Goal: Information Seeking & Learning: Learn about a topic

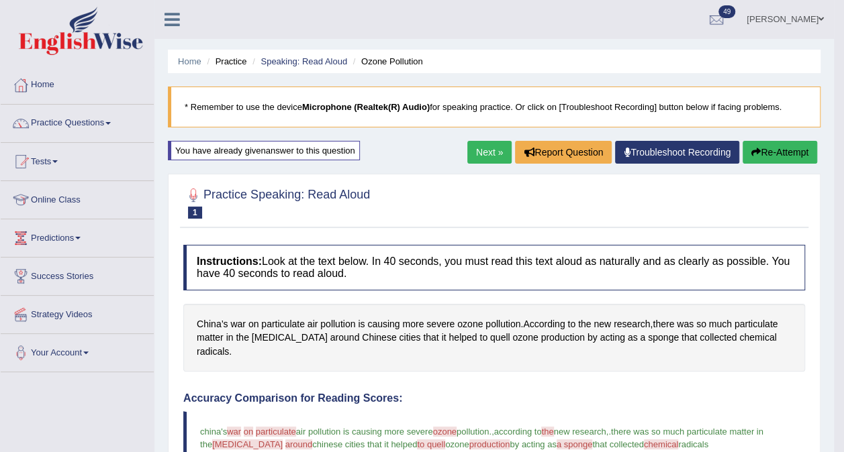
click at [490, 152] on link "Next »" at bounding box center [489, 152] width 44 height 23
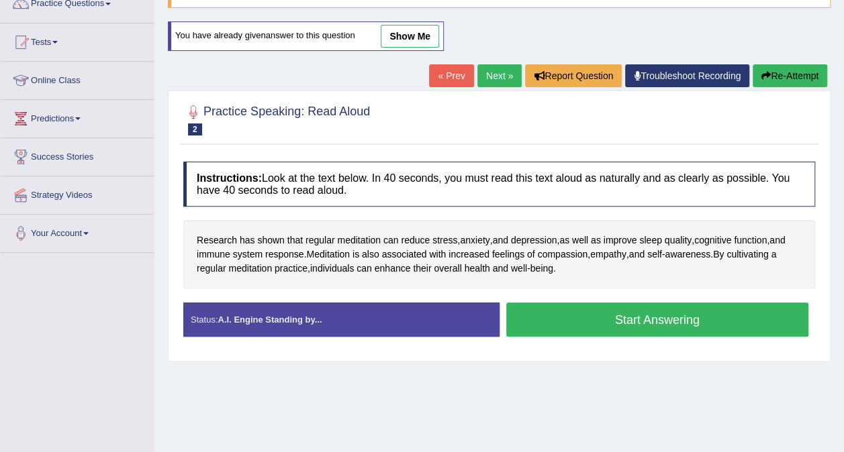
scroll to position [121, 0]
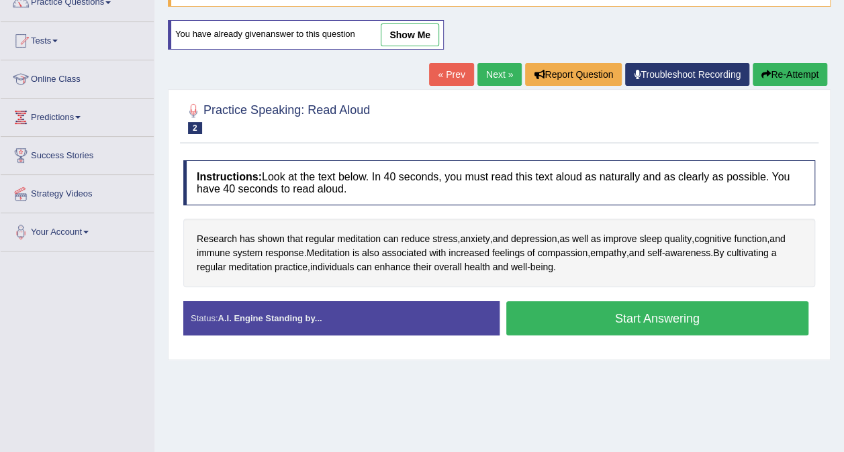
click at [687, 303] on button "Start Answering" at bounding box center [657, 318] width 303 height 34
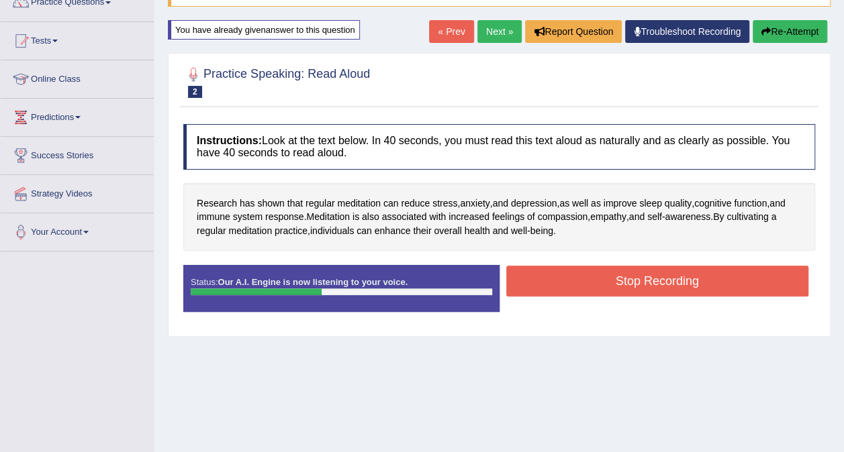
click at [655, 279] on button "Stop Recording" at bounding box center [657, 281] width 303 height 31
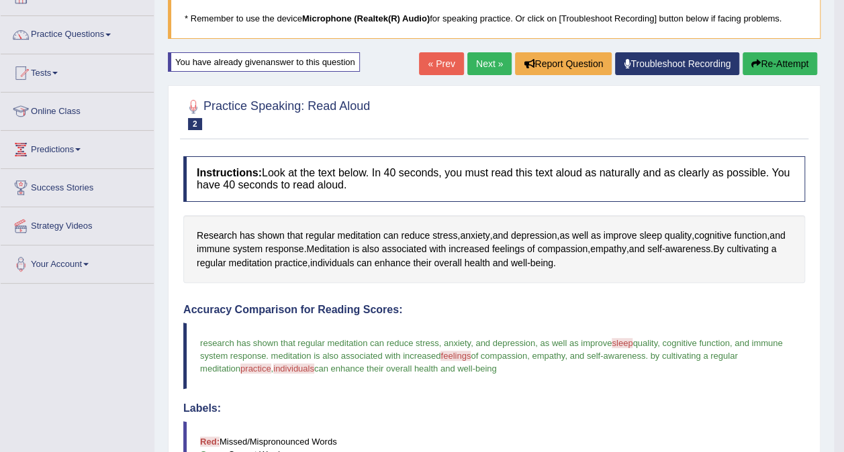
scroll to position [0, 0]
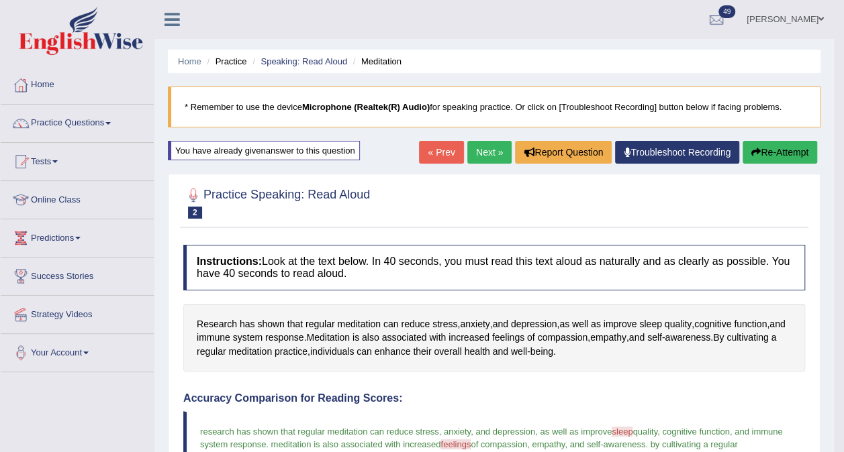
click at [497, 147] on link "Next »" at bounding box center [489, 152] width 44 height 23
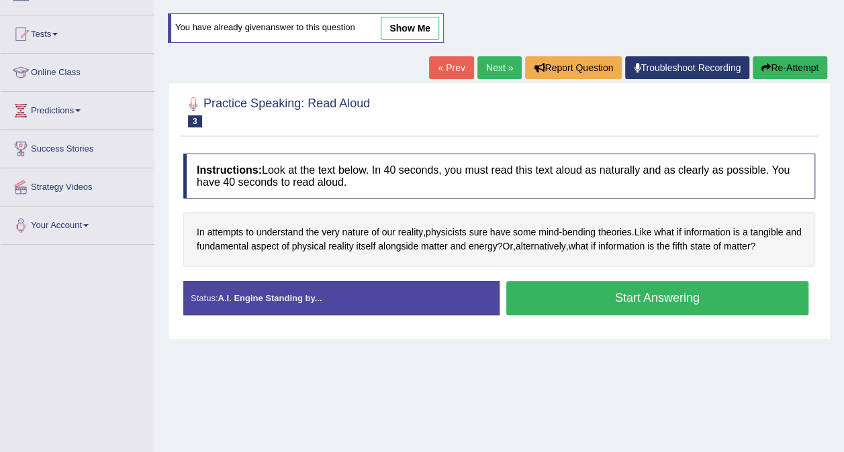
scroll to position [183, 0]
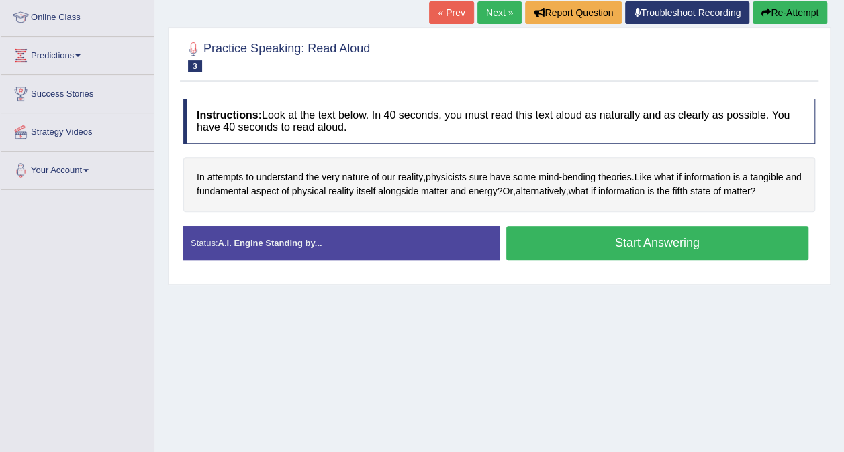
click at [623, 238] on button "Start Answering" at bounding box center [657, 243] width 303 height 34
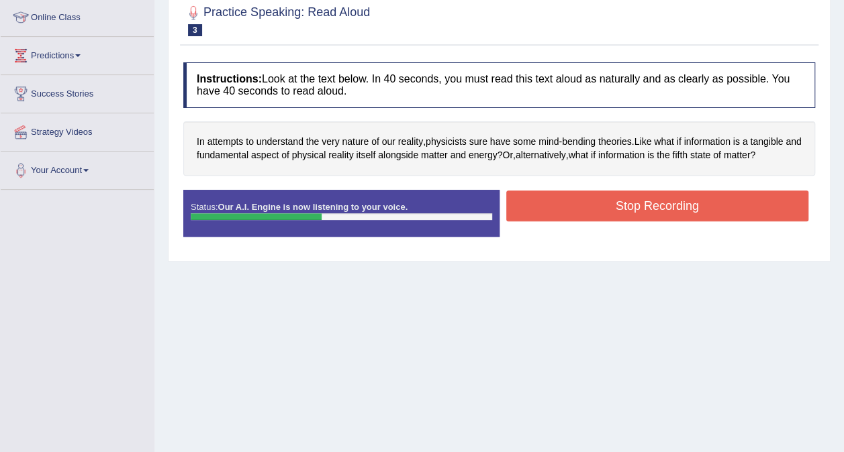
click at [601, 208] on button "Stop Recording" at bounding box center [657, 206] width 303 height 31
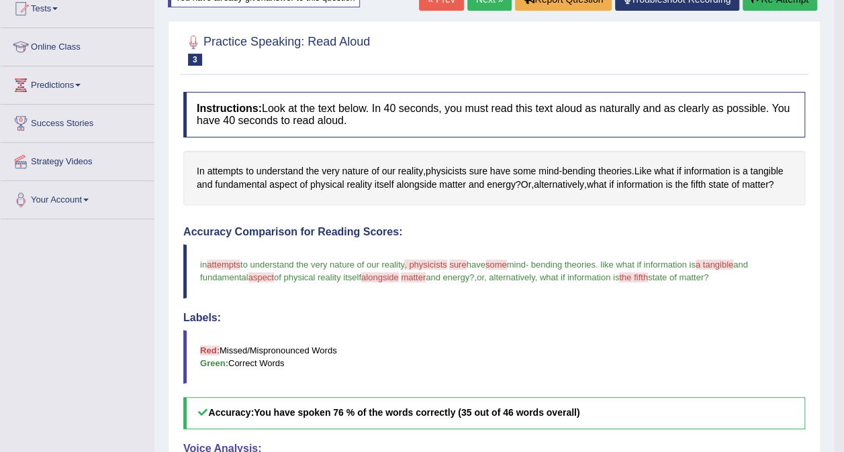
scroll to position [0, 0]
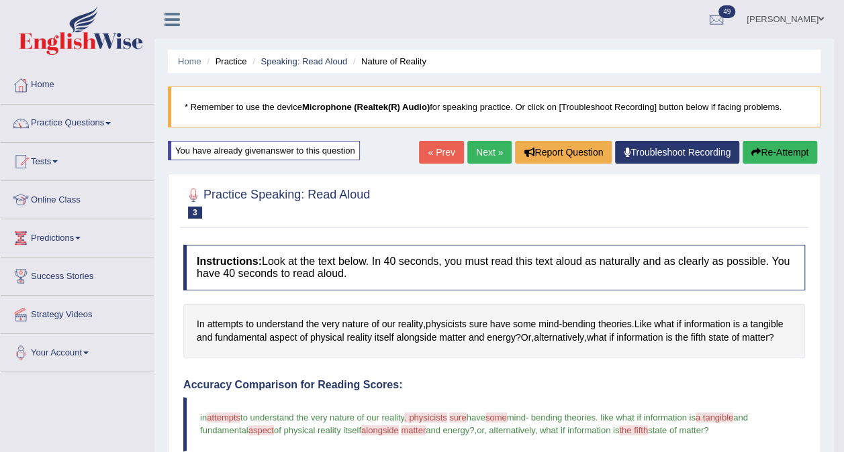
click at [476, 158] on link "Next »" at bounding box center [489, 152] width 44 height 23
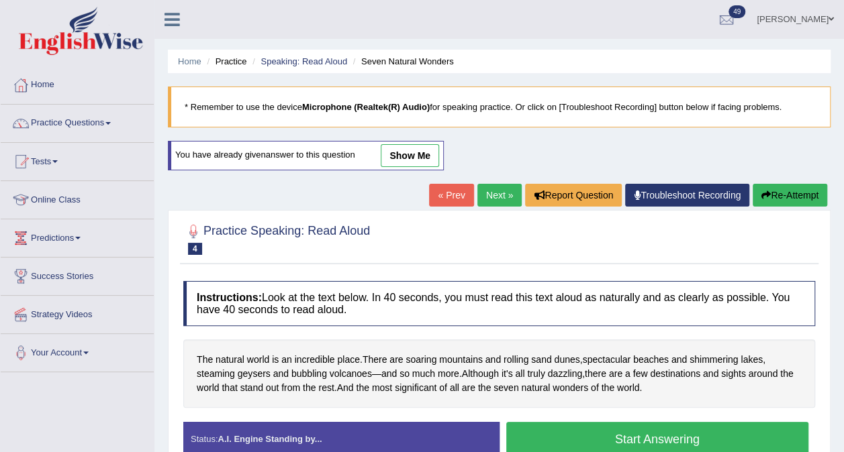
scroll to position [98, 0]
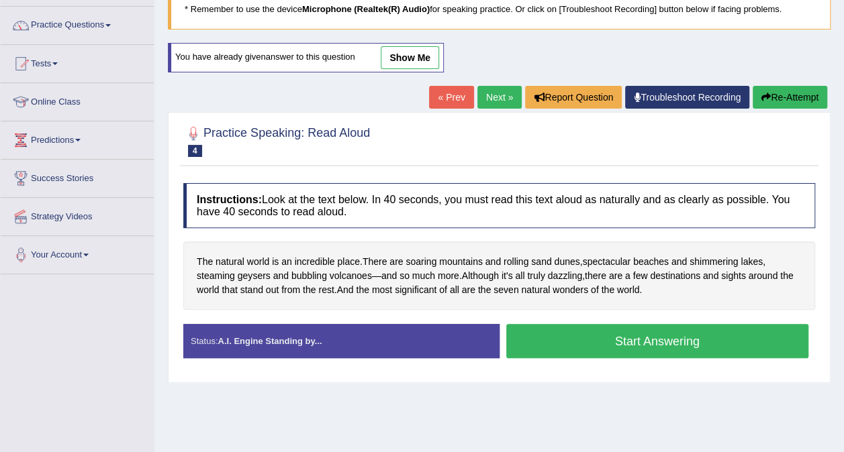
click at [665, 330] on button "Start Answering" at bounding box center [657, 341] width 303 height 34
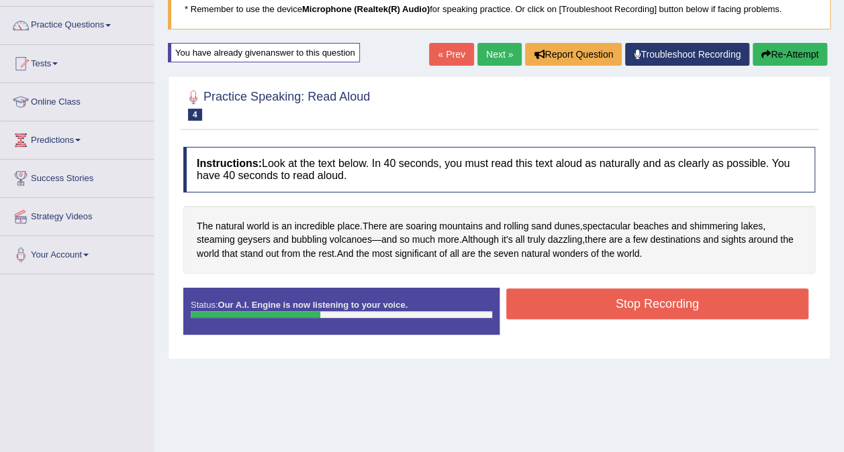
click at [650, 303] on button "Stop Recording" at bounding box center [657, 304] width 303 height 31
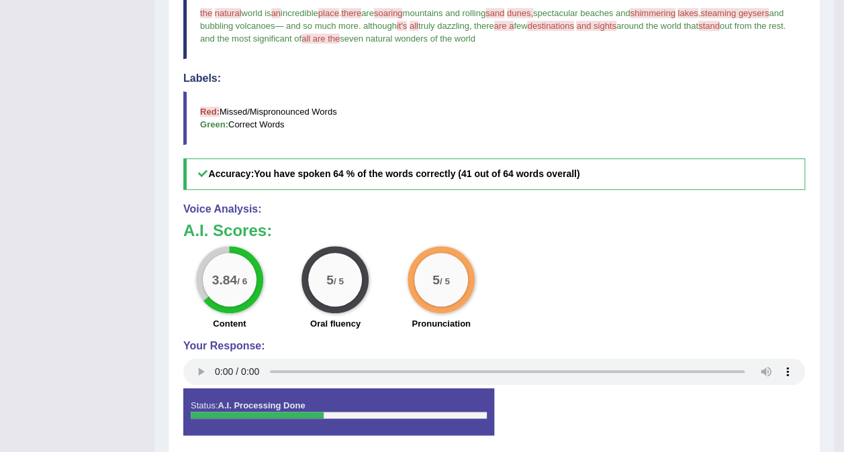
scroll to position [0, 0]
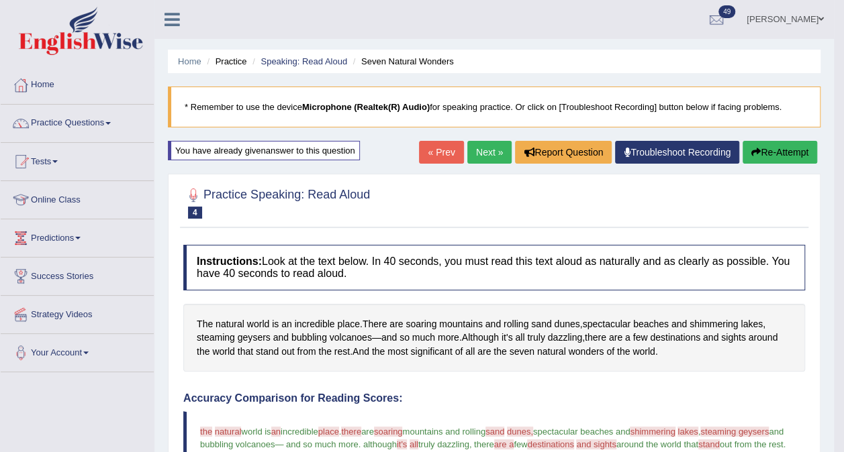
click at [495, 154] on link "Next »" at bounding box center [489, 152] width 44 height 23
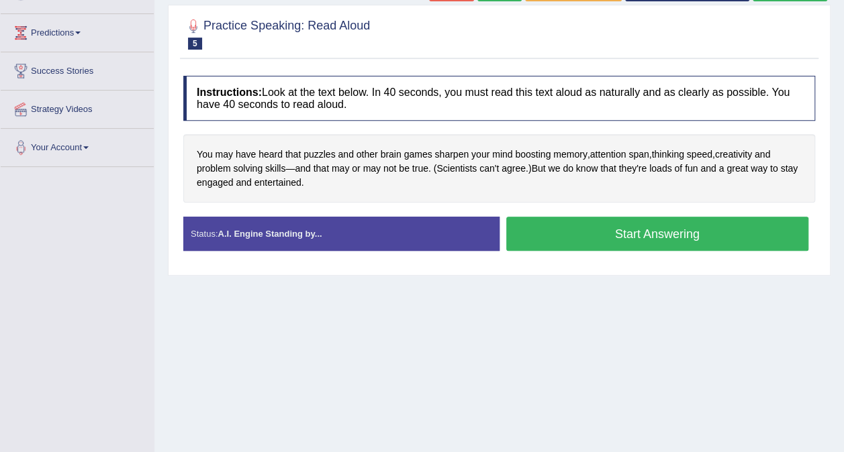
scroll to position [207, 0]
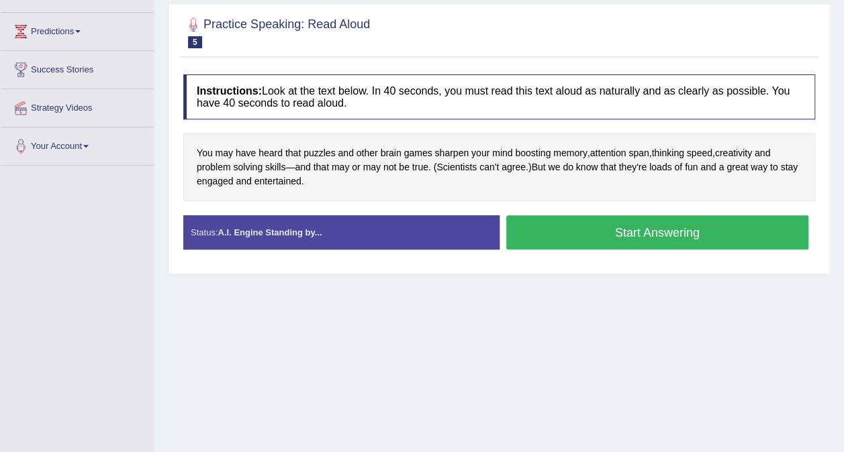
click at [640, 244] on button "Start Answering" at bounding box center [657, 232] width 303 height 34
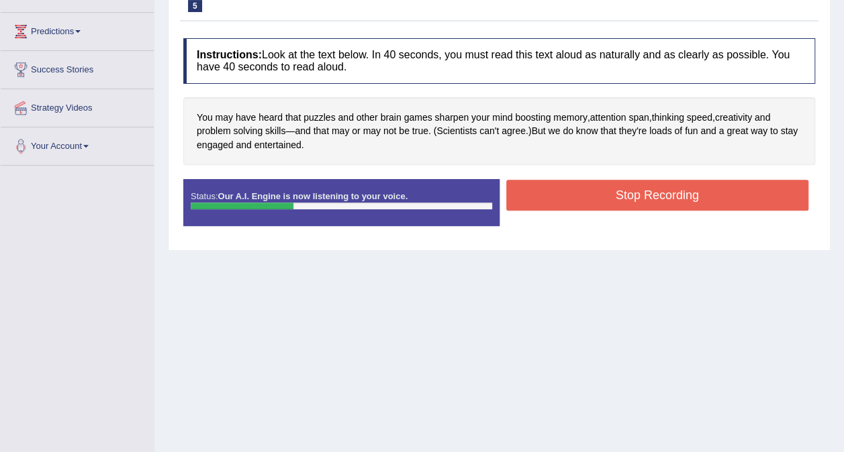
click at [648, 208] on button "Stop Recording" at bounding box center [657, 195] width 303 height 31
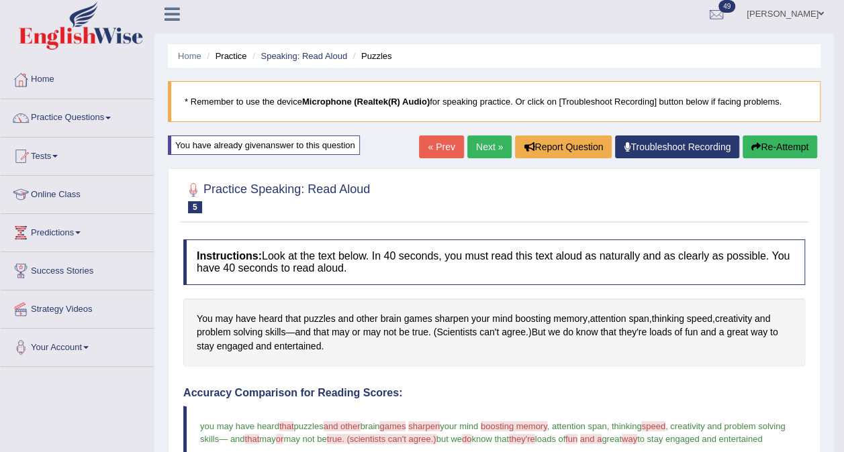
scroll to position [0, 0]
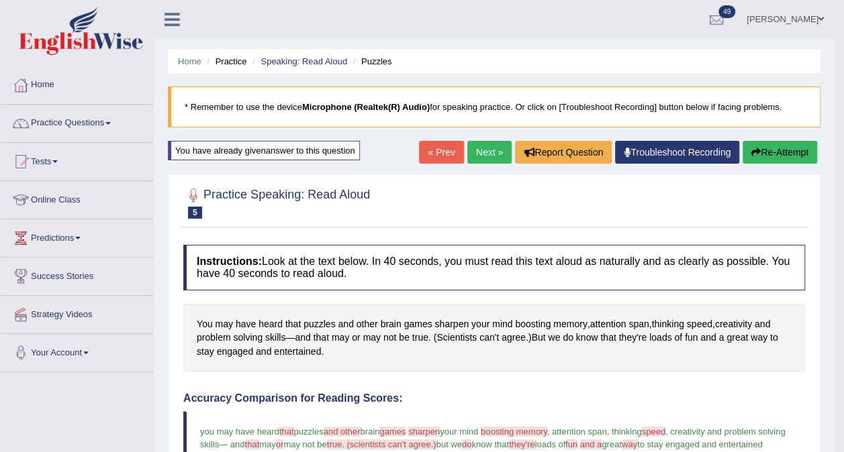
click at [496, 161] on link "Next »" at bounding box center [489, 152] width 44 height 23
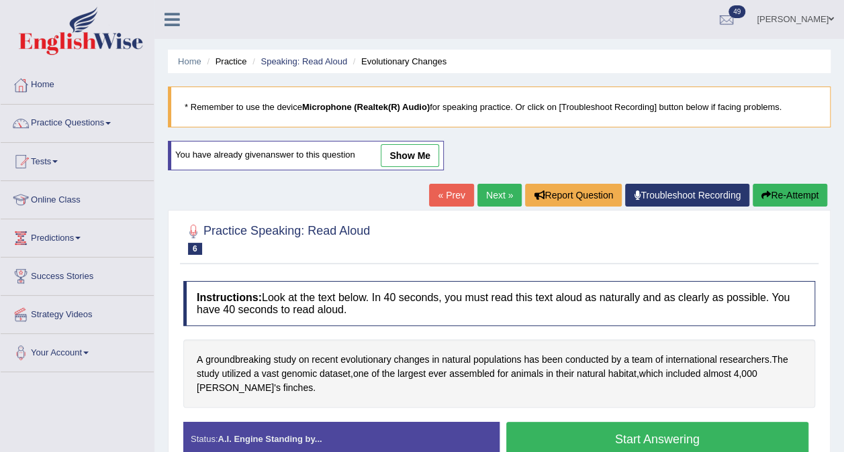
scroll to position [140, 0]
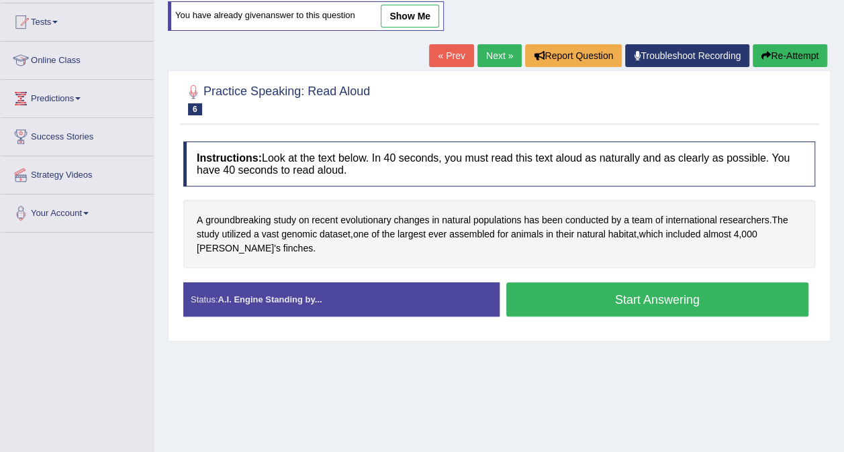
click at [646, 295] on button "Start Answering" at bounding box center [657, 300] width 303 height 34
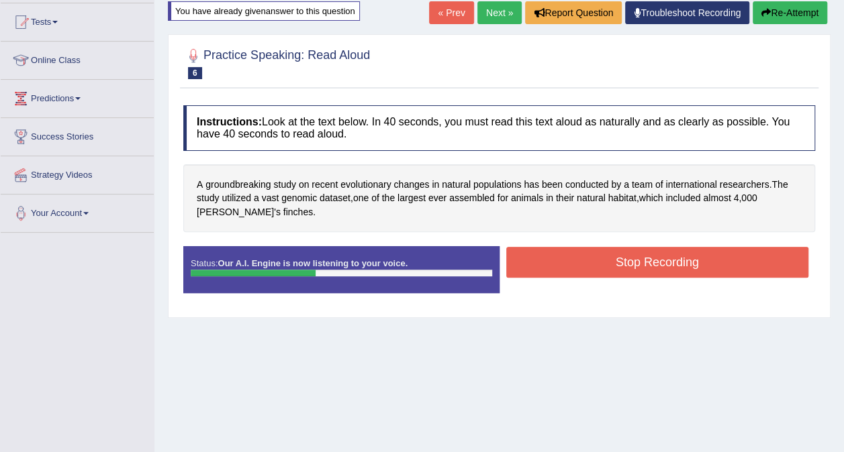
click at [663, 251] on button "Stop Recording" at bounding box center [657, 262] width 303 height 31
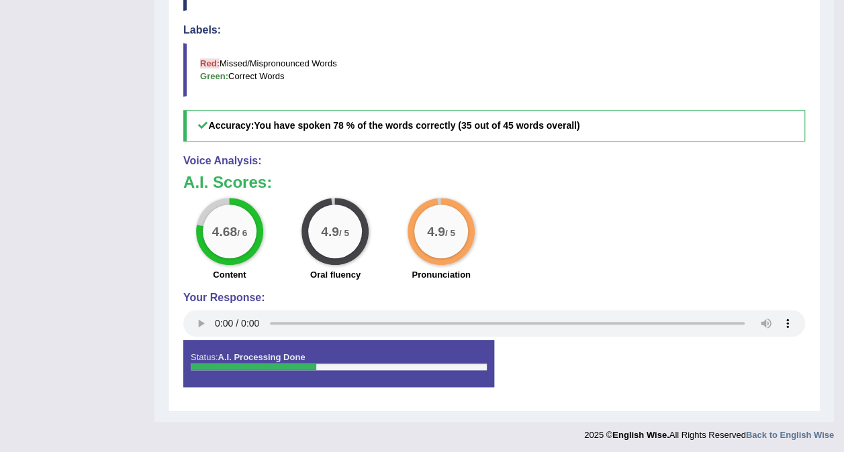
scroll to position [0, 0]
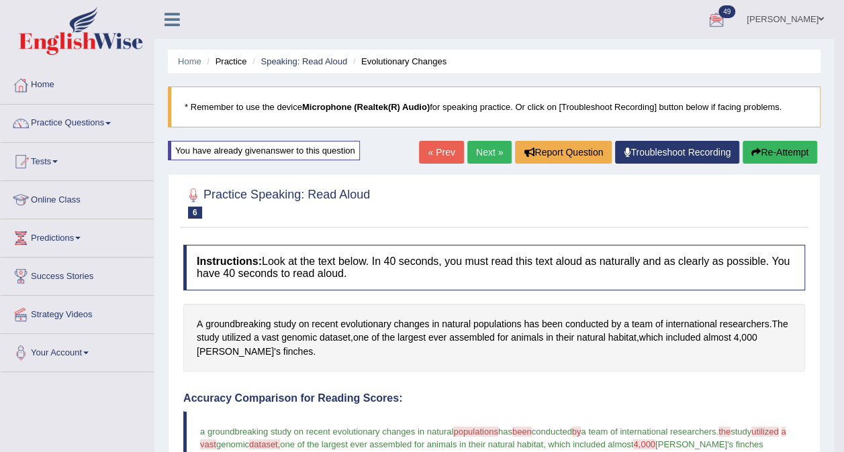
click at [486, 158] on link "Next »" at bounding box center [489, 152] width 44 height 23
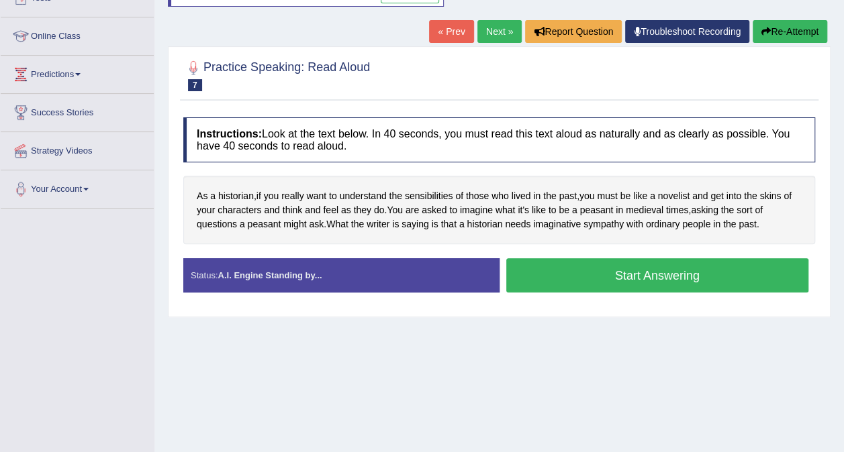
scroll to position [166, 0]
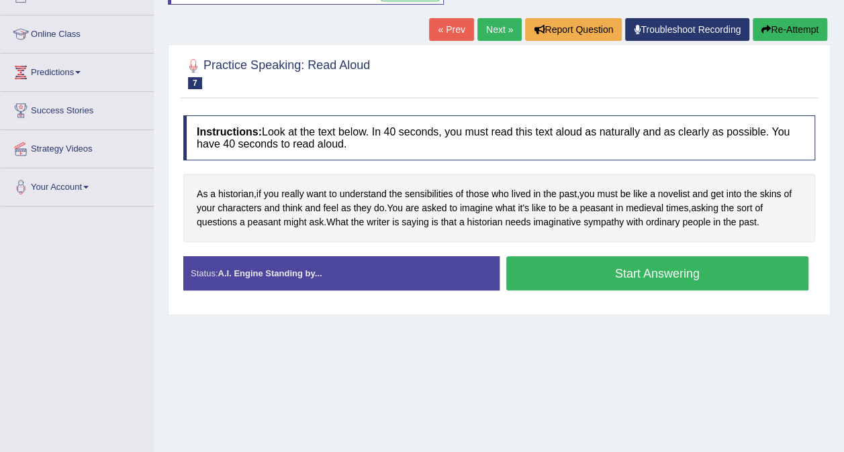
click at [687, 264] on button "Start Answering" at bounding box center [657, 273] width 303 height 34
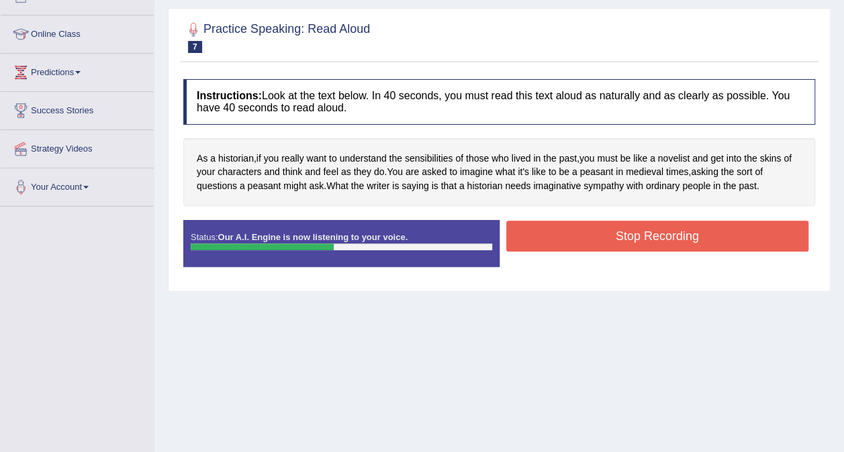
click at [644, 236] on button "Stop Recording" at bounding box center [657, 236] width 303 height 31
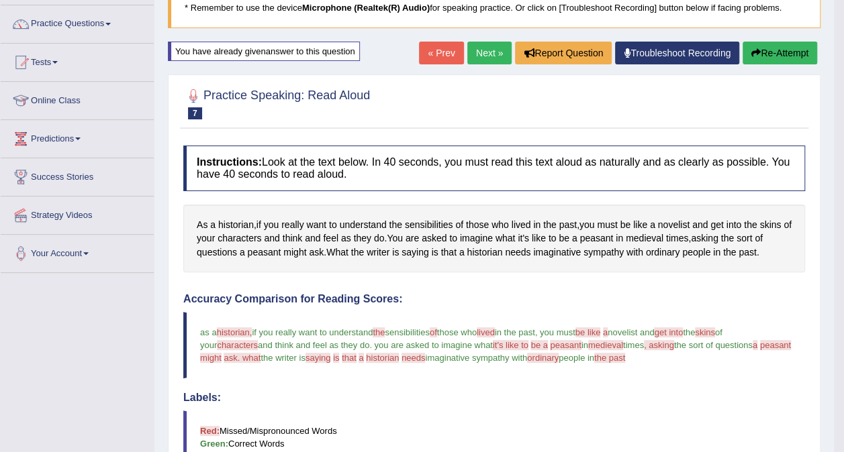
scroll to position [95, 0]
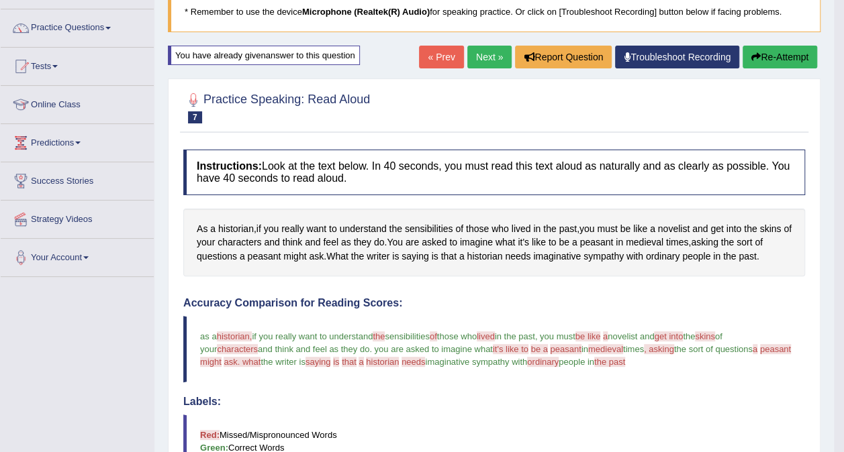
click at [439, 54] on link "« Prev" at bounding box center [441, 57] width 44 height 23
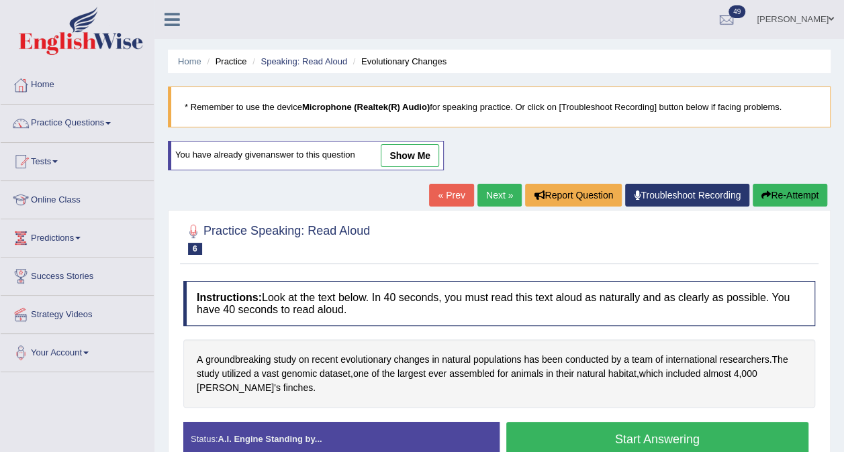
click at [500, 187] on link "Next »" at bounding box center [499, 195] width 44 height 23
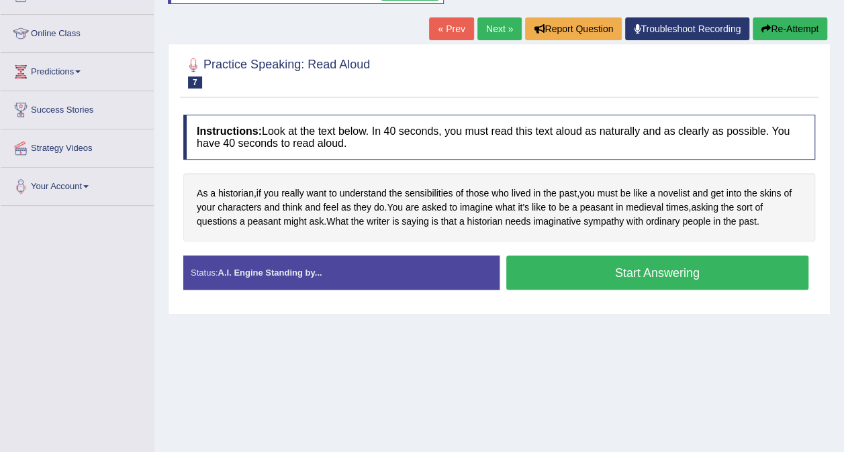
scroll to position [168, 0]
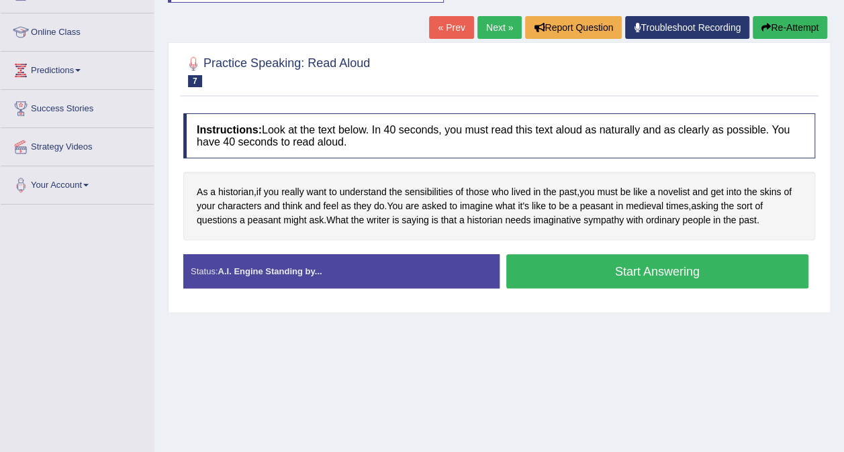
click at [658, 262] on button "Start Answering" at bounding box center [657, 271] width 303 height 34
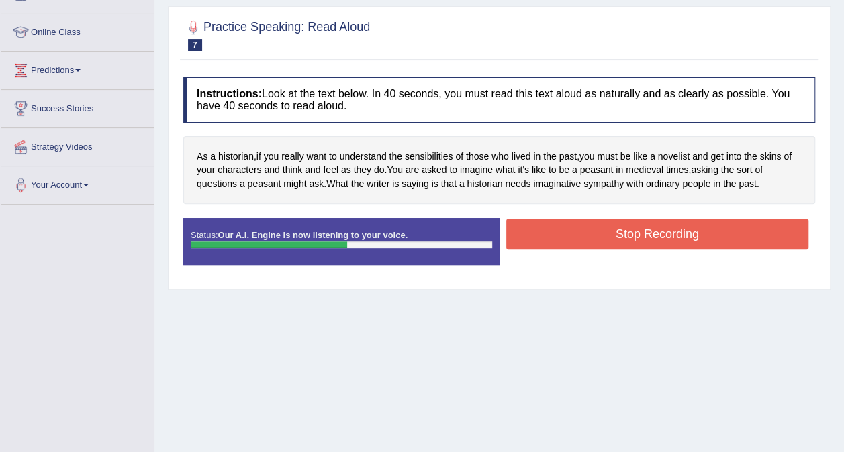
click at [648, 238] on button "Stop Recording" at bounding box center [657, 234] width 303 height 31
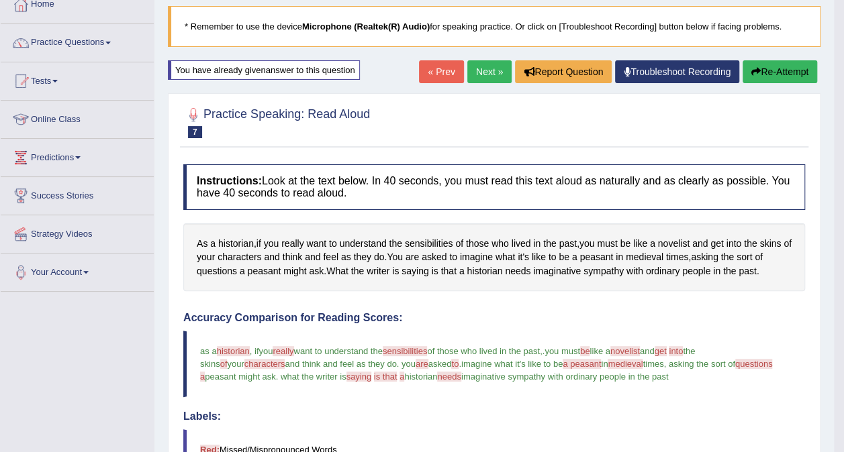
scroll to position [79, 0]
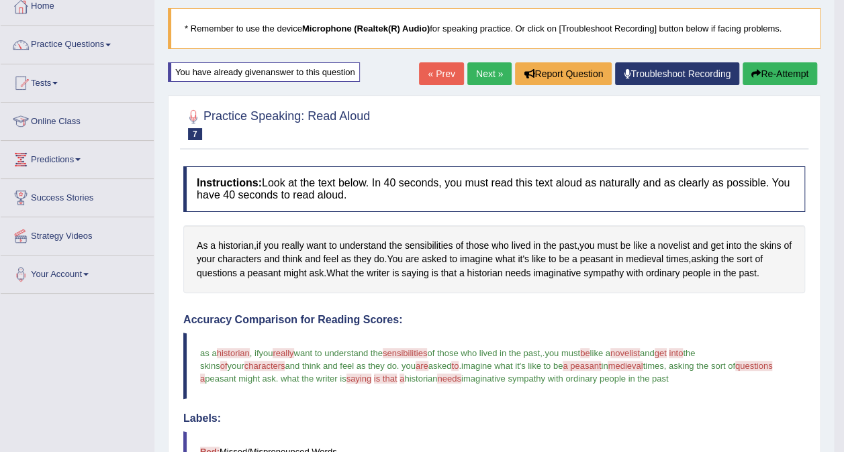
click at [443, 75] on link "« Prev" at bounding box center [441, 73] width 44 height 23
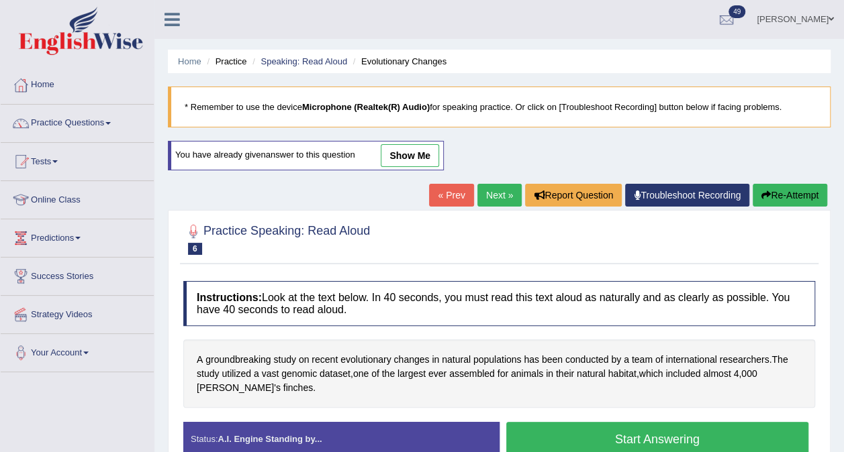
click at [494, 190] on link "Next »" at bounding box center [499, 195] width 44 height 23
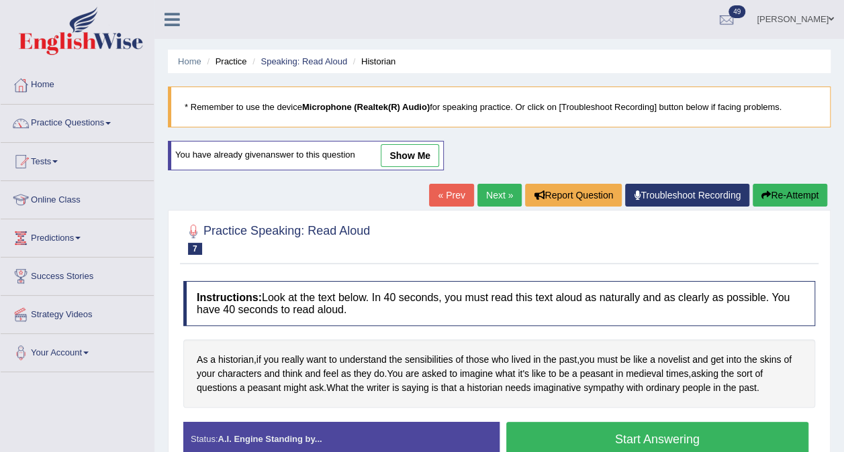
scroll to position [177, 0]
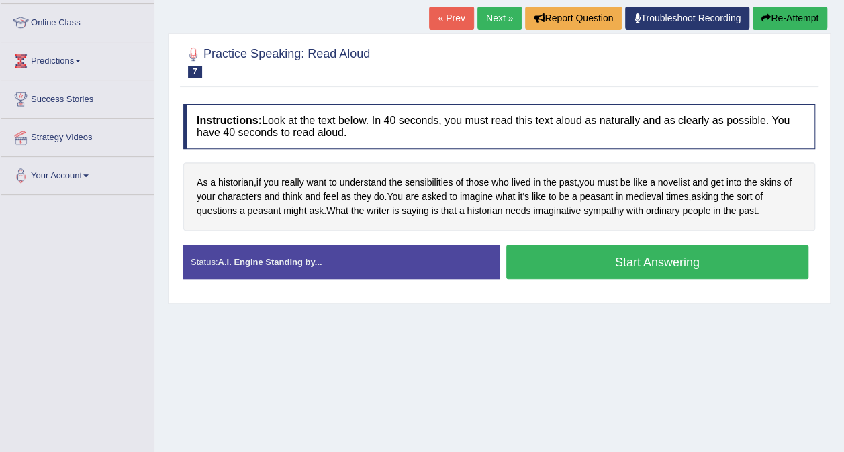
click at [627, 263] on button "Start Answering" at bounding box center [657, 262] width 303 height 34
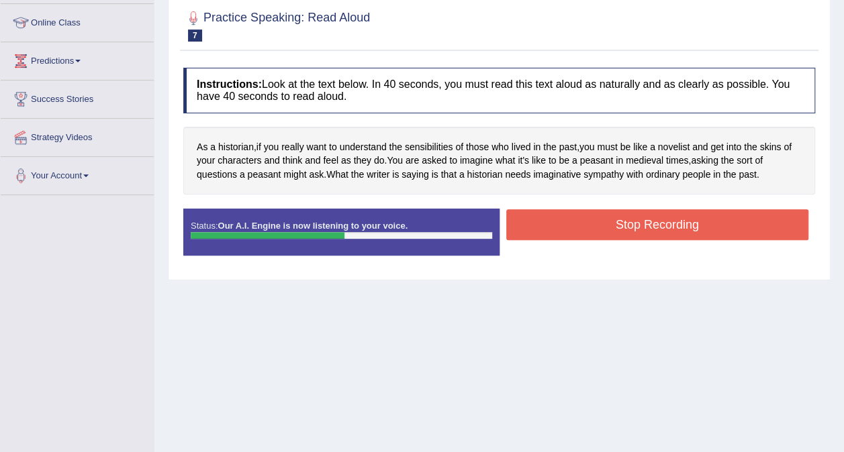
click at [652, 215] on button "Stop Recording" at bounding box center [657, 224] width 303 height 31
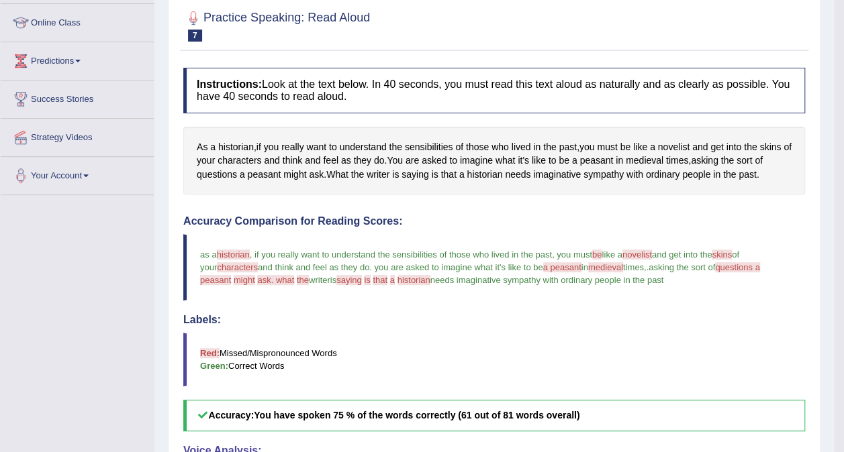
drag, startPoint x: 853, startPoint y: 205, endPoint x: 856, endPoint y: 422, distance: 216.2
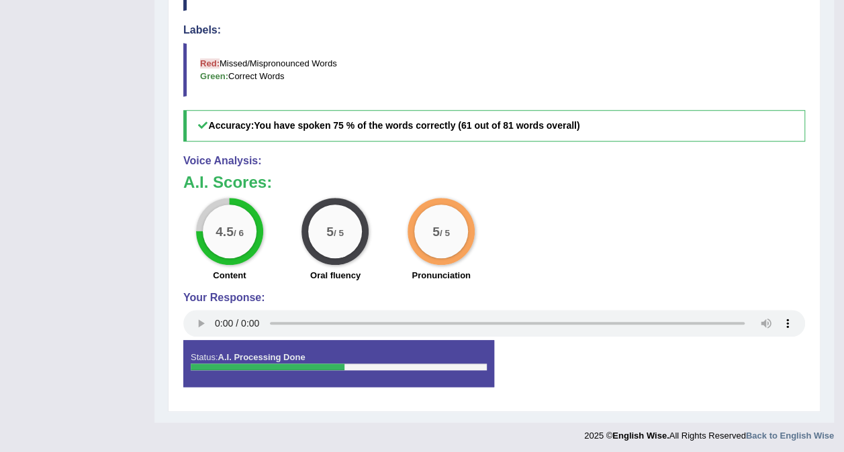
scroll to position [72, 0]
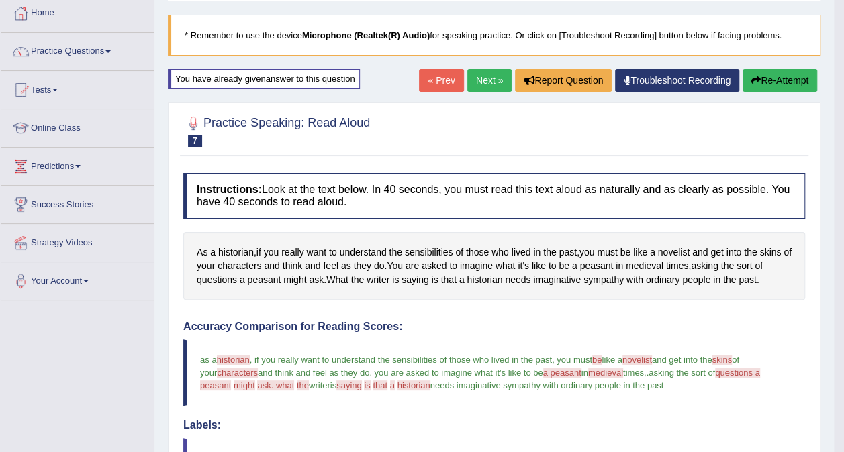
click at [451, 82] on link "« Prev" at bounding box center [441, 80] width 44 height 23
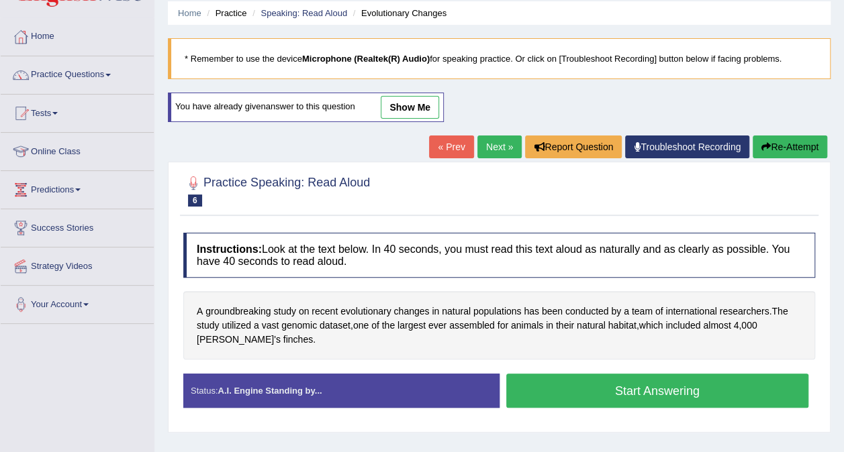
scroll to position [51, 0]
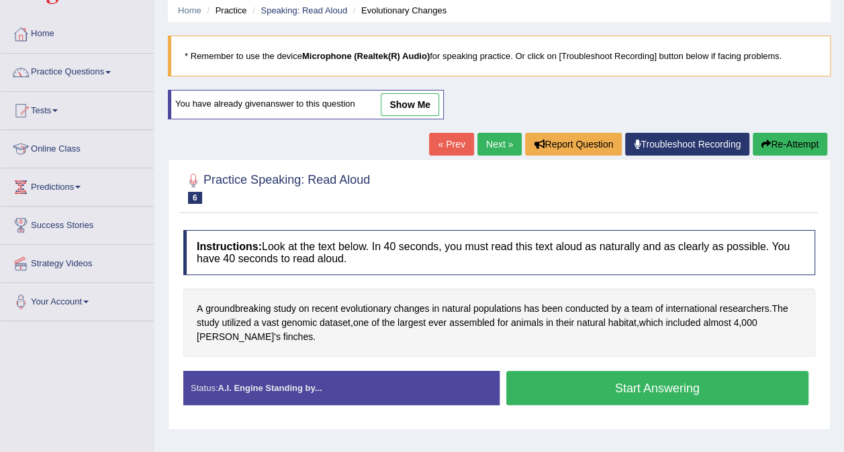
click at [487, 134] on link "Next »" at bounding box center [499, 144] width 44 height 23
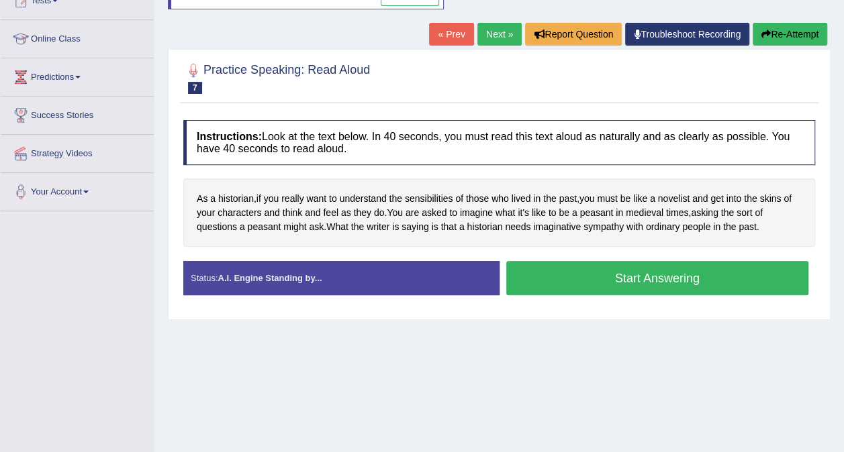
scroll to position [169, 0]
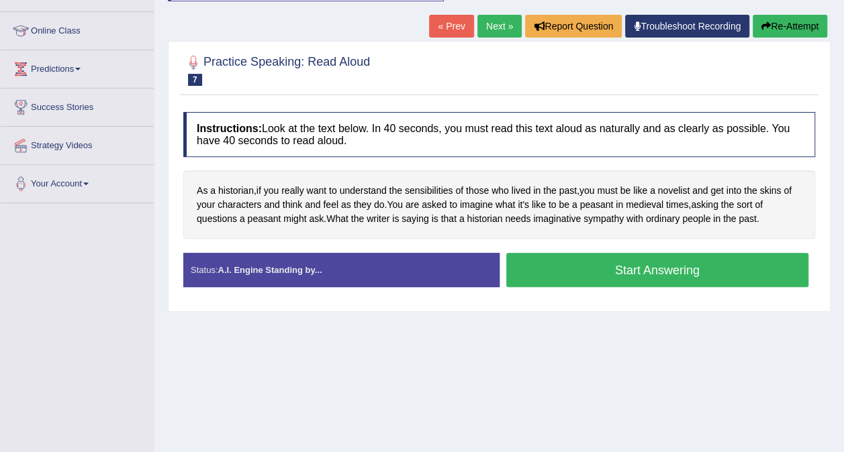
click at [709, 269] on button "Start Answering" at bounding box center [657, 270] width 303 height 34
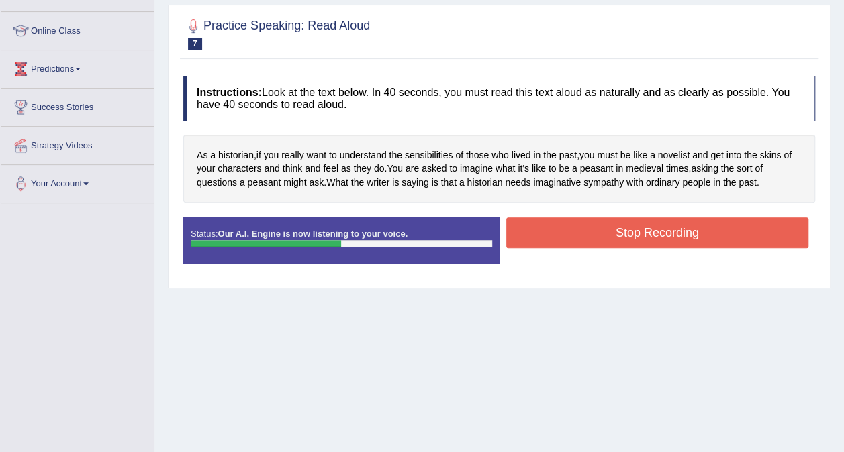
click at [677, 240] on button "Stop Recording" at bounding box center [657, 233] width 303 height 31
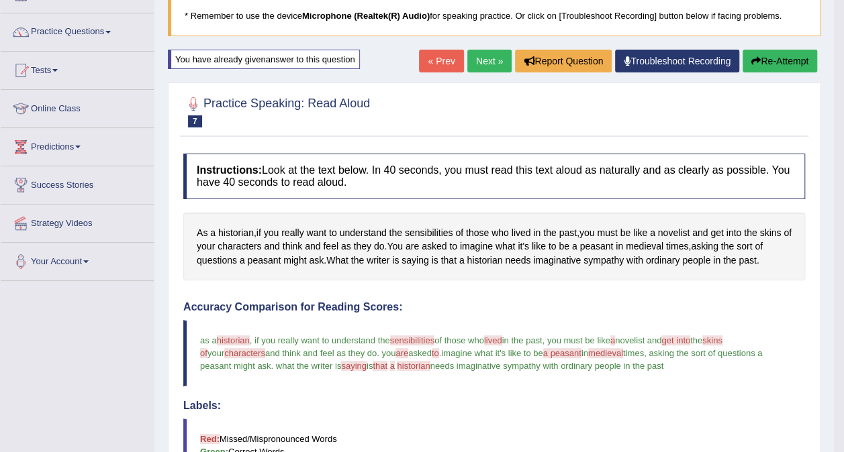
scroll to position [75, 0]
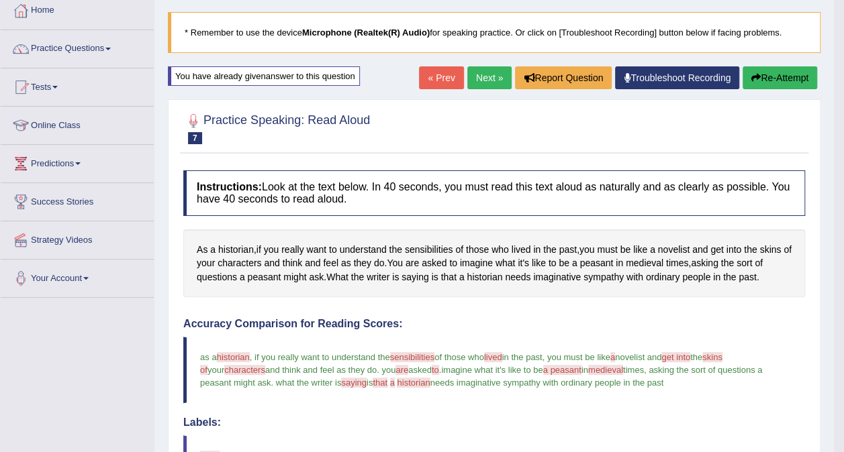
click at [431, 81] on link "« Prev" at bounding box center [441, 77] width 44 height 23
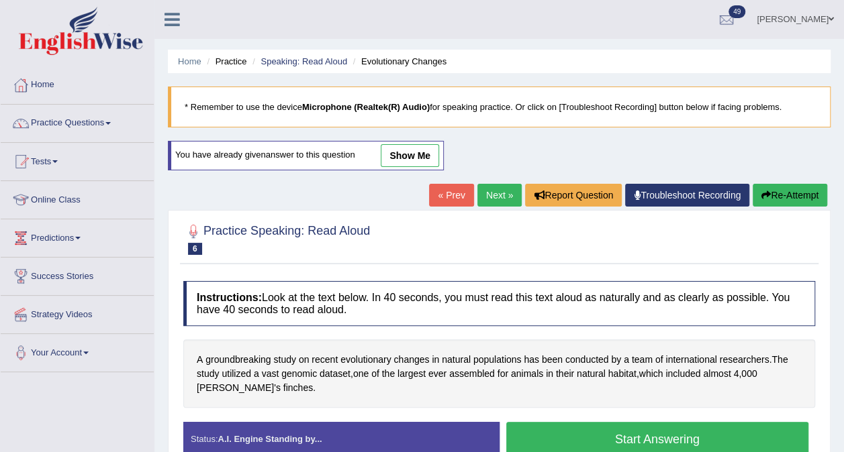
click at [496, 196] on link "Next »" at bounding box center [499, 195] width 44 height 23
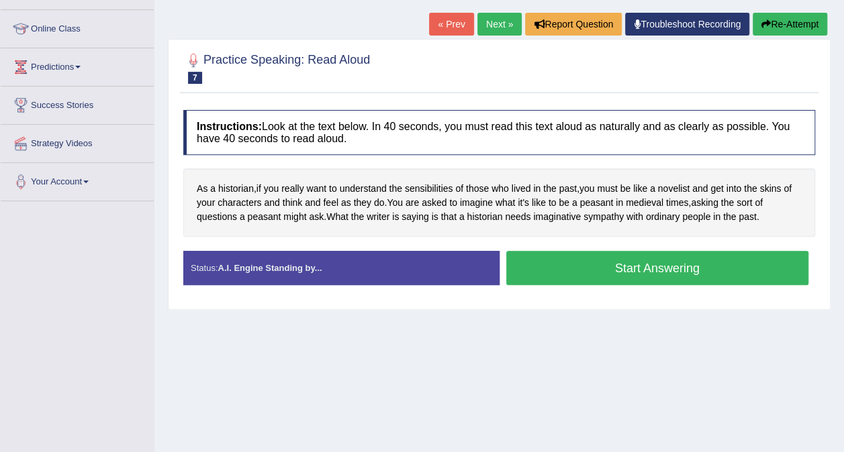
scroll to position [177, 0]
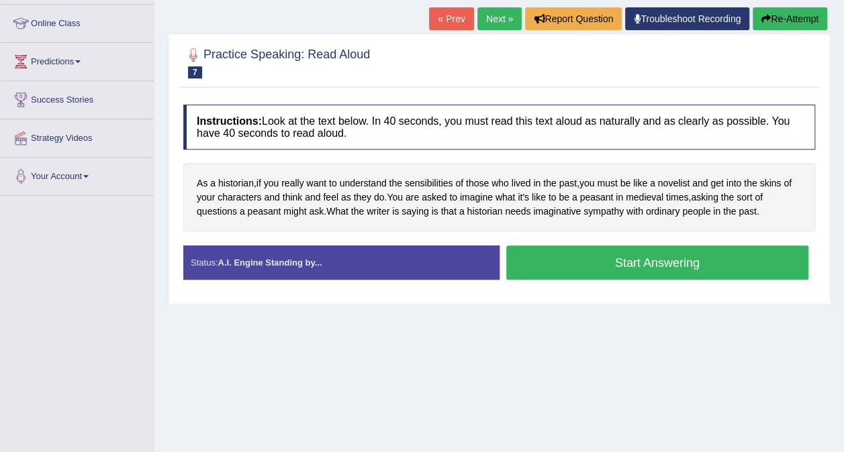
click at [654, 264] on button "Start Answering" at bounding box center [657, 263] width 303 height 34
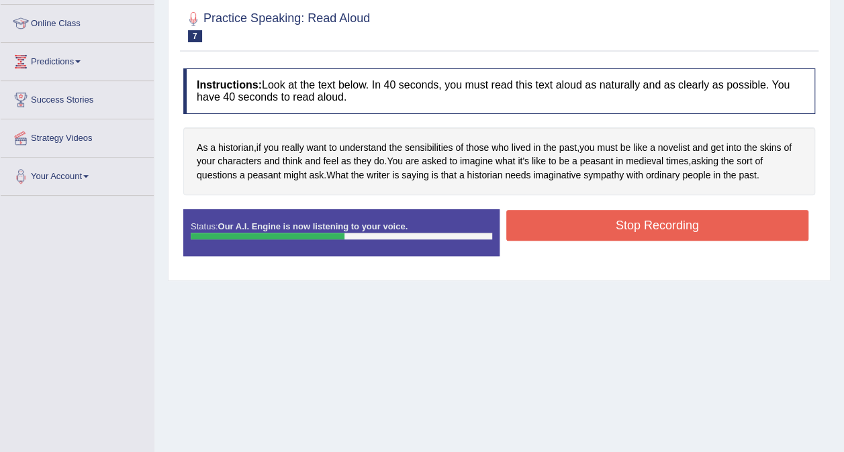
click at [647, 234] on button "Stop Recording" at bounding box center [657, 225] width 303 height 31
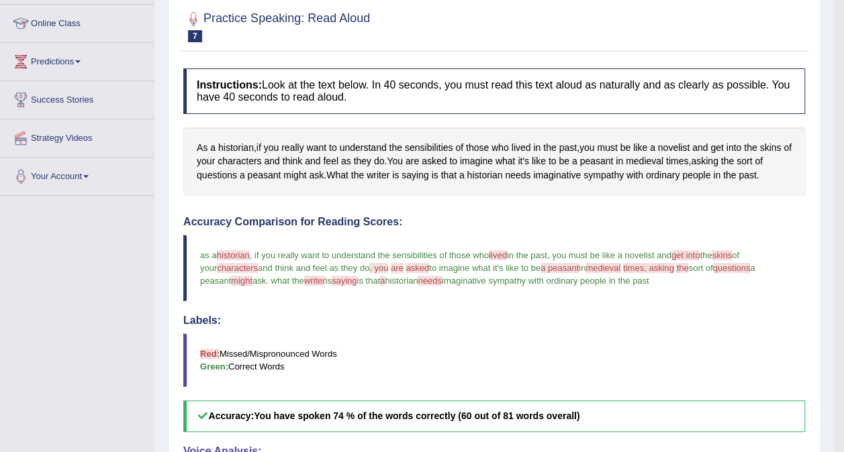
drag, startPoint x: 853, startPoint y: 213, endPoint x: 856, endPoint y: 423, distance: 210.1
click at [843, 276] on html "Toggle navigation Home Practice Questions Speaking Practice Read Aloud Repeat S…" at bounding box center [422, 49] width 844 height 452
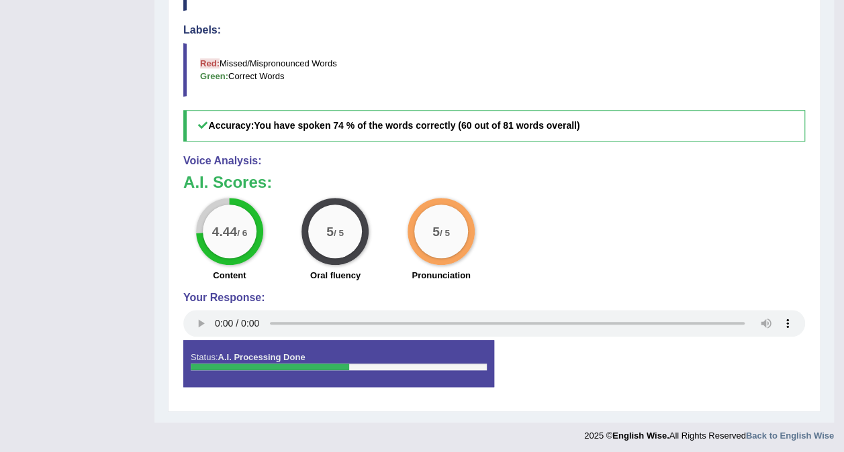
scroll to position [0, 0]
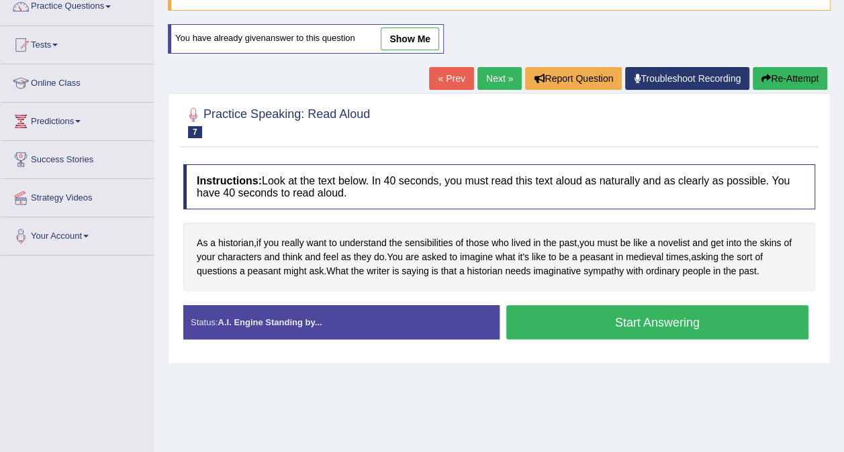
scroll to position [134, 0]
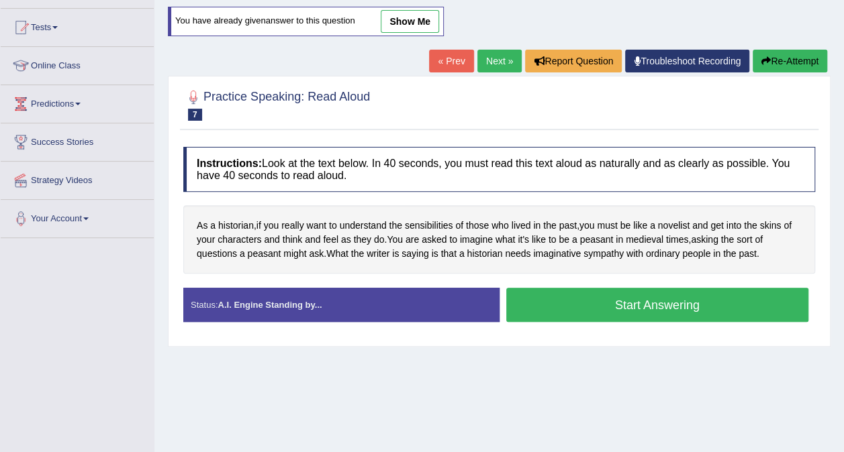
click at [651, 305] on button "Start Answering" at bounding box center [657, 305] width 303 height 34
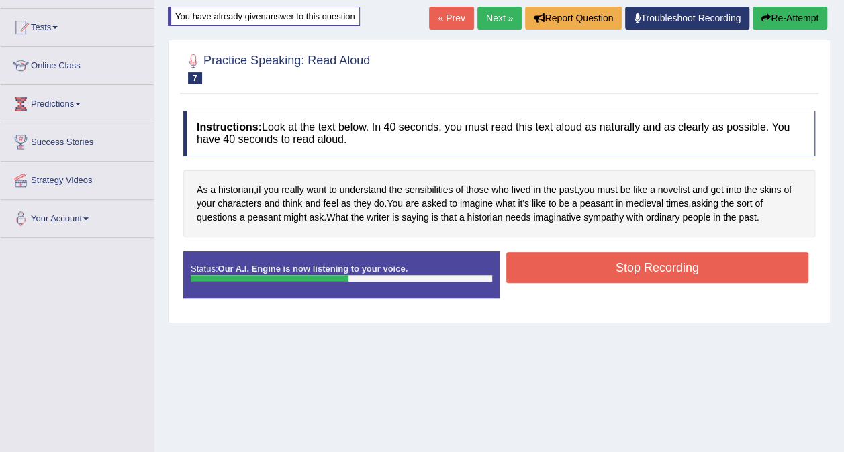
click at [647, 267] on button "Stop Recording" at bounding box center [657, 267] width 303 height 31
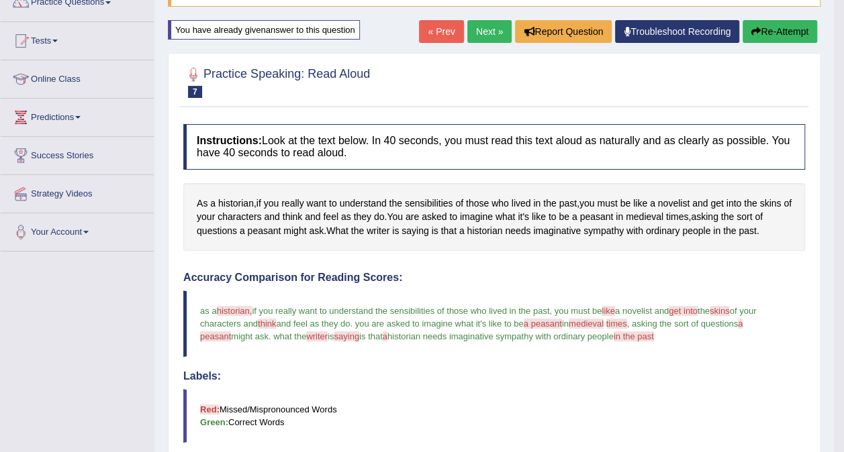
scroll to position [113, 0]
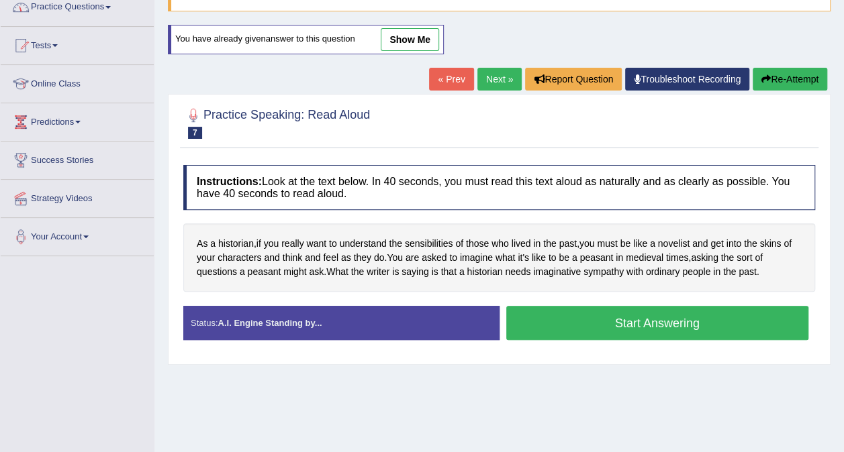
click at [565, 338] on button "Start Answering" at bounding box center [657, 323] width 303 height 34
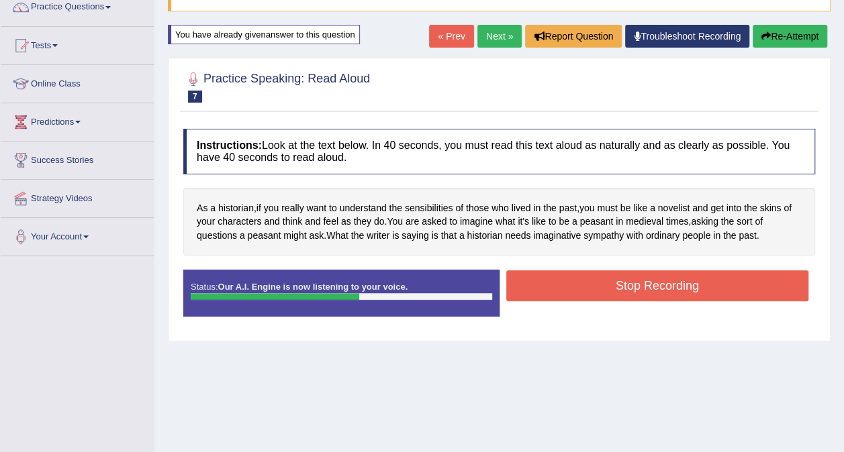
click at [627, 280] on button "Stop Recording" at bounding box center [657, 286] width 303 height 31
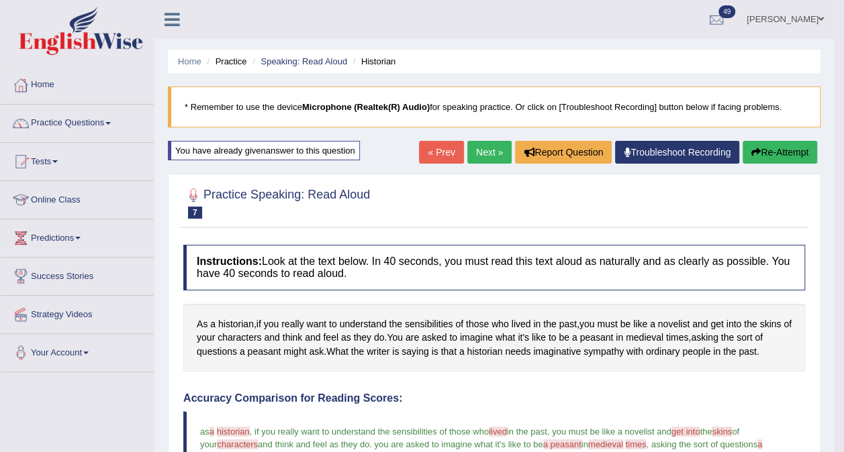
click at [488, 154] on link "Next »" at bounding box center [489, 152] width 44 height 23
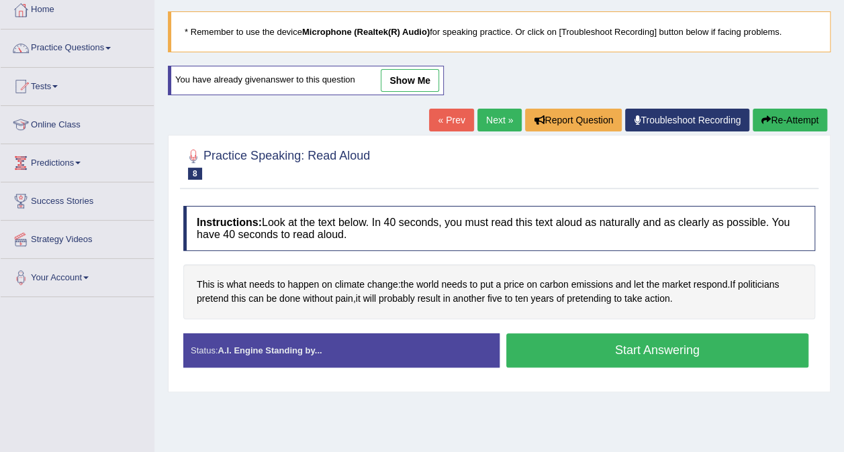
scroll to position [135, 0]
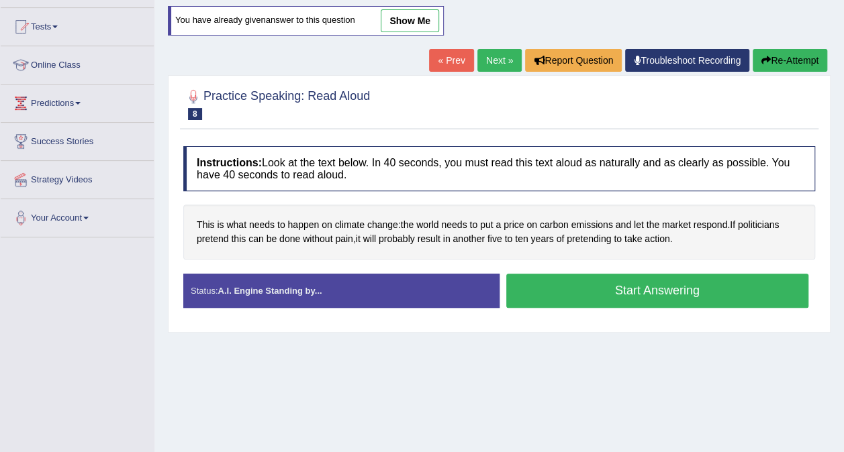
click at [643, 299] on button "Start Answering" at bounding box center [657, 291] width 303 height 34
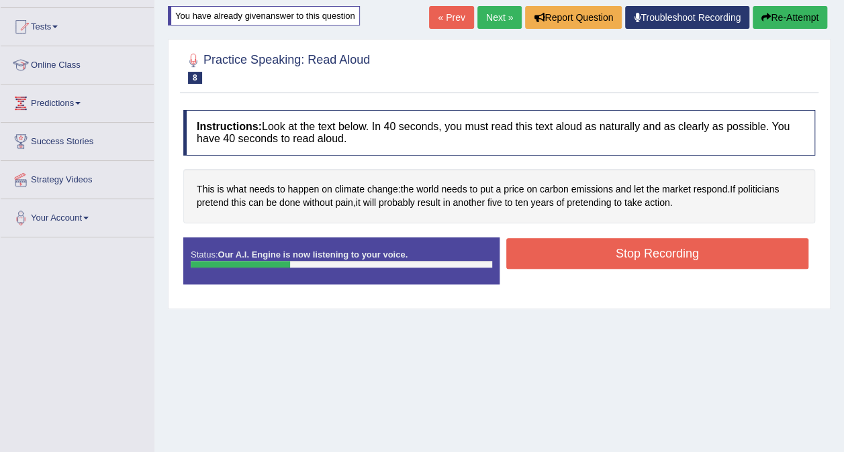
click at [655, 239] on button "Stop Recording" at bounding box center [657, 253] width 303 height 31
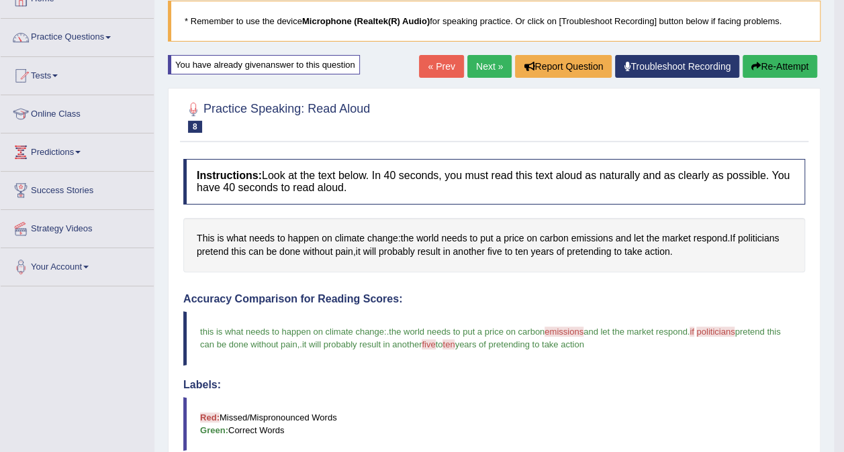
scroll to position [0, 0]
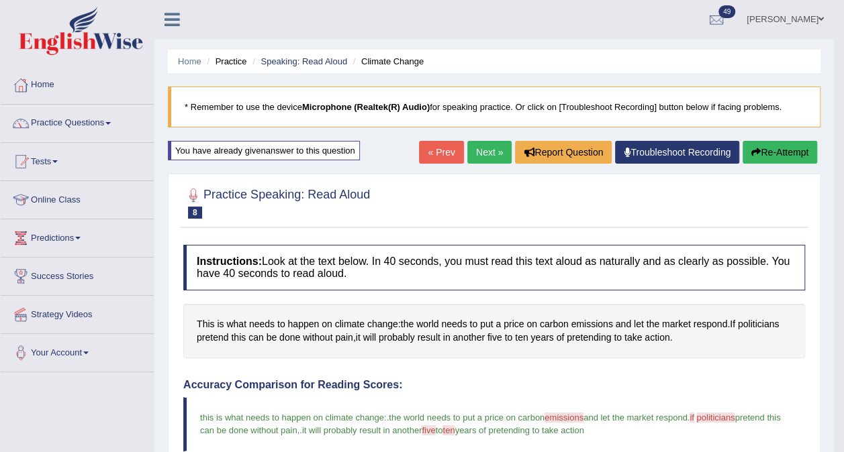
click at [487, 148] on link "Next »" at bounding box center [489, 152] width 44 height 23
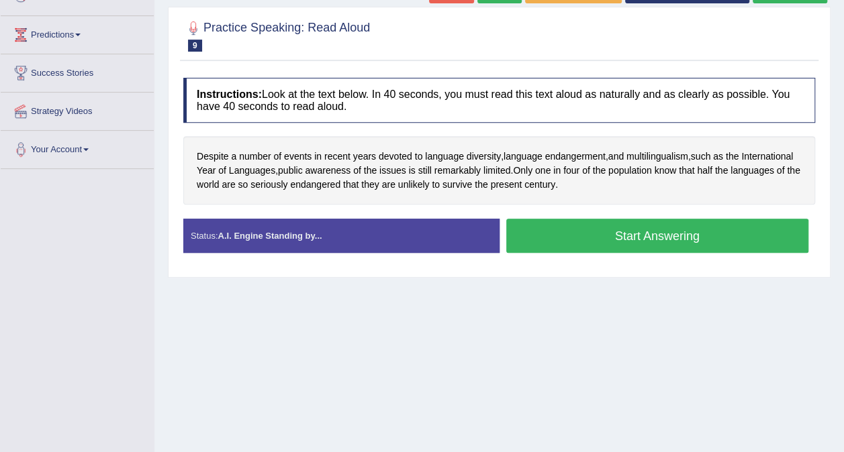
scroll to position [229, 0]
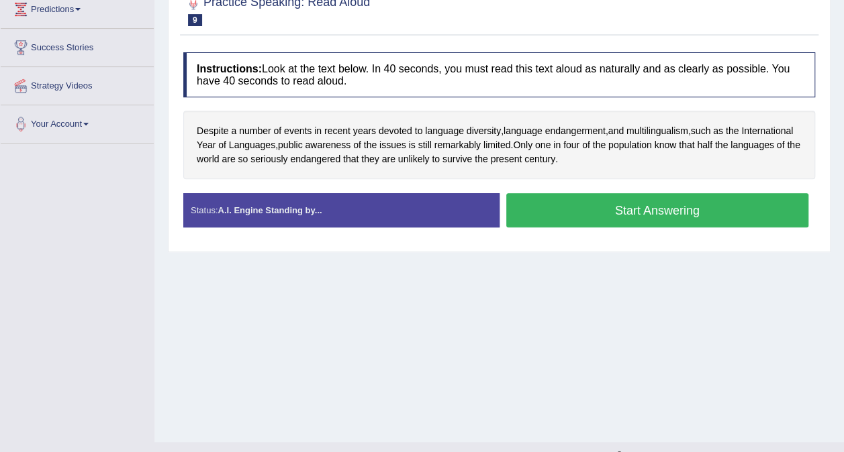
click at [651, 201] on button "Start Answering" at bounding box center [657, 210] width 303 height 34
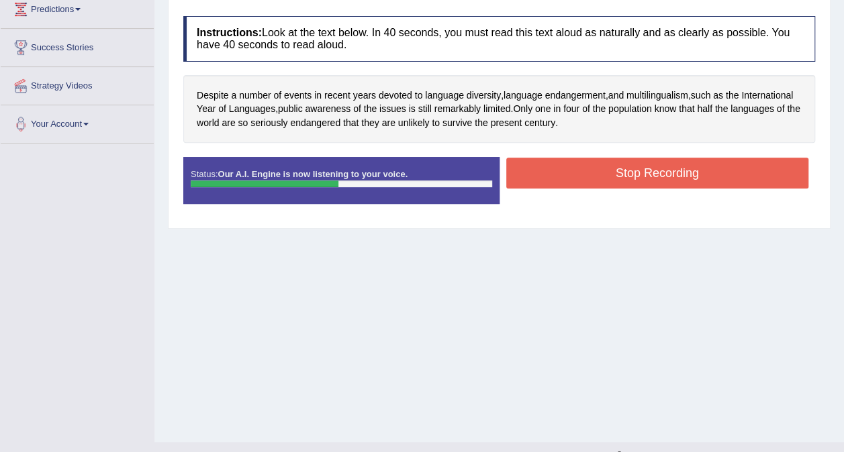
click at [642, 181] on button "Stop Recording" at bounding box center [657, 173] width 303 height 31
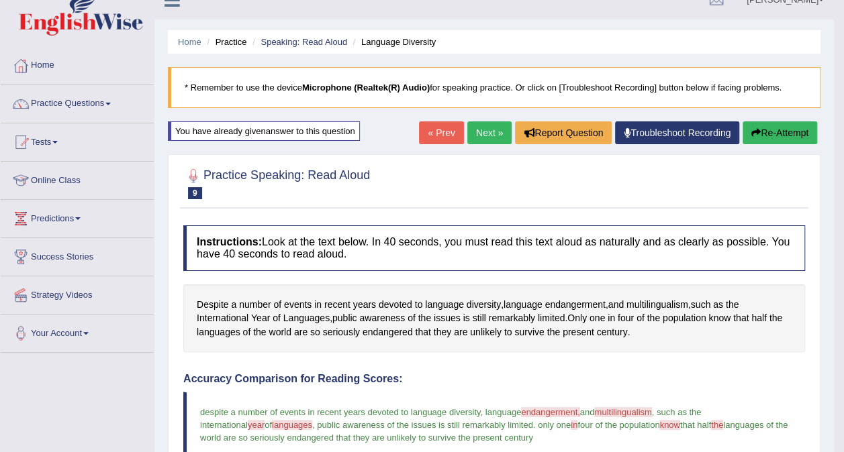
scroll to position [13, 0]
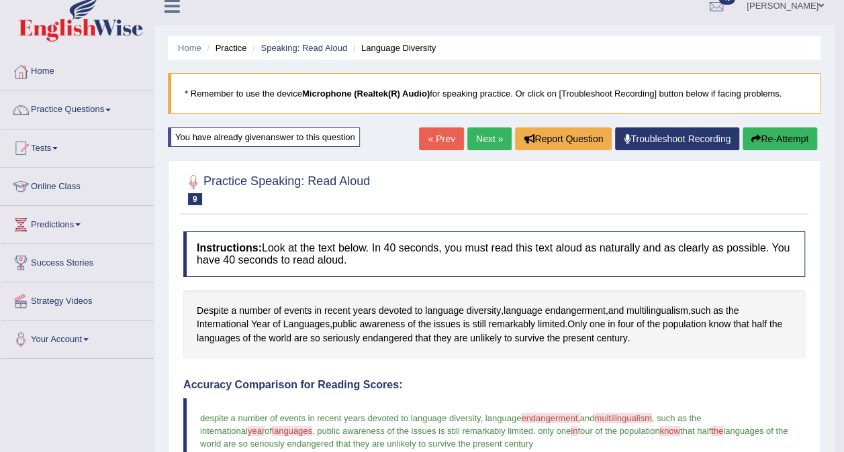
click at [497, 137] on link "Next »" at bounding box center [489, 139] width 44 height 23
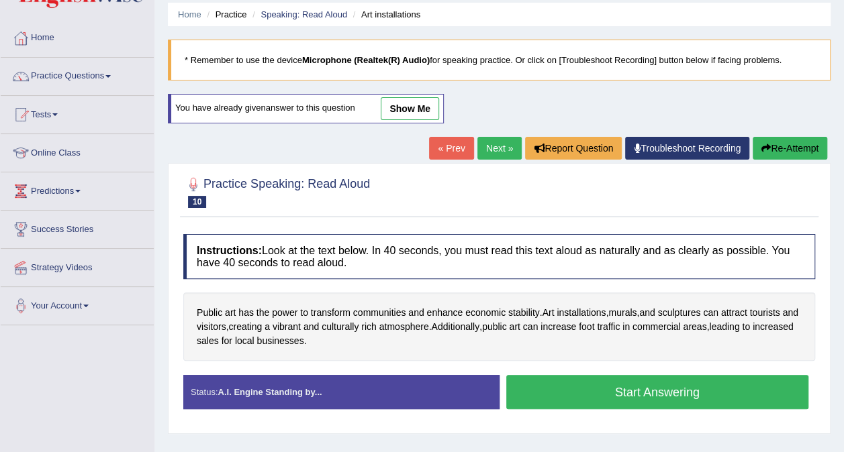
scroll to position [47, 0]
click at [666, 383] on button "Start Answering" at bounding box center [657, 392] width 303 height 34
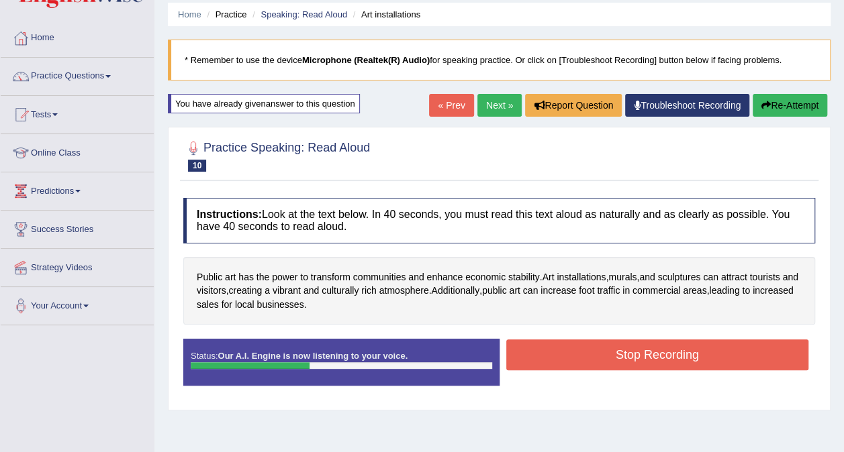
click at [655, 355] on button "Stop Recording" at bounding box center [657, 355] width 303 height 31
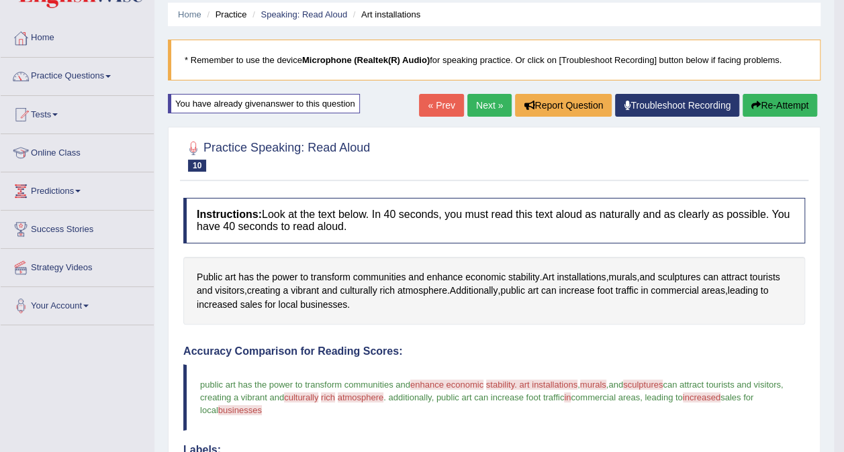
click at [485, 105] on link "Next »" at bounding box center [489, 105] width 44 height 23
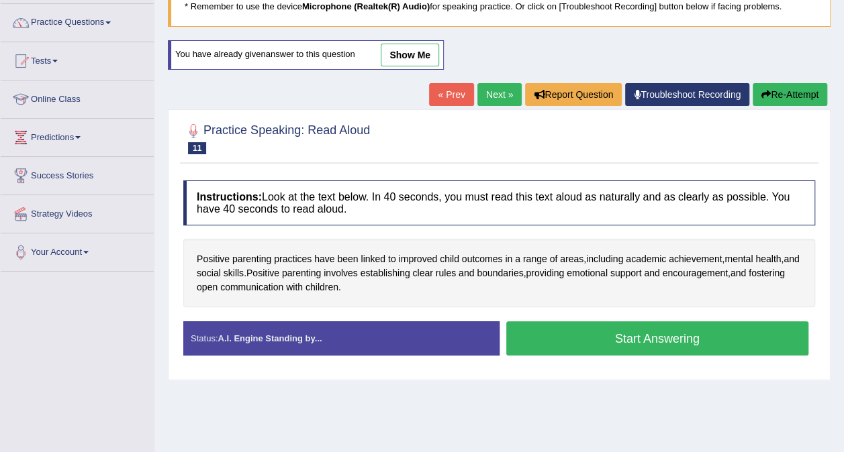
scroll to position [119, 0]
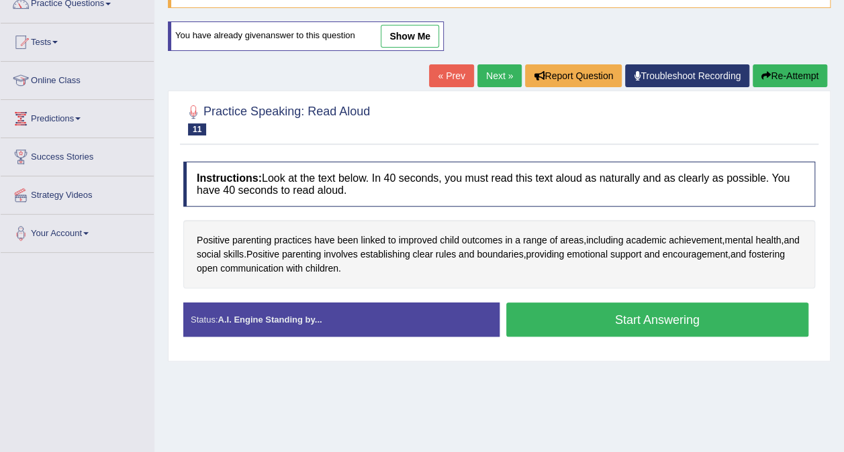
click at [639, 320] on button "Start Answering" at bounding box center [657, 320] width 303 height 34
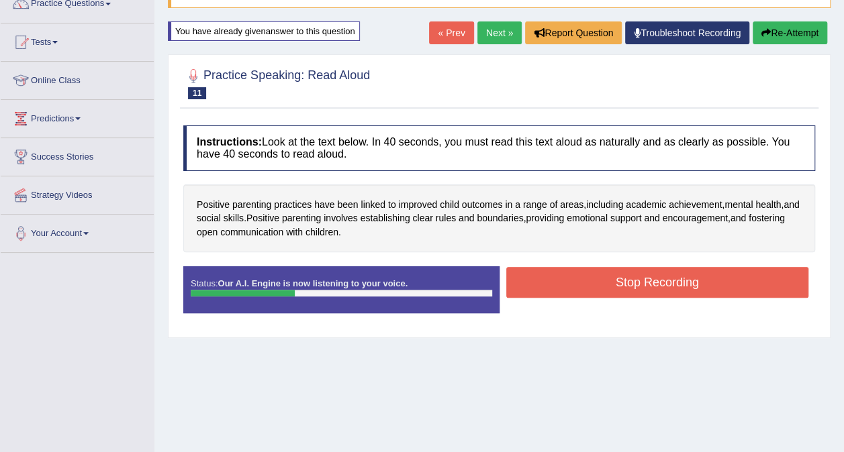
click at [624, 291] on button "Stop Recording" at bounding box center [657, 282] width 303 height 31
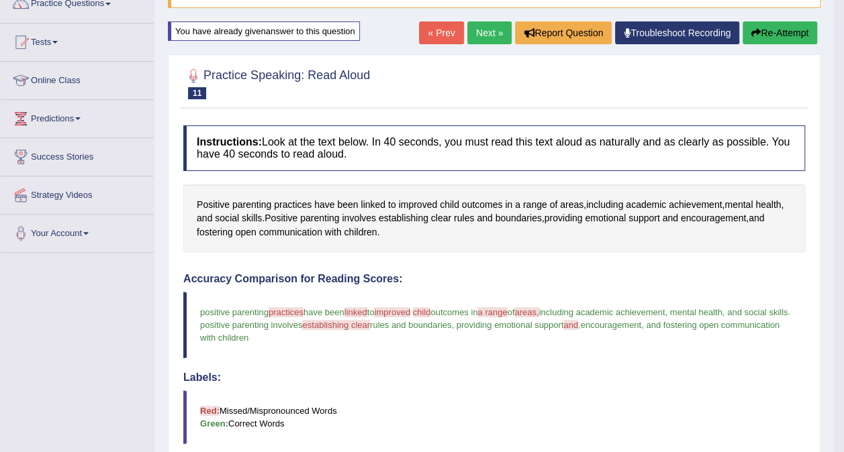
drag, startPoint x: 853, startPoint y: 195, endPoint x: 853, endPoint y: 447, distance: 251.7
click at [843, 333] on html "Toggle navigation Home Practice Questions Speaking Practice Read Aloud Repeat S…" at bounding box center [422, 107] width 844 height 452
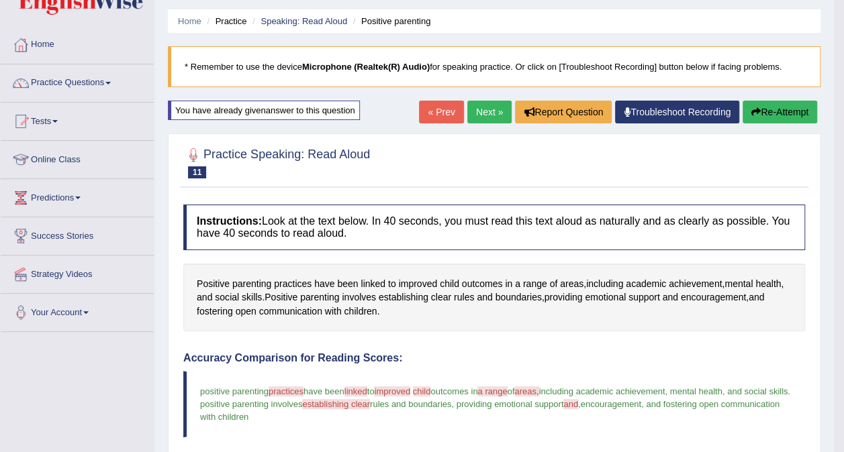
scroll to position [0, 0]
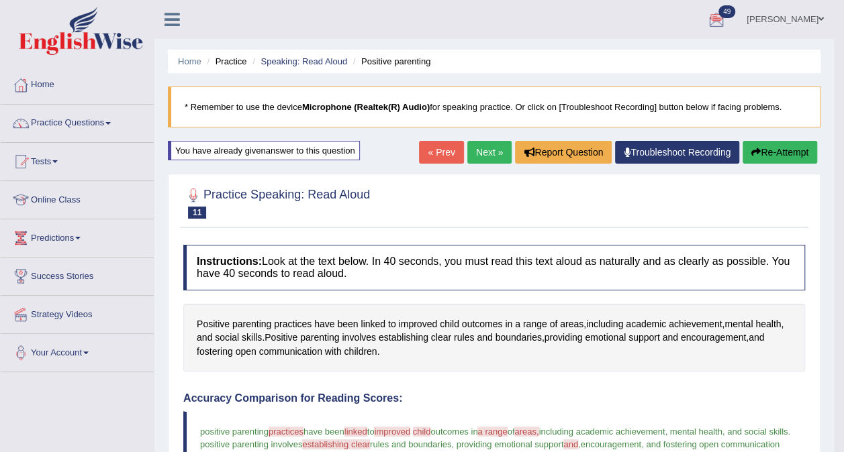
click at [479, 156] on link "Next »" at bounding box center [489, 152] width 44 height 23
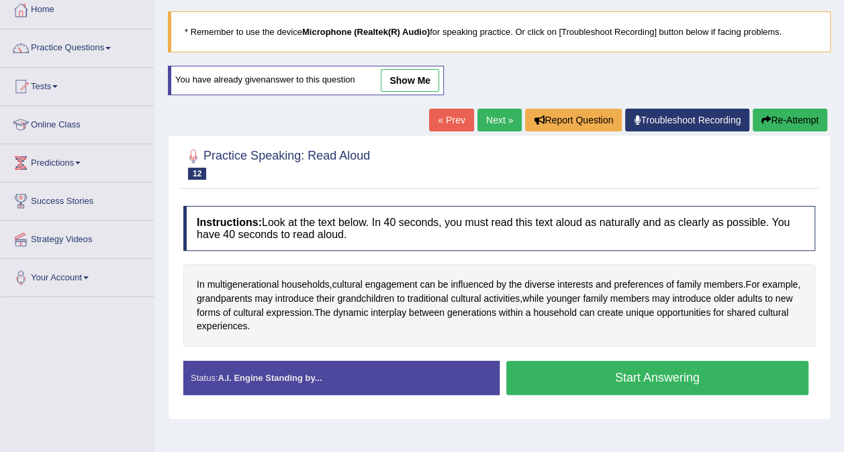
scroll to position [76, 0]
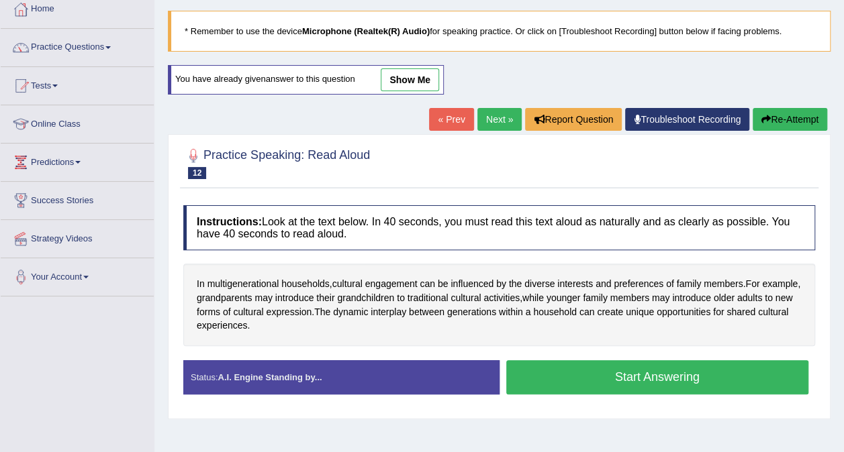
click at [653, 388] on button "Start Answering" at bounding box center [657, 377] width 303 height 34
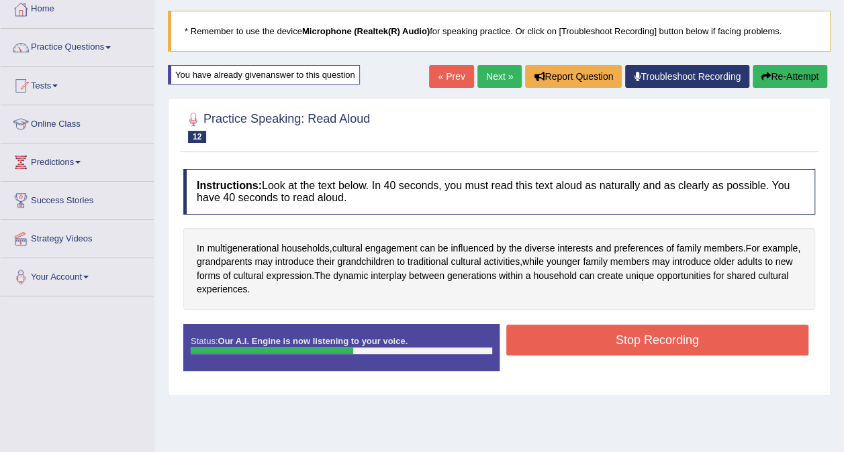
click at [634, 340] on button "Stop Recording" at bounding box center [657, 340] width 303 height 31
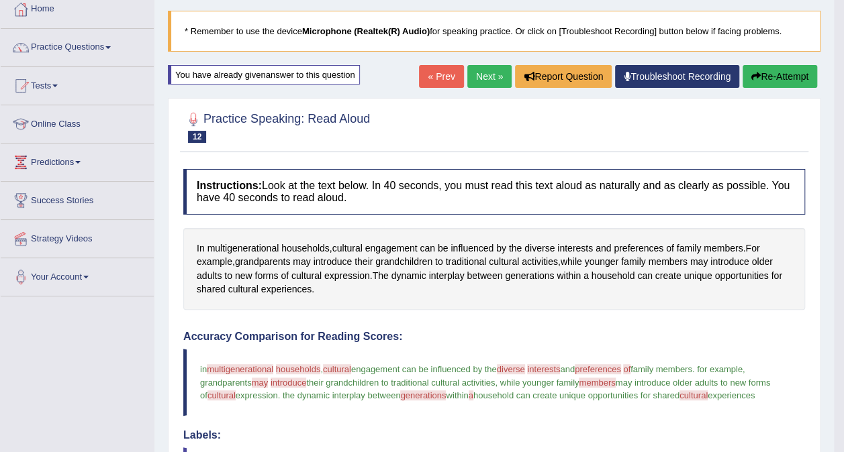
drag, startPoint x: 853, startPoint y: 81, endPoint x: 853, endPoint y: 258, distance: 177.9
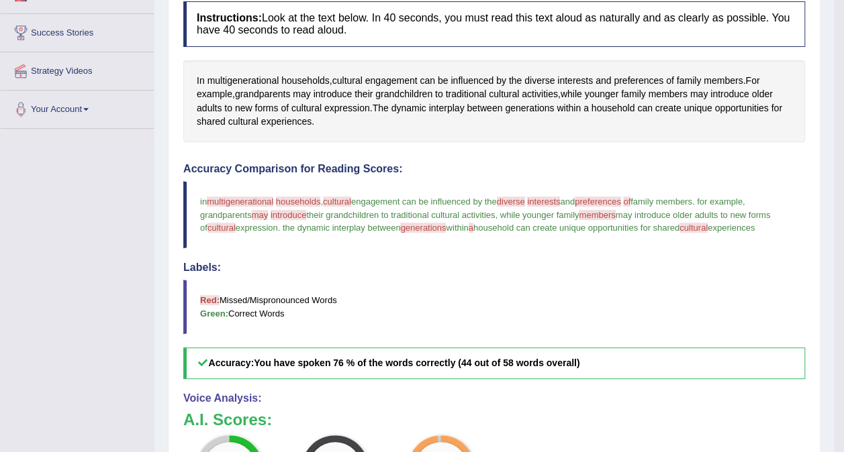
scroll to position [0, 0]
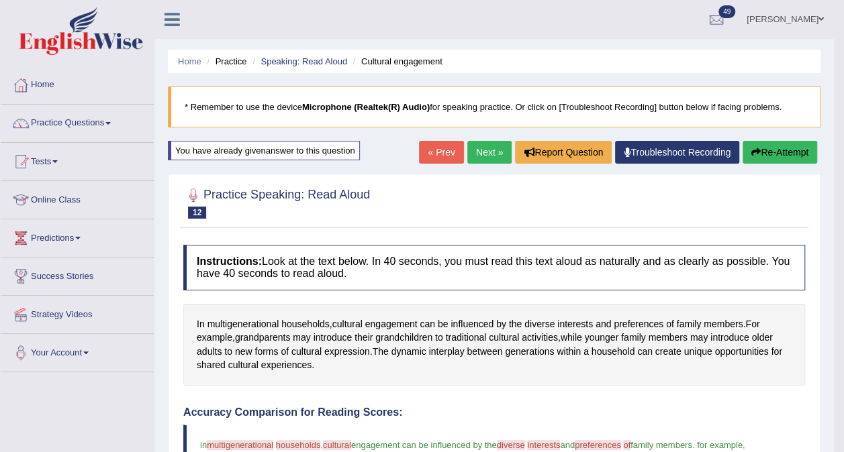
click at [491, 148] on link "Next »" at bounding box center [489, 152] width 44 height 23
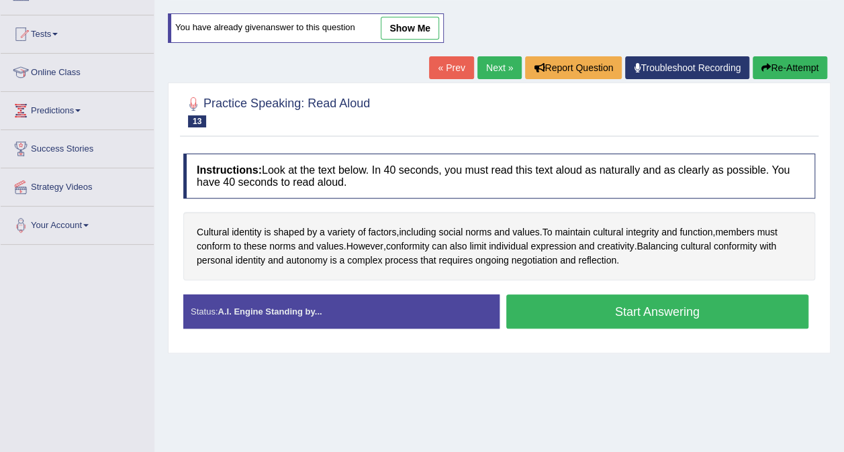
scroll to position [132, 0]
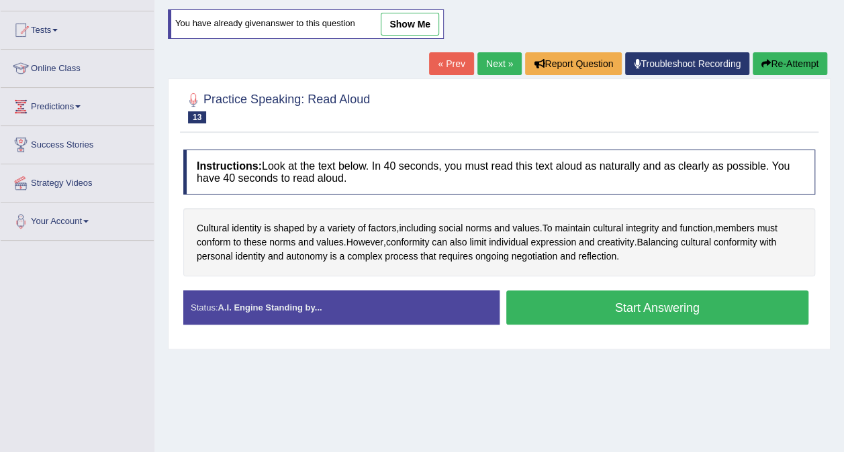
click at [632, 309] on button "Start Answering" at bounding box center [657, 308] width 303 height 34
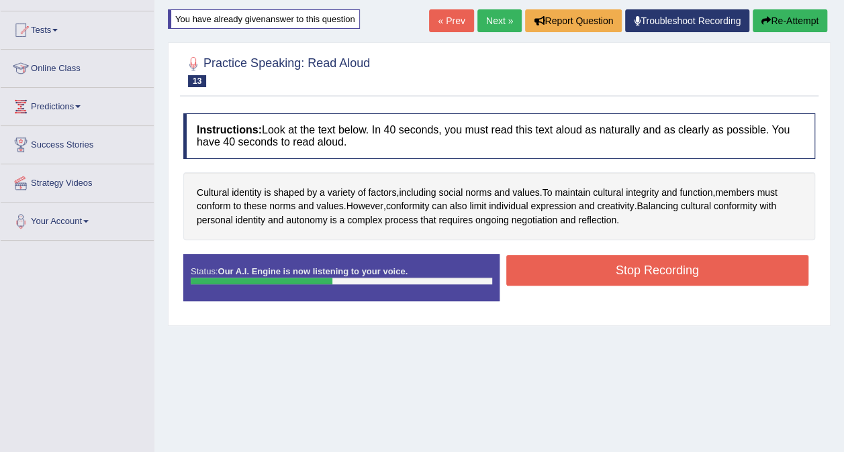
click at [620, 266] on button "Stop Recording" at bounding box center [657, 270] width 303 height 31
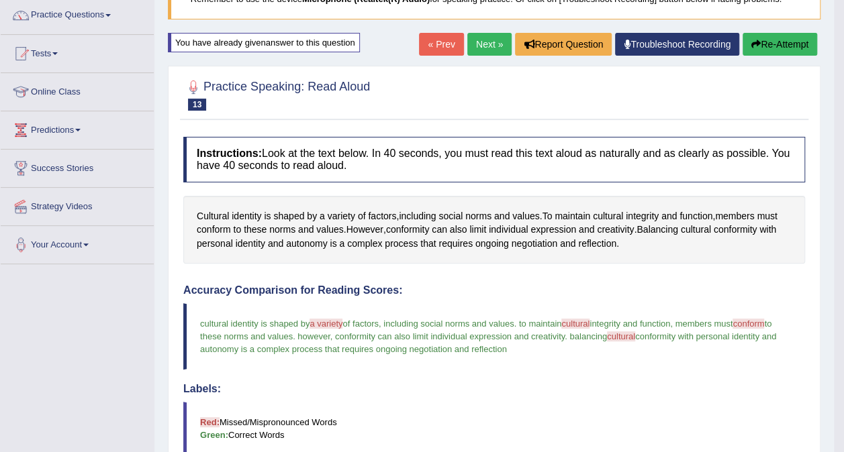
scroll to position [0, 0]
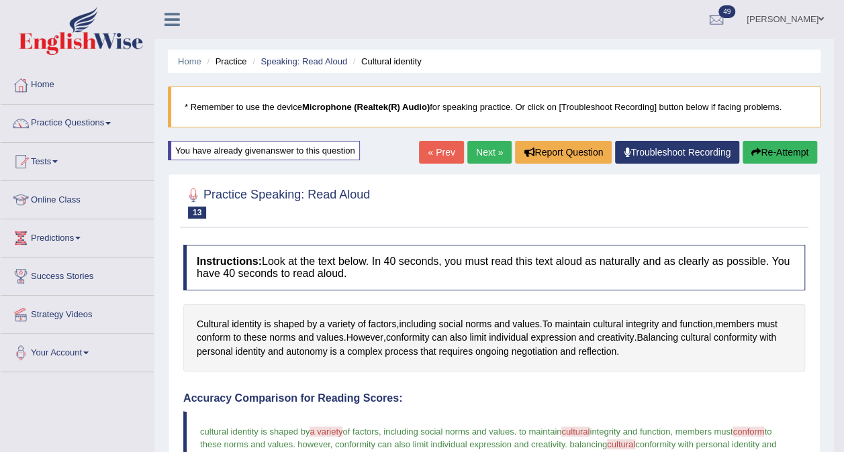
click at [491, 153] on link "Next »" at bounding box center [489, 152] width 44 height 23
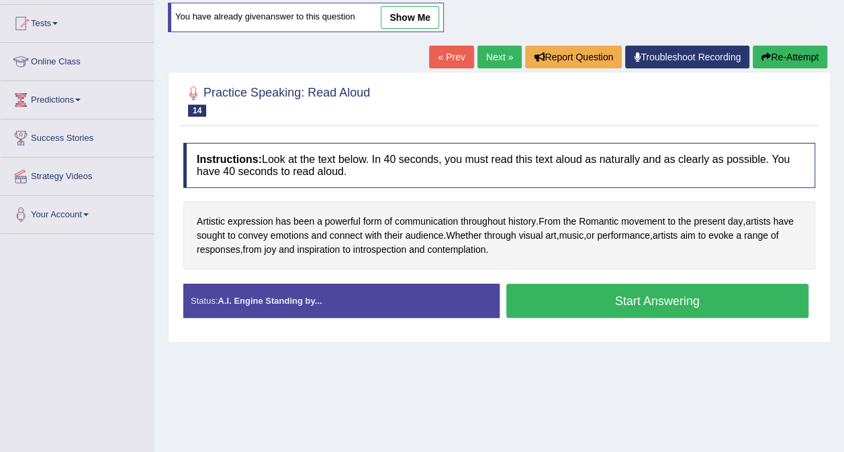
scroll to position [138, 0]
click at [667, 301] on button "Start Answering" at bounding box center [657, 301] width 303 height 34
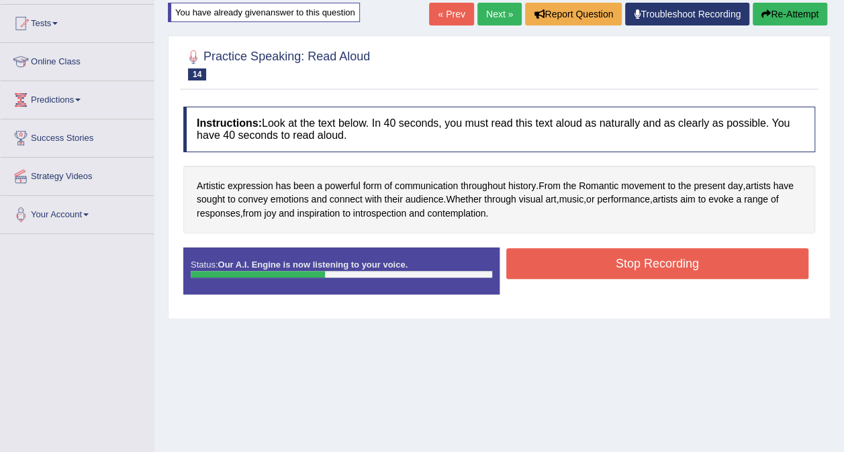
click at [648, 267] on button "Stop Recording" at bounding box center [657, 263] width 303 height 31
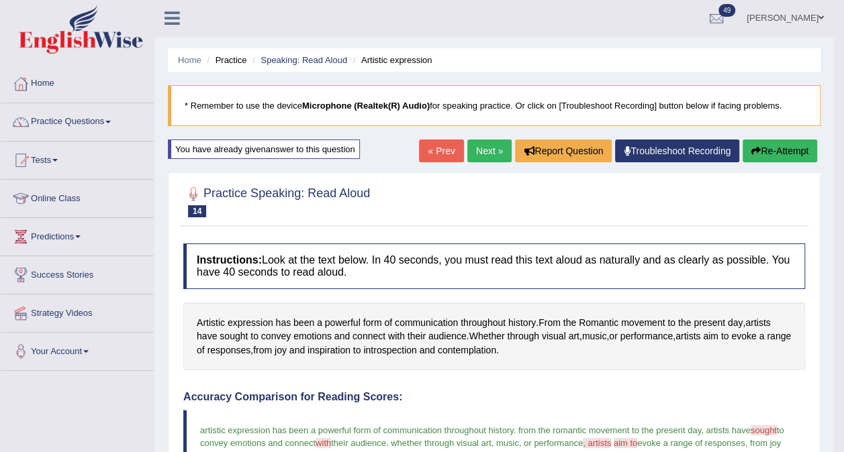
scroll to position [0, 0]
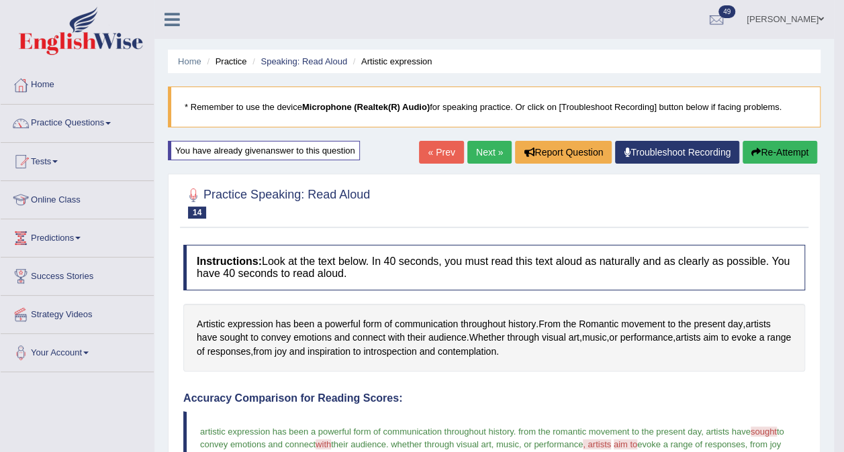
click at [483, 147] on link "Next »" at bounding box center [489, 152] width 44 height 23
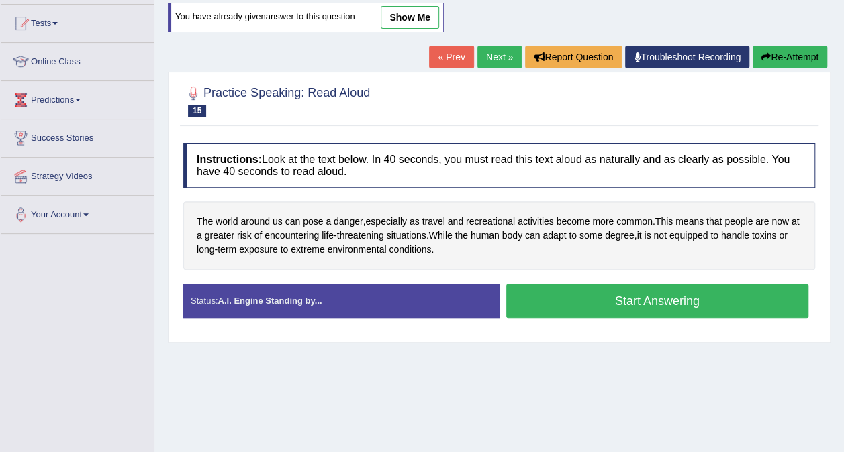
scroll to position [152, 0]
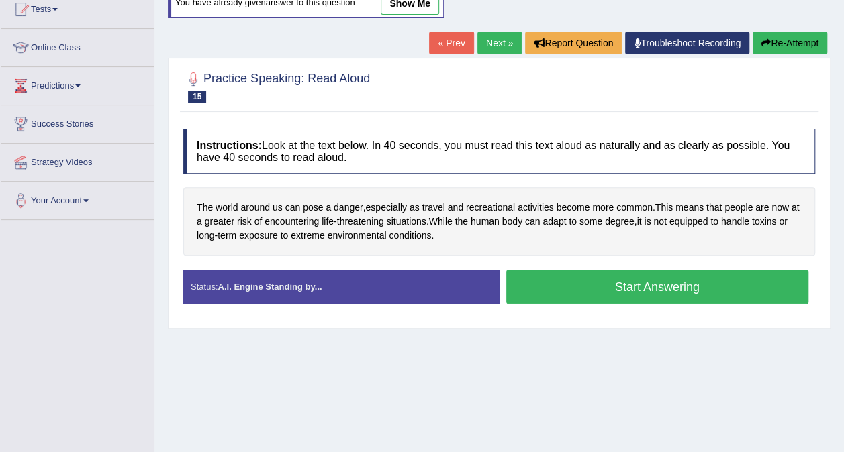
click at [640, 298] on button "Start Answering" at bounding box center [657, 287] width 303 height 34
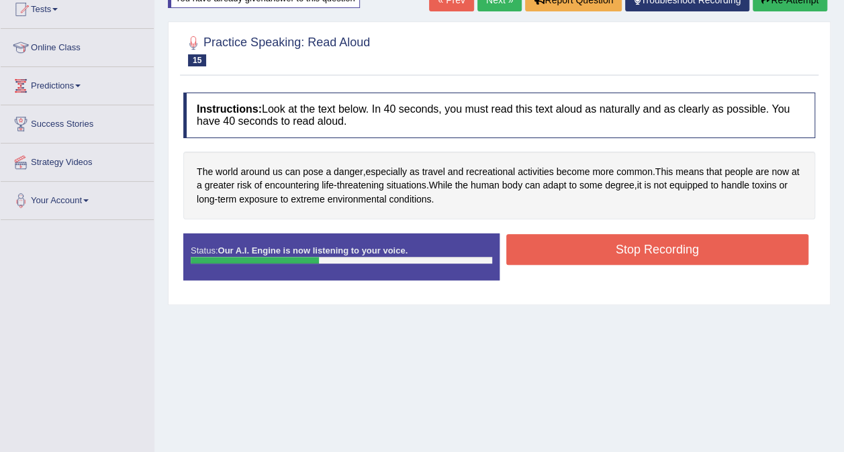
click at [637, 255] on button "Stop Recording" at bounding box center [657, 249] width 303 height 31
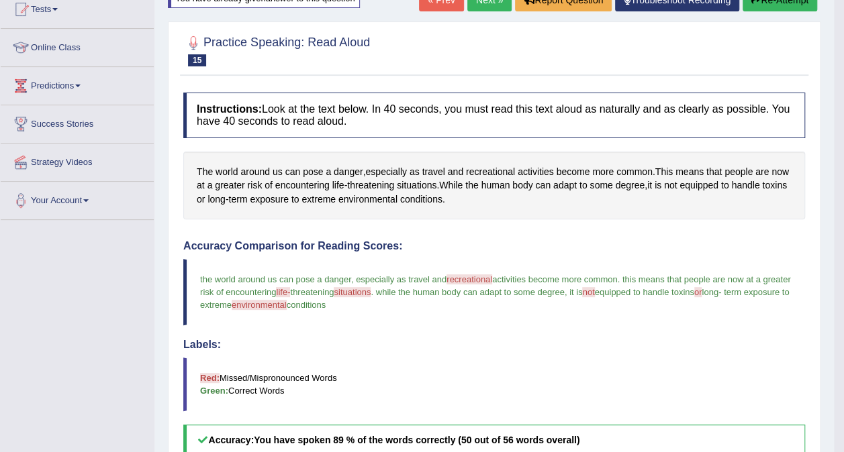
scroll to position [133, 0]
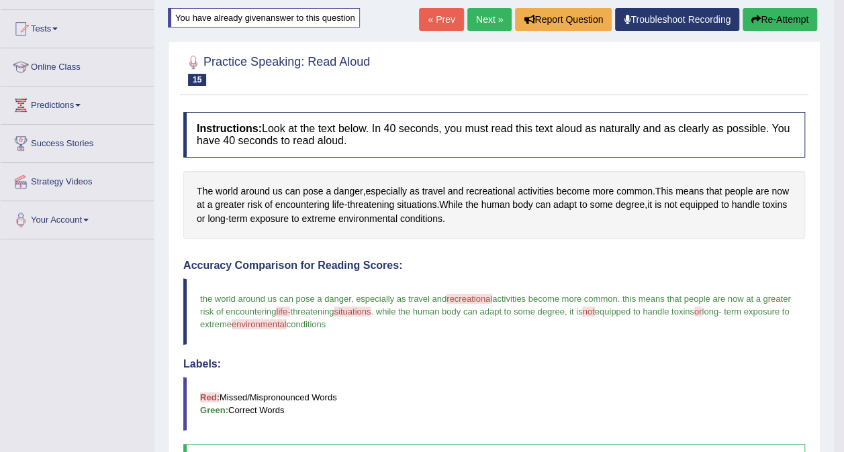
click at [490, 15] on link "Next »" at bounding box center [489, 19] width 44 height 23
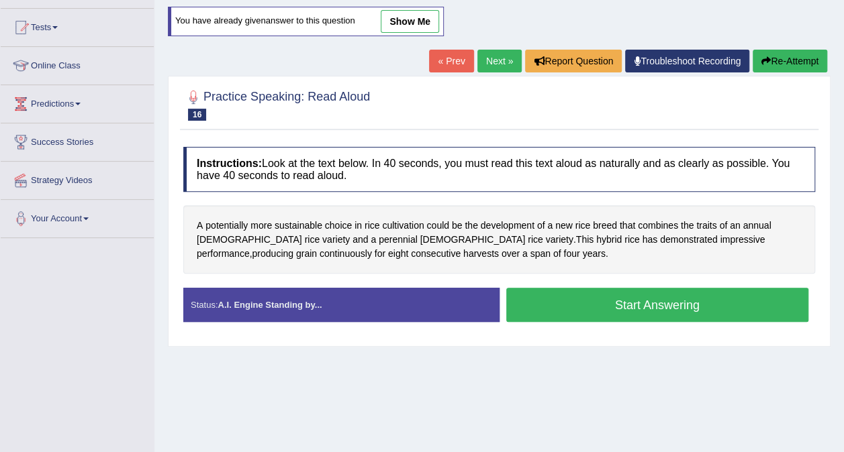
scroll to position [136, 0]
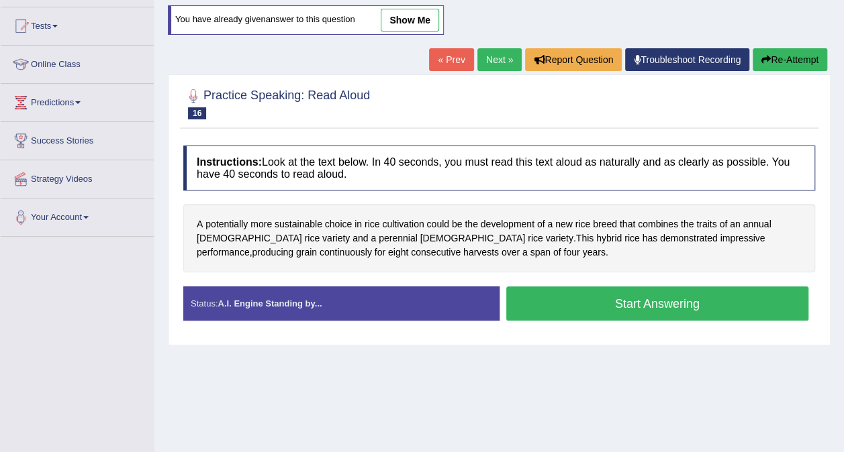
click at [636, 305] on button "Start Answering" at bounding box center [657, 304] width 303 height 34
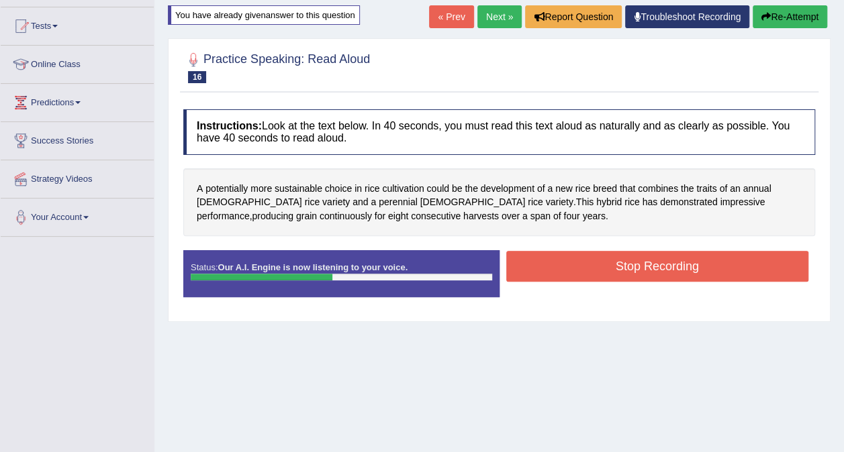
click at [655, 256] on button "Stop Recording" at bounding box center [657, 266] width 303 height 31
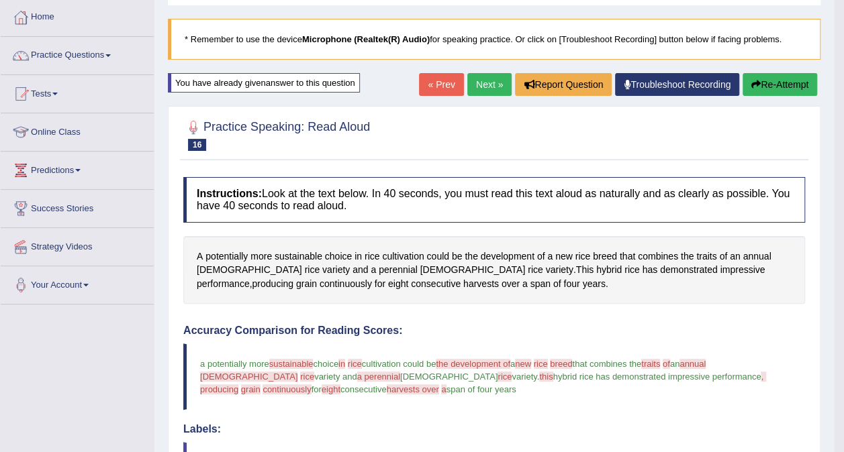
scroll to position [0, 0]
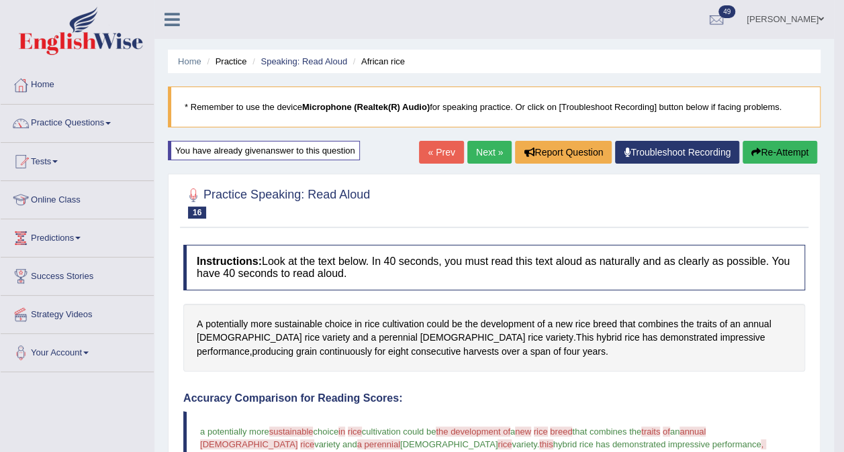
click at [489, 158] on link "Next »" at bounding box center [489, 152] width 44 height 23
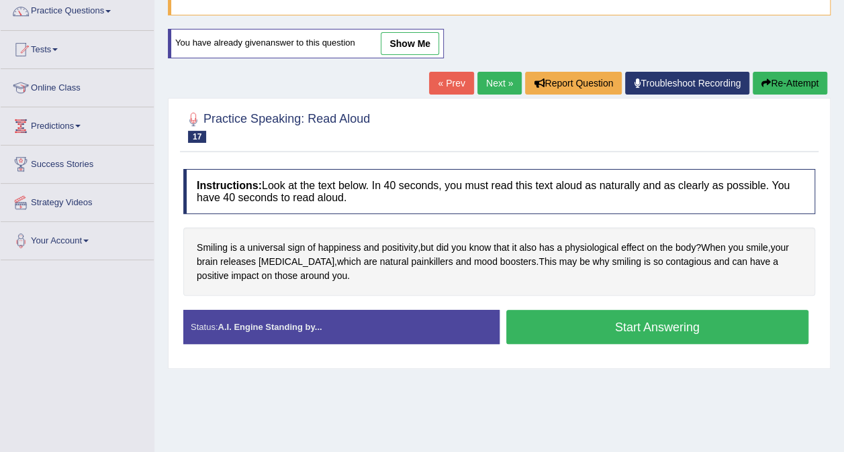
scroll to position [124, 0]
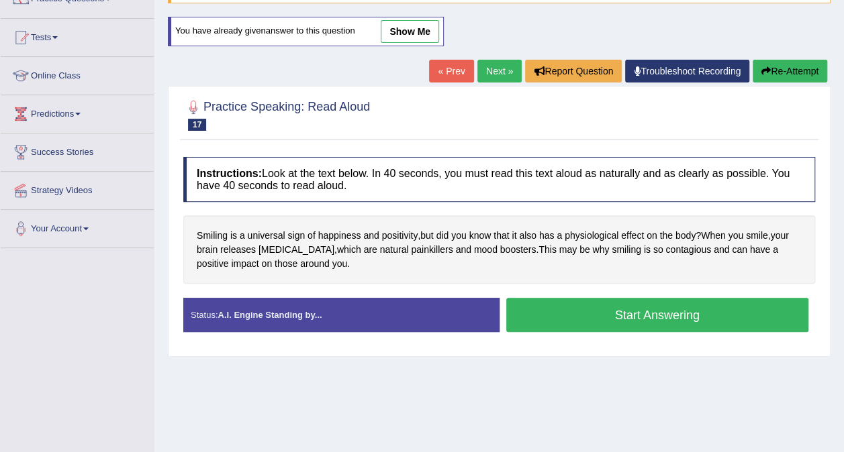
click at [638, 309] on button "Start Answering" at bounding box center [657, 315] width 303 height 34
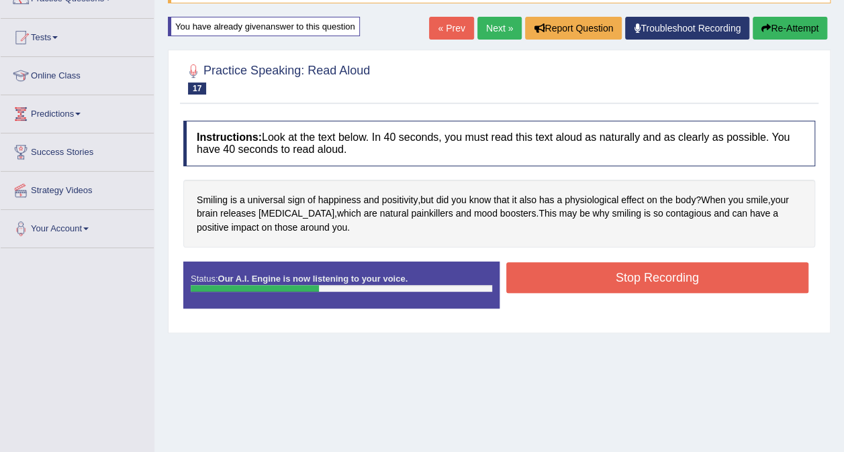
click at [646, 268] on button "Stop Recording" at bounding box center [657, 277] width 303 height 31
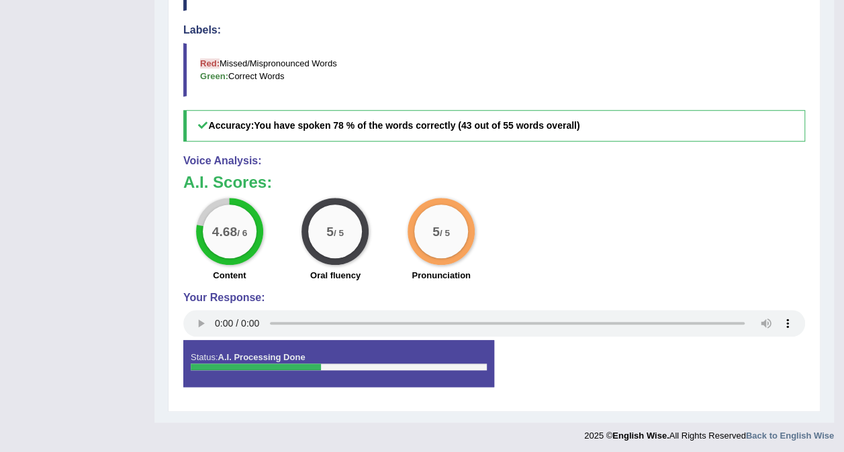
scroll to position [72, 0]
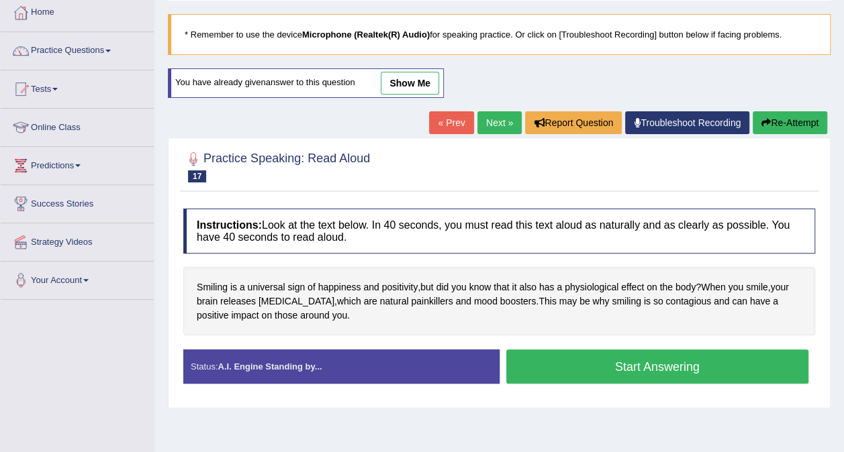
scroll to position [160, 0]
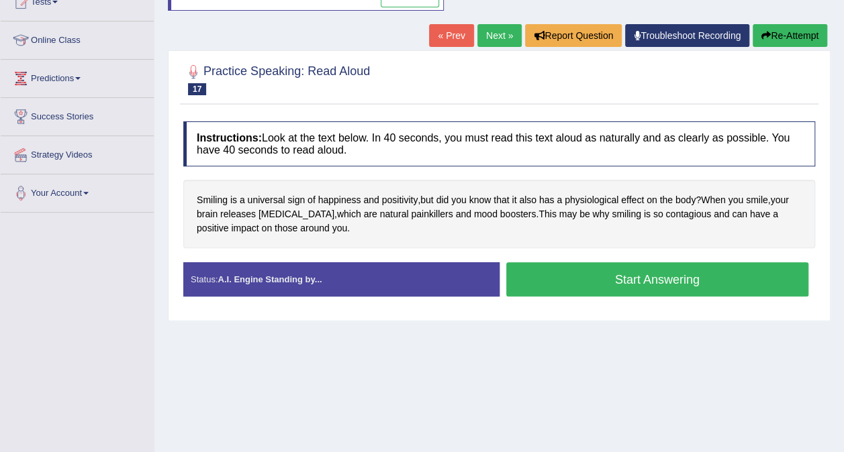
click at [678, 275] on button "Start Answering" at bounding box center [657, 279] width 303 height 34
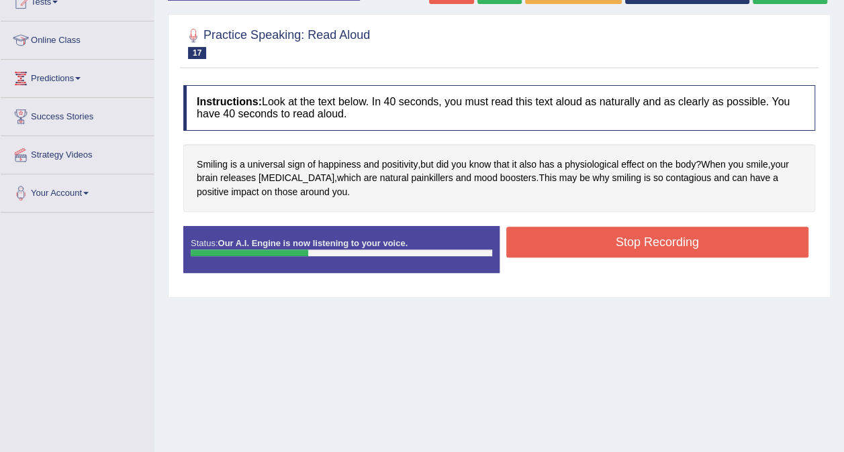
click at [655, 244] on button "Stop Recording" at bounding box center [657, 242] width 303 height 31
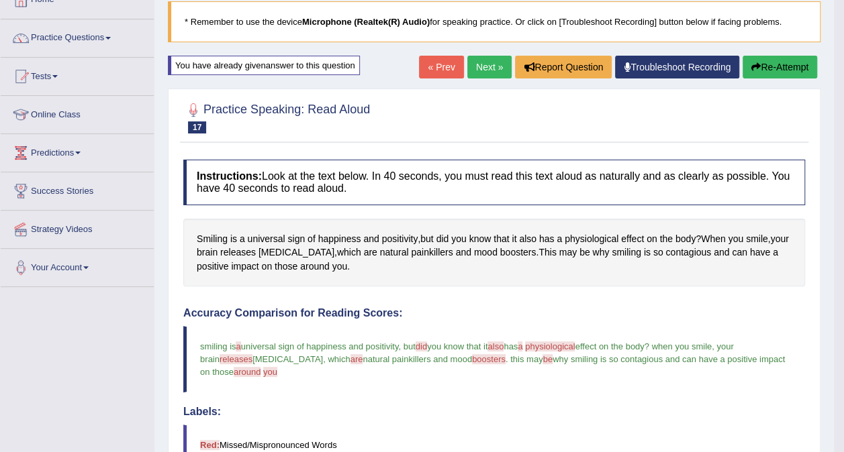
scroll to position [0, 0]
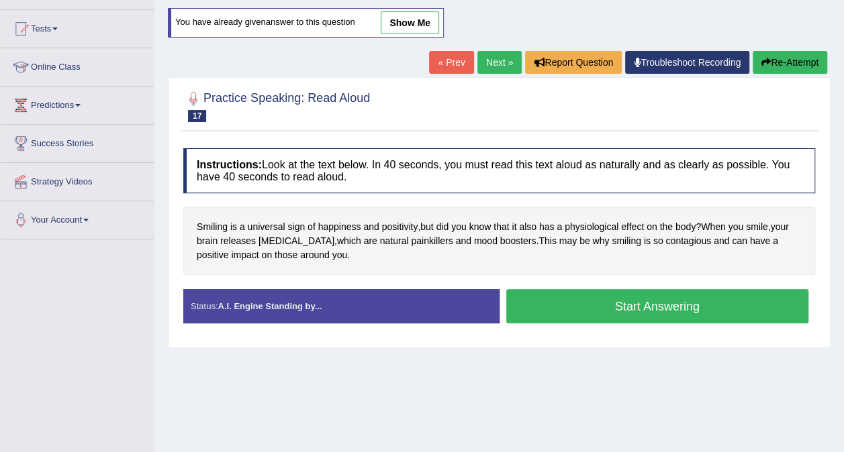
scroll to position [155, 0]
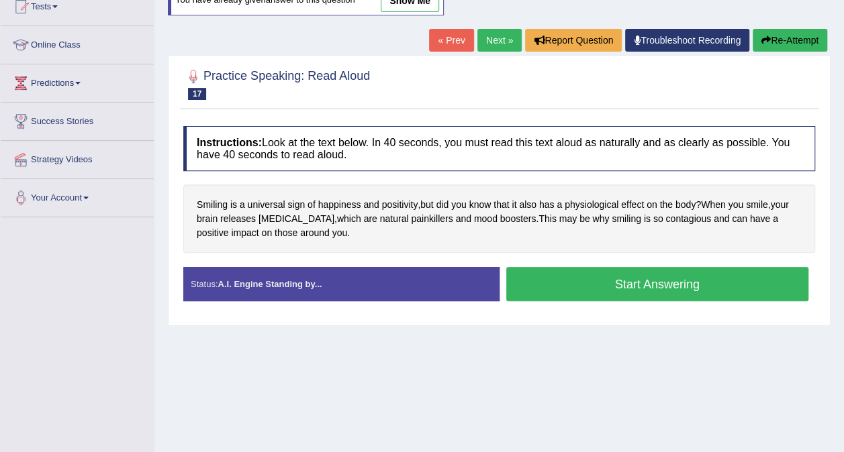
click at [622, 293] on button "Start Answering" at bounding box center [657, 284] width 303 height 34
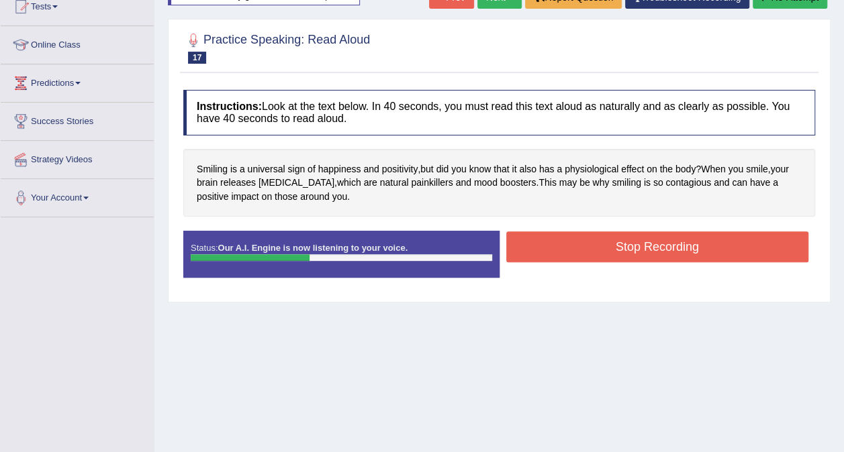
drag, startPoint x: 622, startPoint y: 293, endPoint x: 648, endPoint y: 250, distance: 50.3
click at [648, 250] on div "Instructions: Look at the text below. In 40 seconds, you must read this text al…" at bounding box center [499, 189] width 638 height 212
click at [648, 250] on button "Stop Recording" at bounding box center [657, 247] width 303 height 31
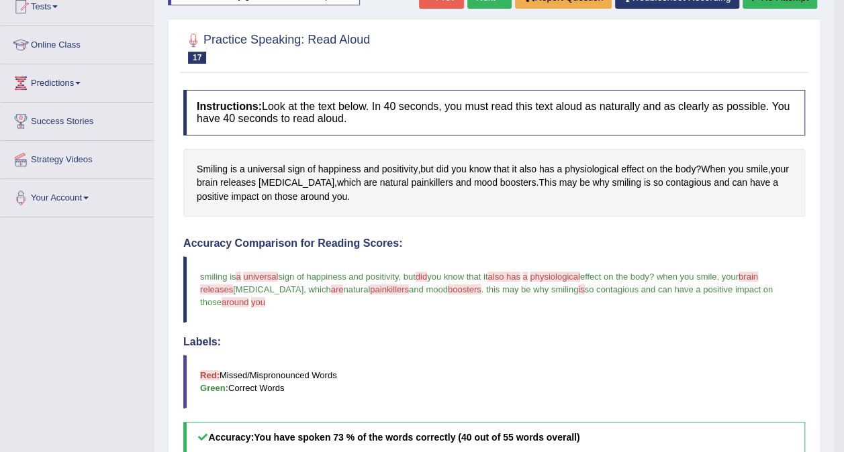
drag, startPoint x: 853, startPoint y: 212, endPoint x: 853, endPoint y: 415, distance: 202.7
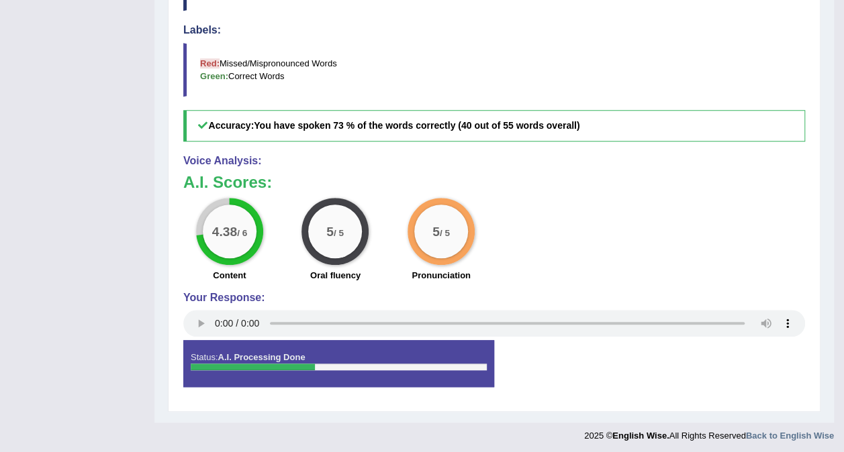
scroll to position [72, 0]
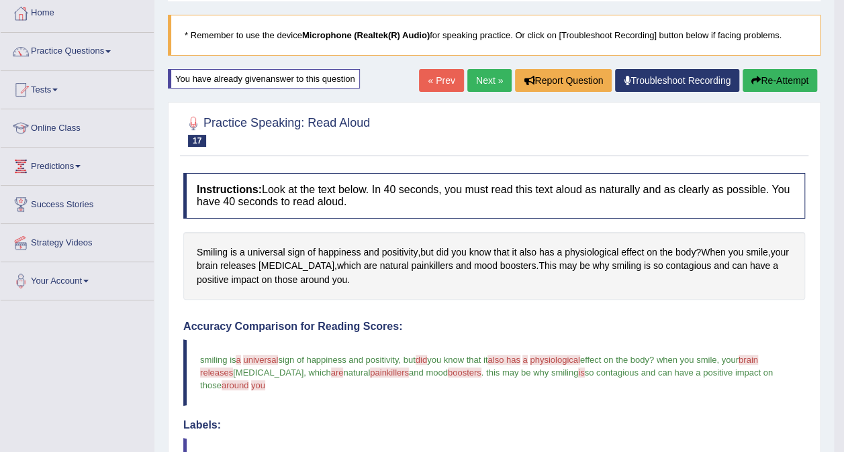
click at [491, 89] on link "Next »" at bounding box center [489, 80] width 44 height 23
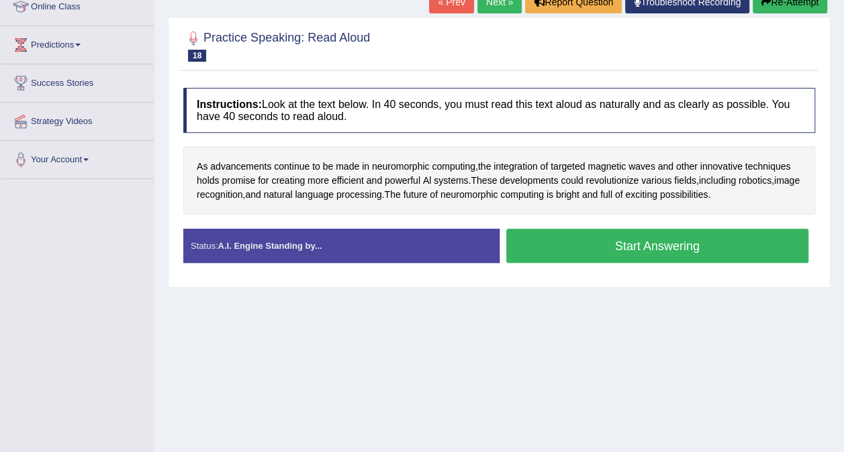
scroll to position [195, 0]
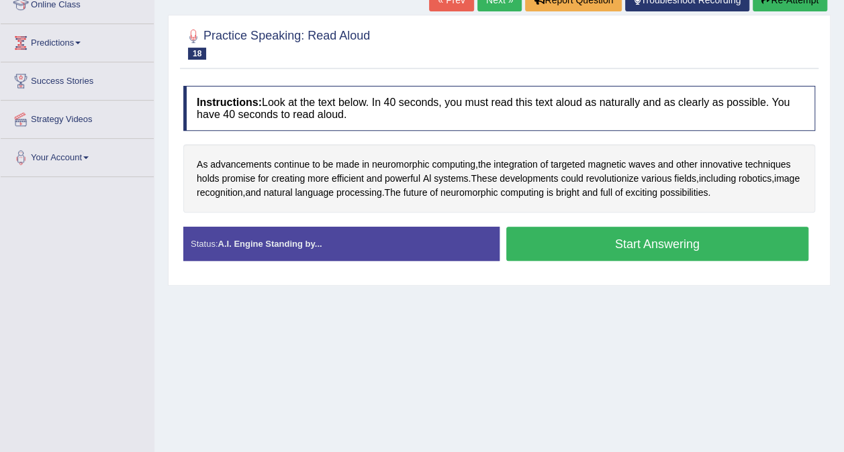
click at [643, 255] on button "Start Answering" at bounding box center [657, 244] width 303 height 34
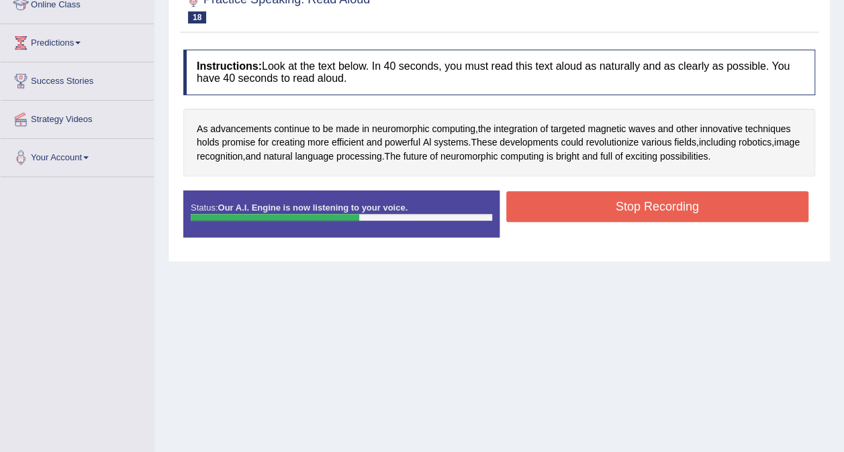
click at [644, 209] on button "Stop Recording" at bounding box center [657, 206] width 303 height 31
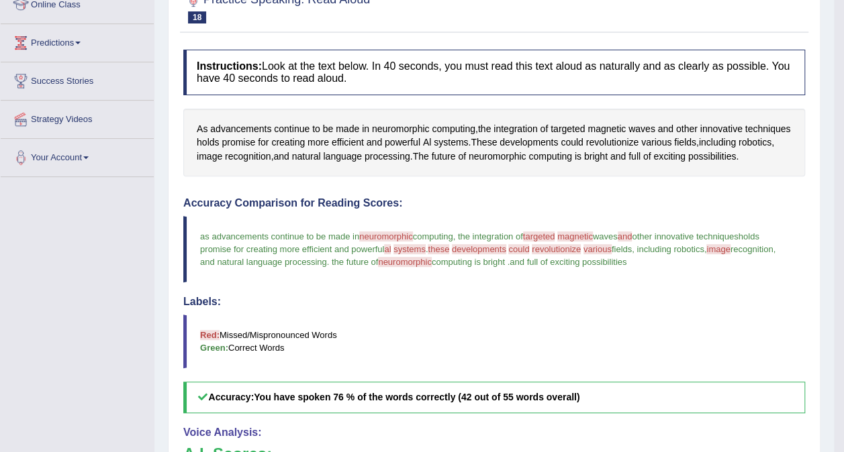
drag, startPoint x: 853, startPoint y: 147, endPoint x: 846, endPoint y: 345, distance: 198.2
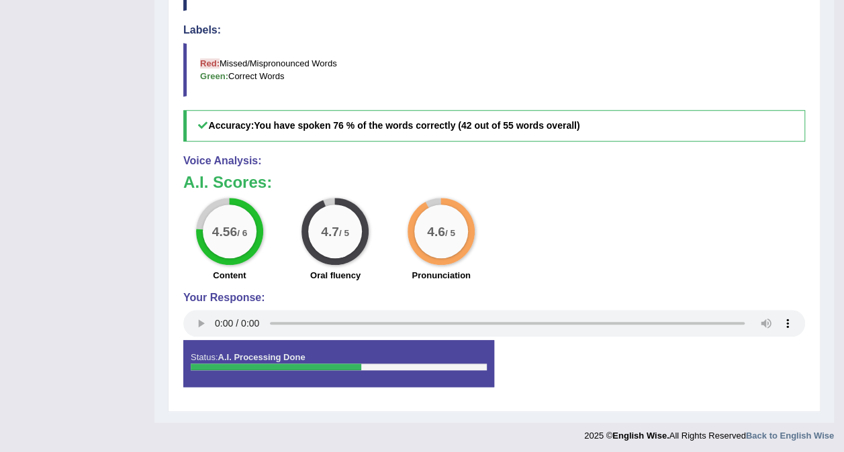
scroll to position [0, 0]
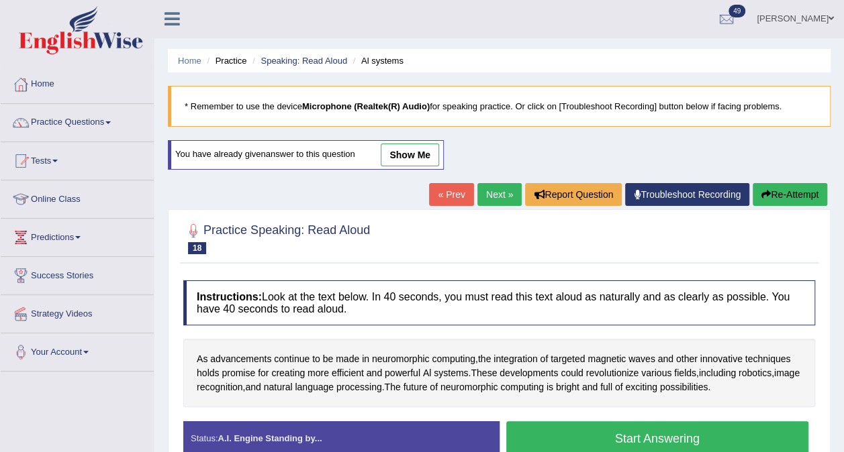
scroll to position [171, 0]
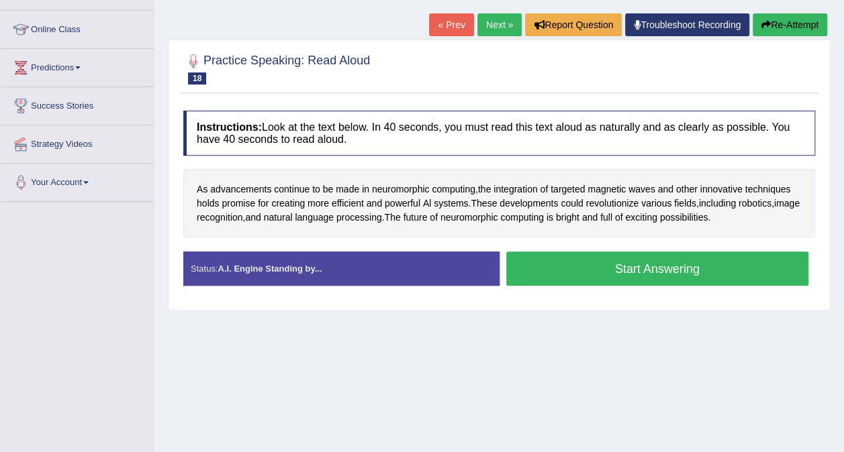
click at [632, 277] on button "Start Answering" at bounding box center [657, 269] width 303 height 34
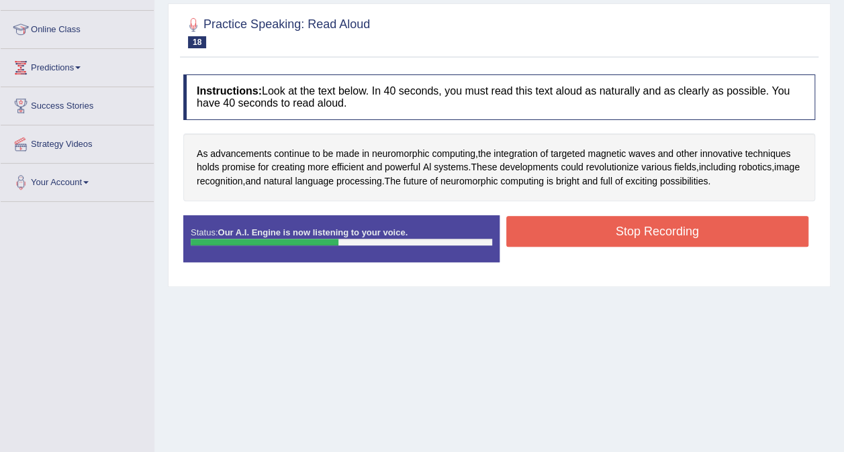
click at [624, 234] on button "Stop Recording" at bounding box center [657, 231] width 303 height 31
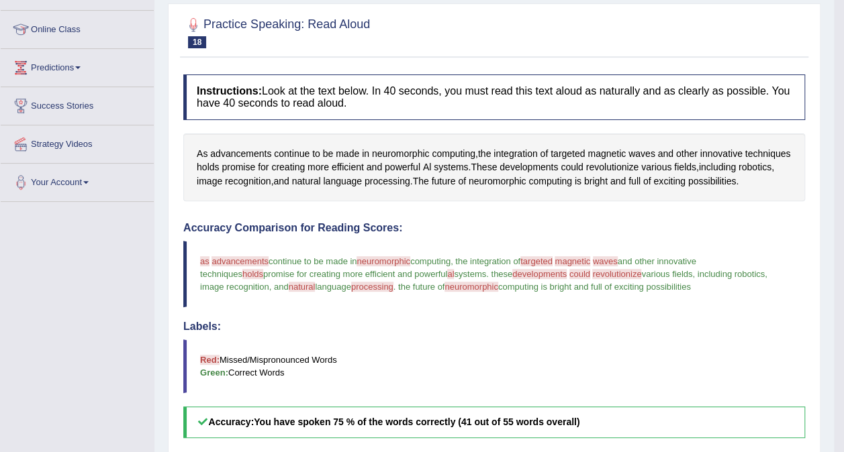
drag, startPoint x: 853, startPoint y: 223, endPoint x: 853, endPoint y: 389, distance: 166.5
click at [843, 282] on html "Toggle navigation Home Practice Questions Speaking Practice Read Aloud Repeat S…" at bounding box center [422, 55] width 844 height 452
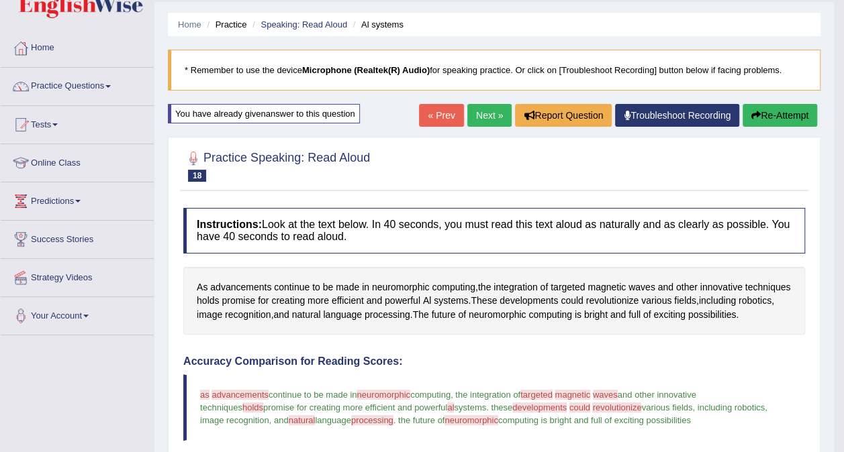
scroll to position [0, 0]
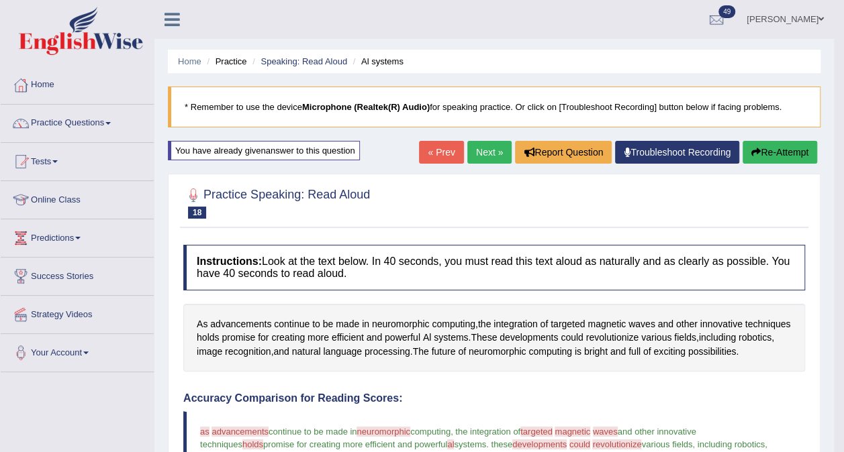
click at [490, 159] on link "Next »" at bounding box center [489, 152] width 44 height 23
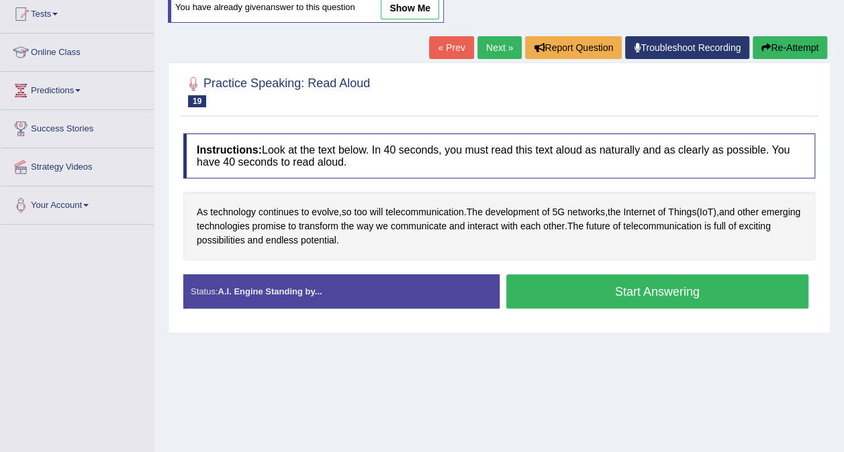
scroll to position [148, 0]
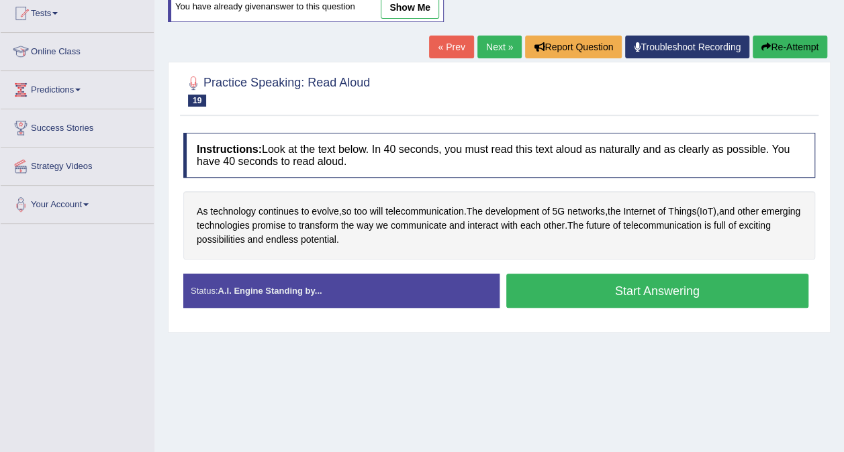
click at [644, 287] on button "Start Answering" at bounding box center [657, 291] width 303 height 34
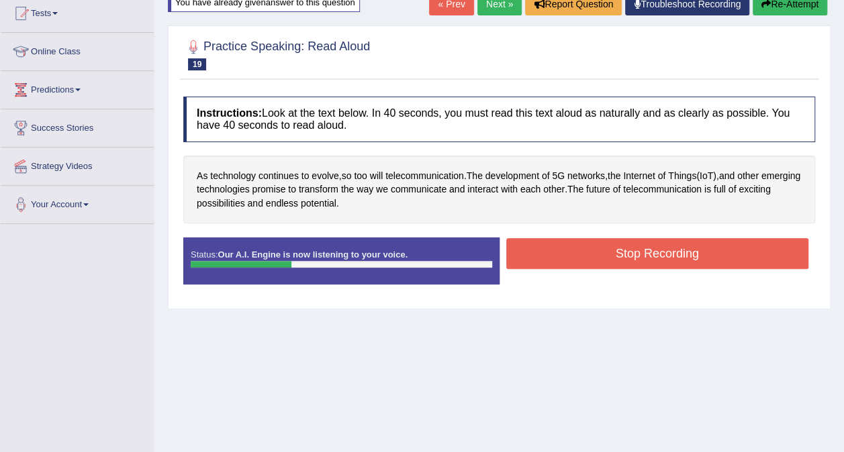
click at [674, 240] on button "Stop Recording" at bounding box center [657, 253] width 303 height 31
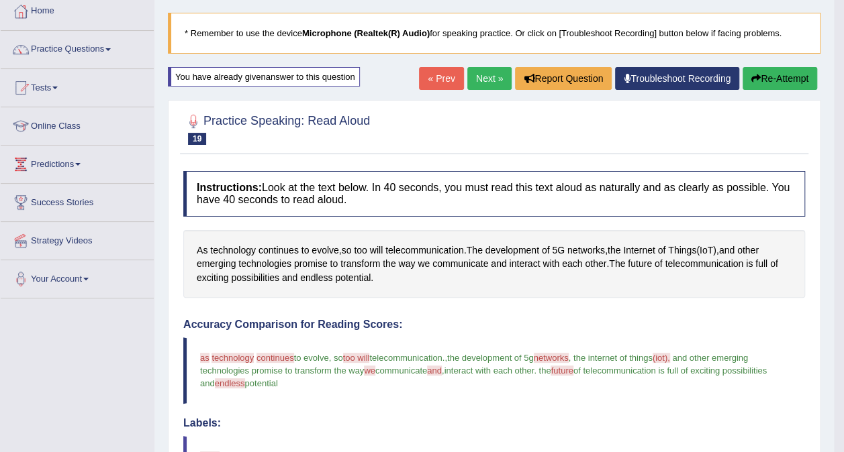
scroll to position [0, 0]
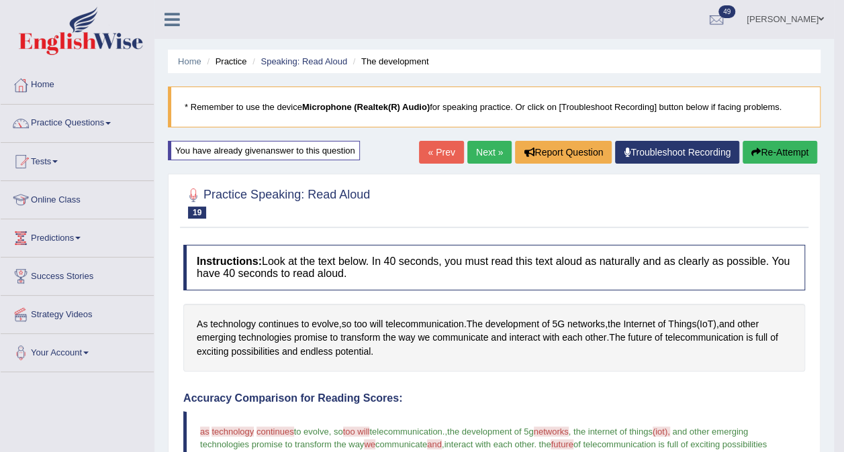
click at [478, 162] on link "Next »" at bounding box center [489, 152] width 44 height 23
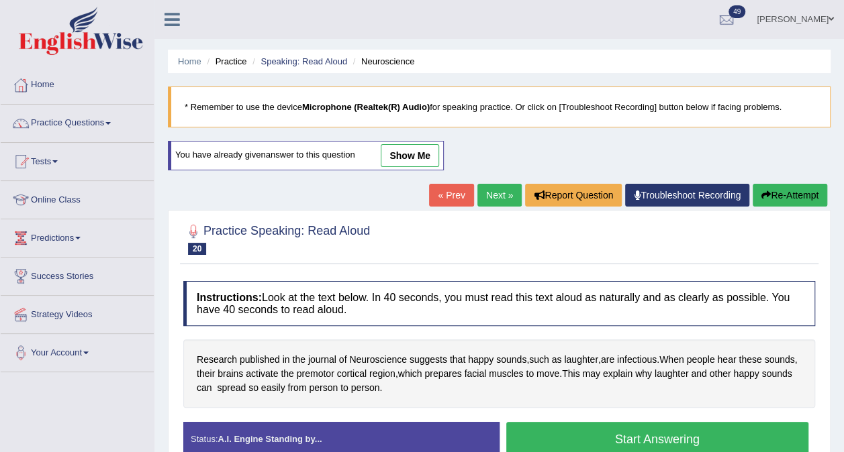
scroll to position [152, 0]
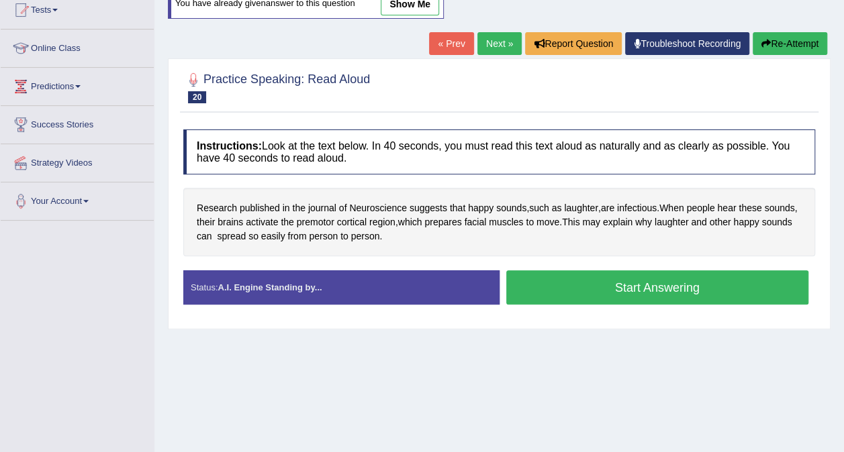
click at [659, 285] on button "Start Answering" at bounding box center [657, 288] width 303 height 34
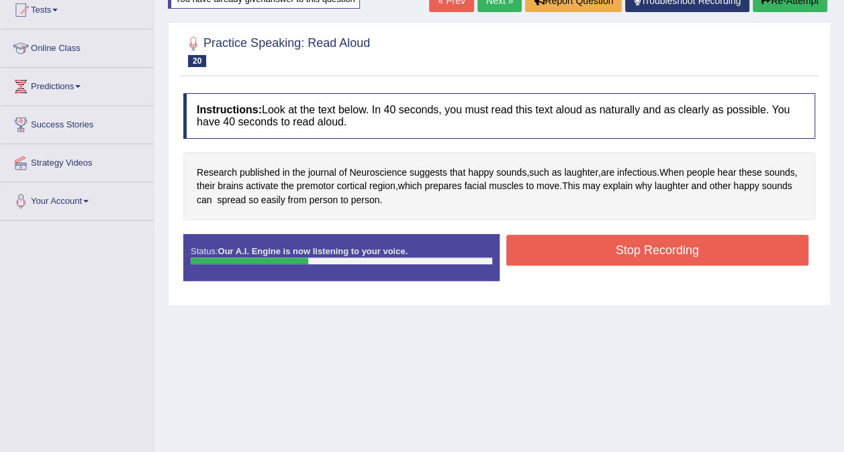
click at [666, 249] on button "Stop Recording" at bounding box center [657, 250] width 303 height 31
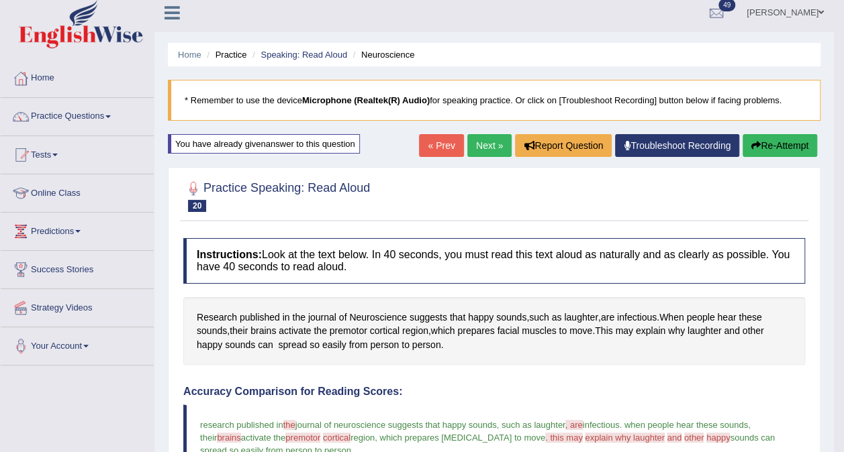
scroll to position [0, 0]
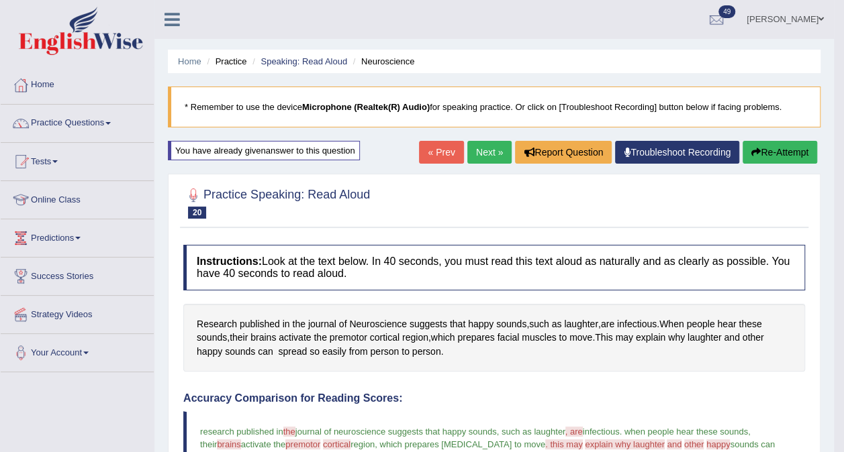
click at [479, 157] on link "Next »" at bounding box center [489, 152] width 44 height 23
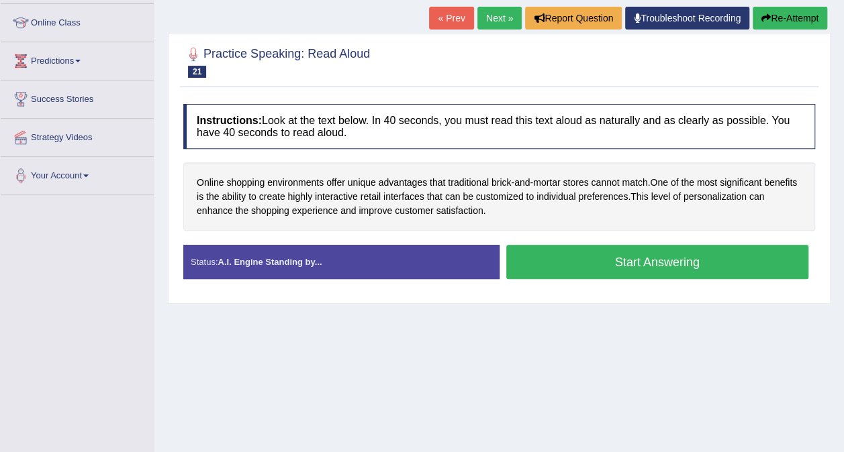
scroll to position [183, 0]
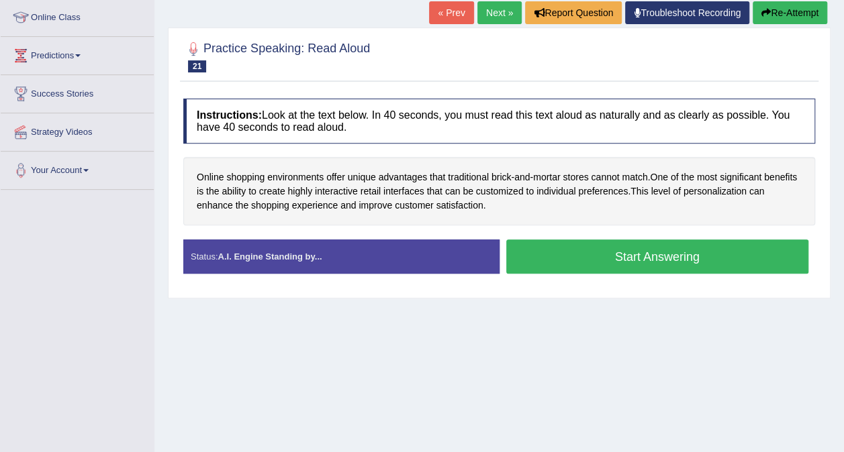
click at [649, 271] on button "Start Answering" at bounding box center [657, 257] width 303 height 34
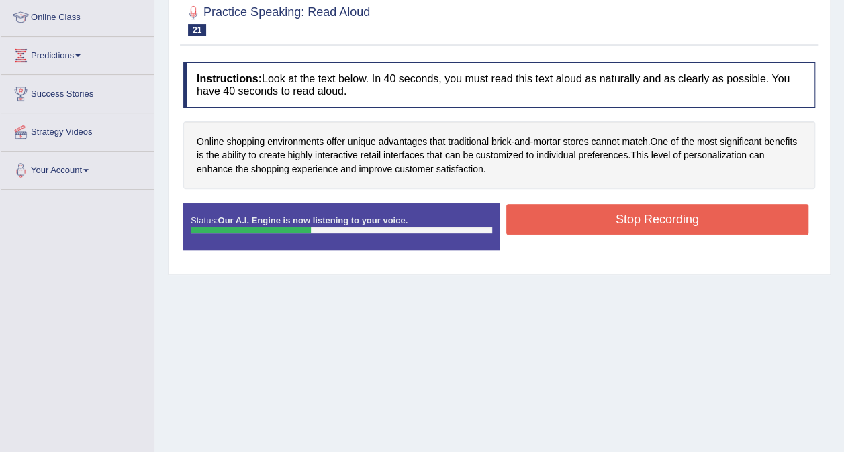
click at [670, 222] on button "Stop Recording" at bounding box center [657, 219] width 303 height 31
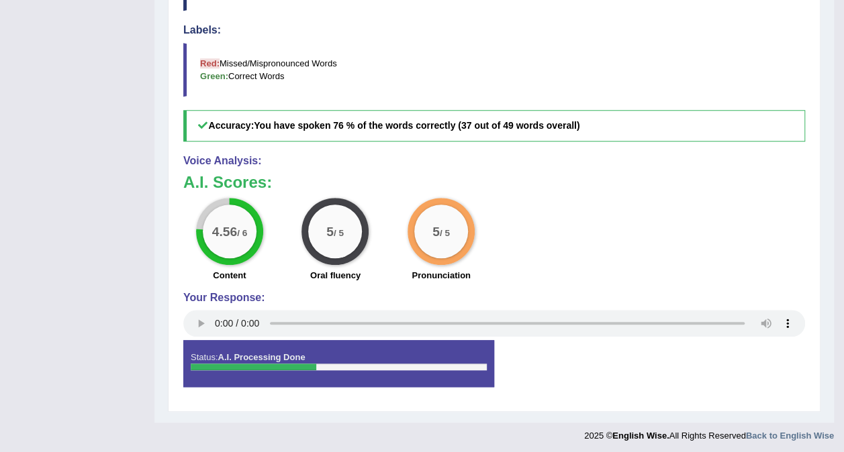
scroll to position [0, 0]
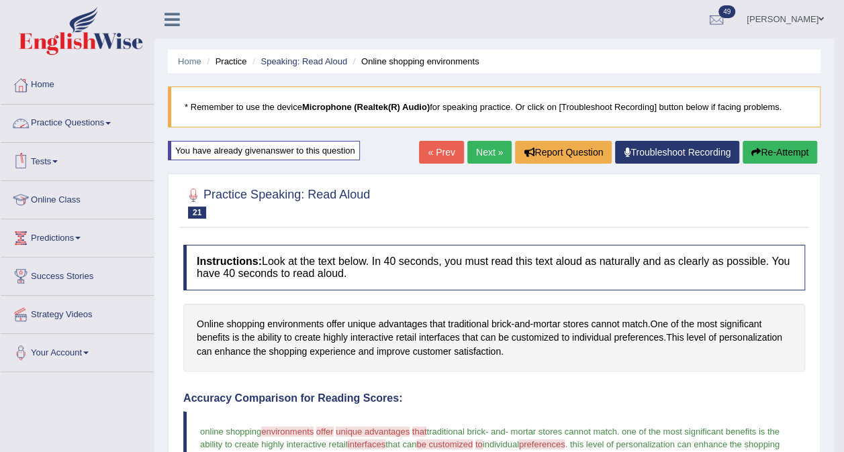
click at [109, 128] on link "Practice Questions" at bounding box center [77, 122] width 153 height 34
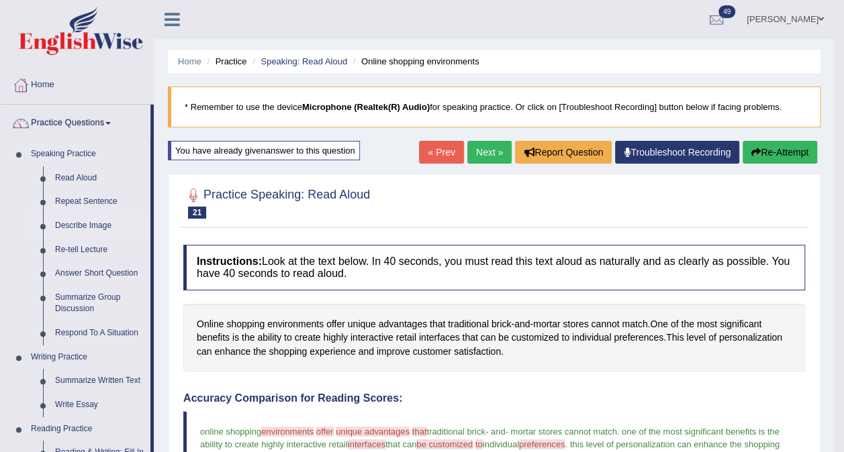
click at [80, 228] on link "Describe Image" at bounding box center [99, 226] width 101 height 24
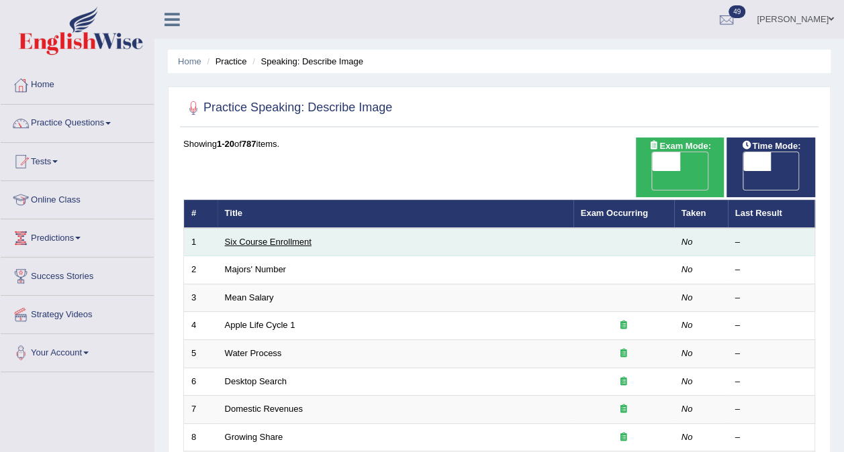
click at [243, 237] on link "Six Course Enrollment" at bounding box center [268, 242] width 87 height 10
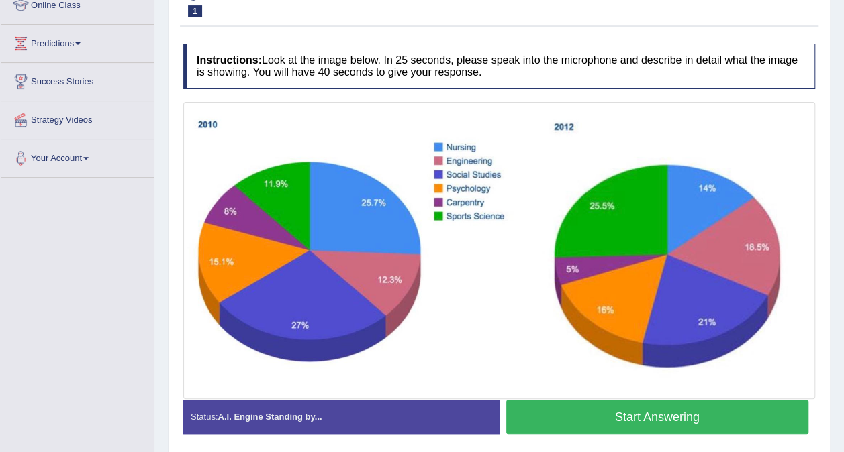
scroll to position [195, 0]
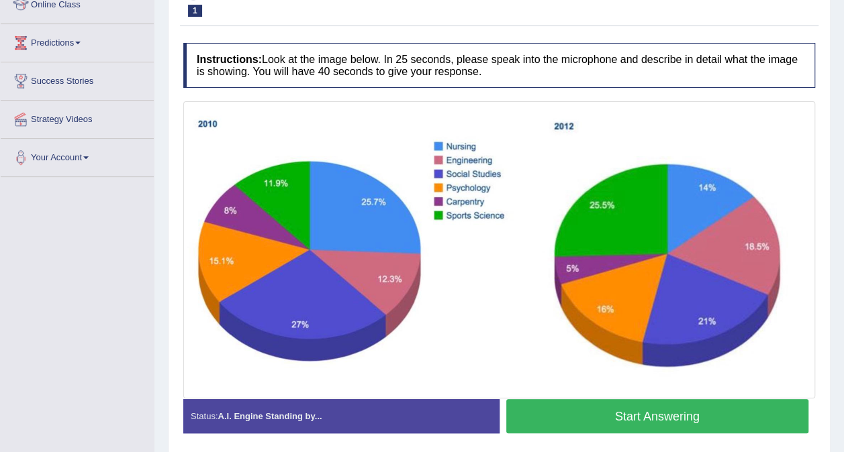
click at [624, 416] on button "Start Answering" at bounding box center [657, 416] width 303 height 34
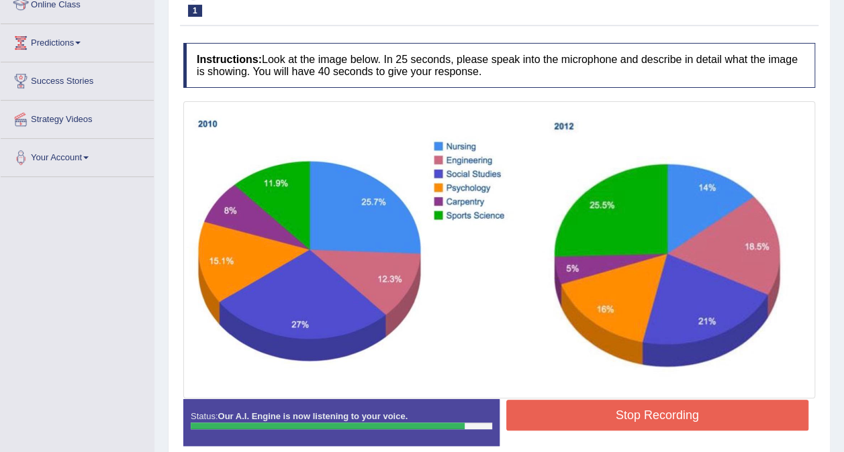
click at [624, 416] on button "Stop Recording" at bounding box center [657, 415] width 303 height 31
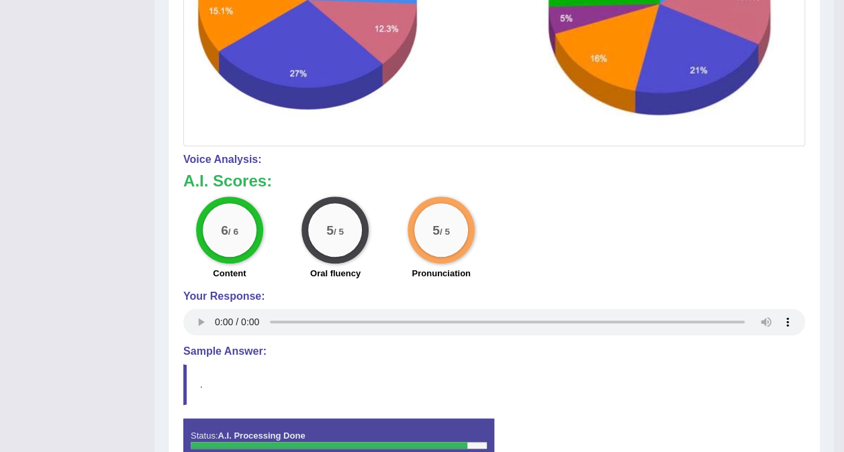
scroll to position [47, 0]
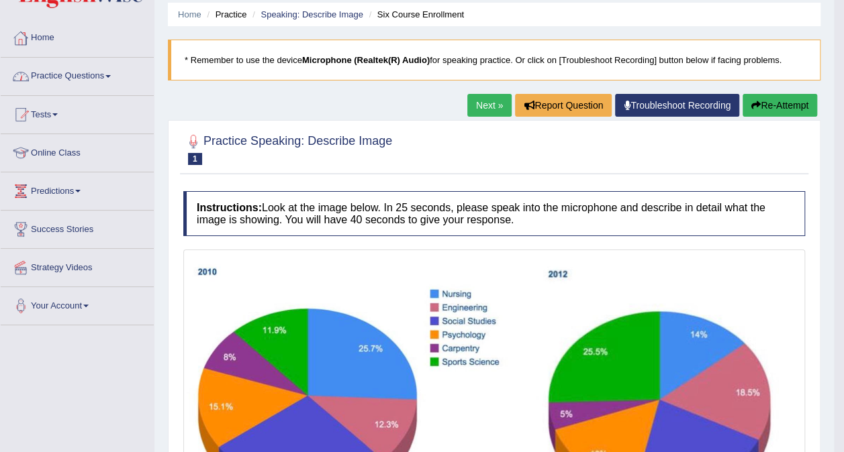
click at [496, 103] on link "Next »" at bounding box center [489, 105] width 44 height 23
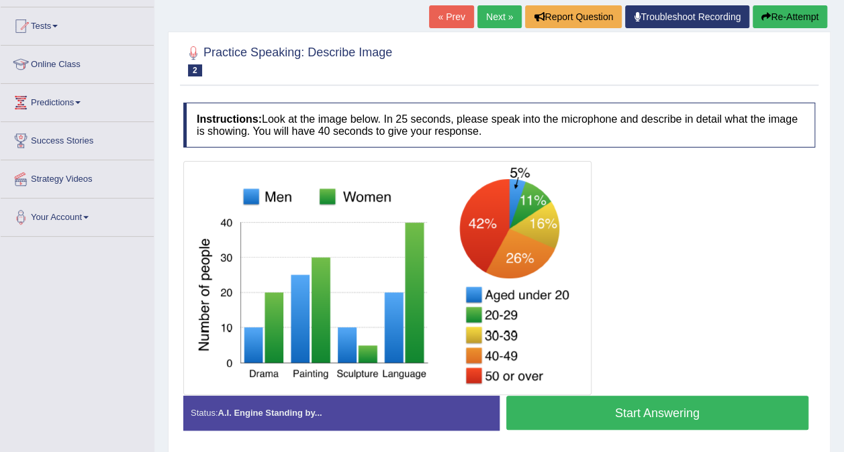
scroll to position [134, 0]
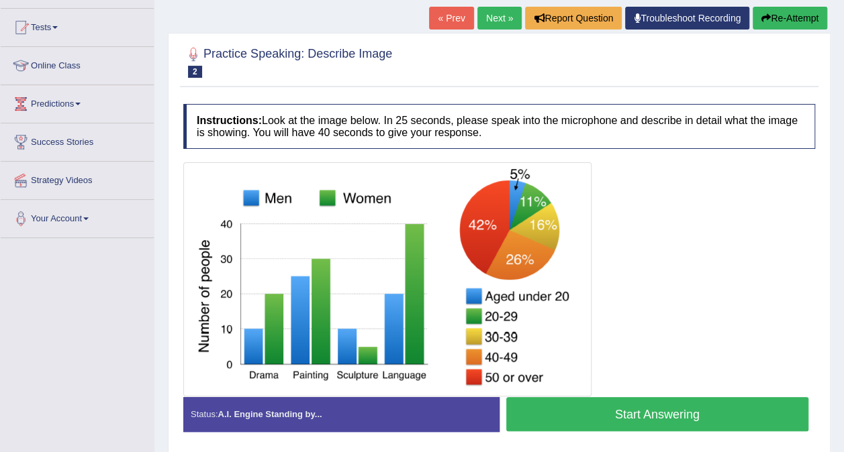
click at [631, 414] on button "Start Answering" at bounding box center [657, 414] width 303 height 34
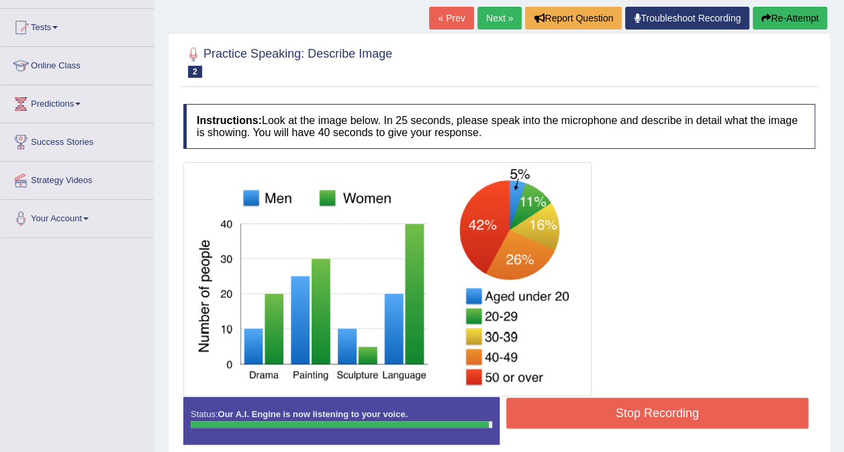
click at [631, 414] on button "Stop Recording" at bounding box center [657, 413] width 303 height 31
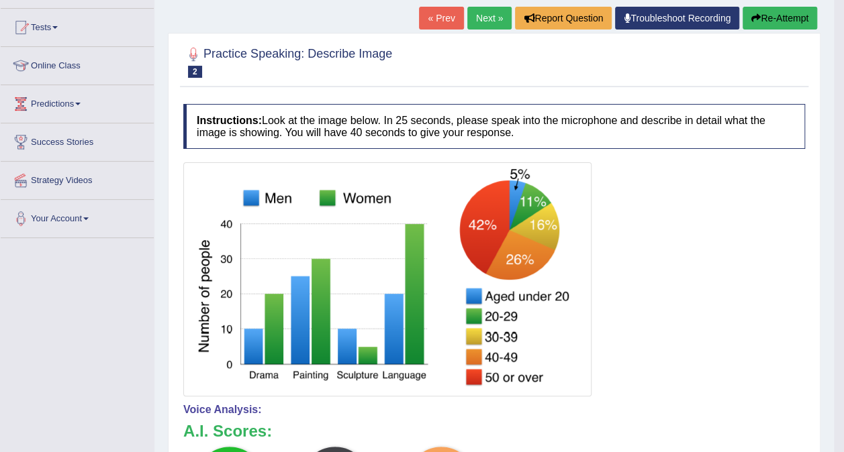
click at [843, 318] on html "Toggle navigation Home Practice Questions Speaking Practice Read Aloud Repeat S…" at bounding box center [422, 92] width 844 height 452
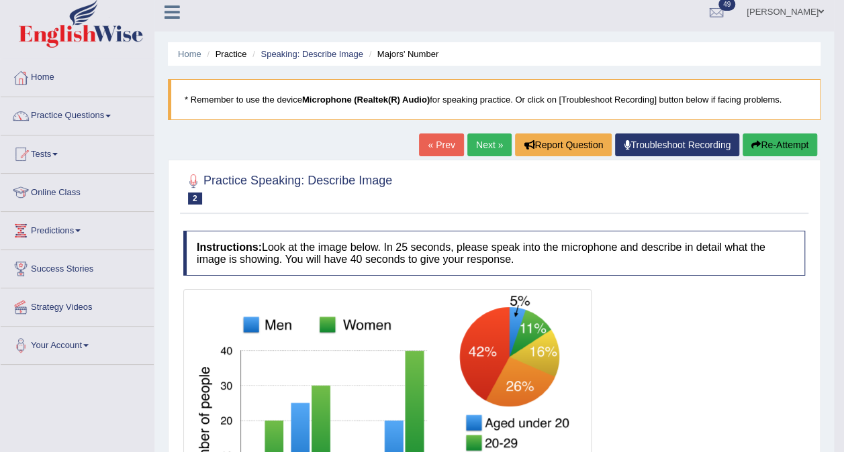
scroll to position [0, 0]
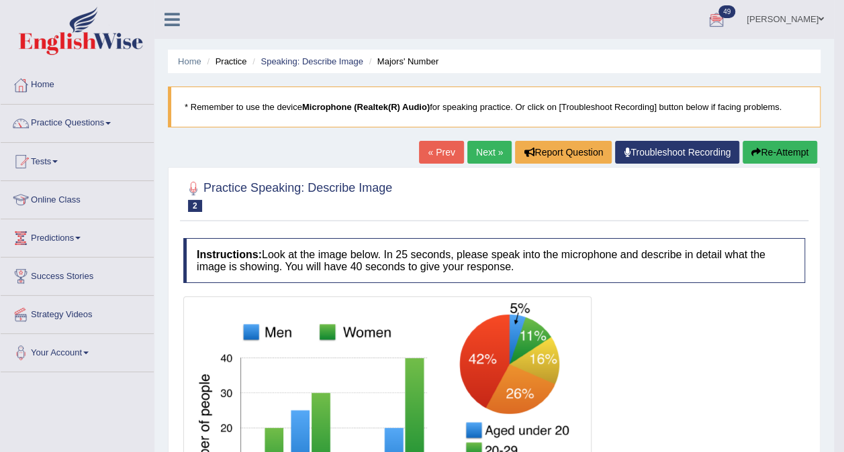
click at [499, 148] on link "Next »" at bounding box center [489, 152] width 44 height 23
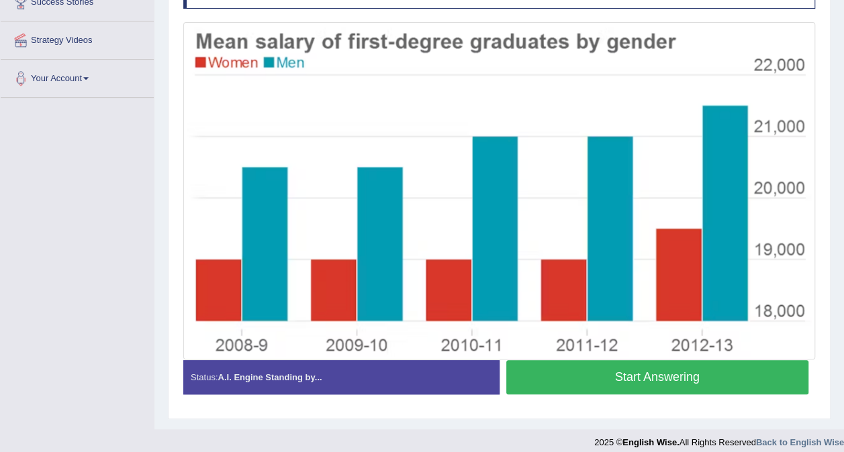
scroll to position [278, 0]
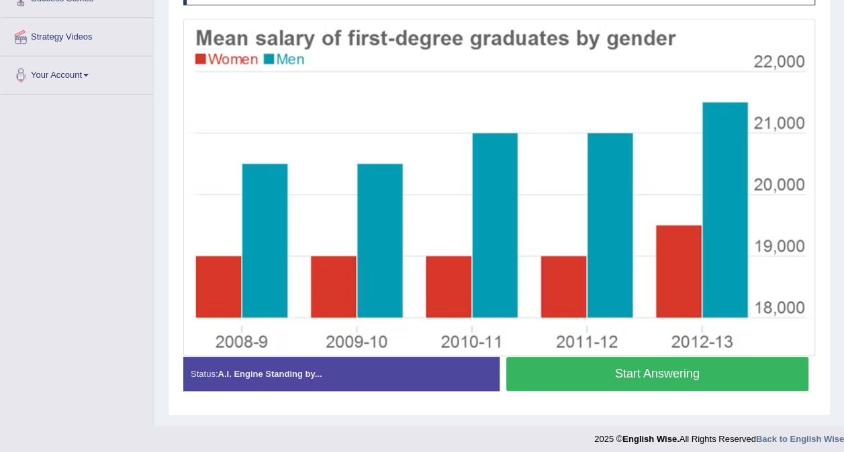
click at [655, 375] on button "Start Answering" at bounding box center [657, 374] width 303 height 34
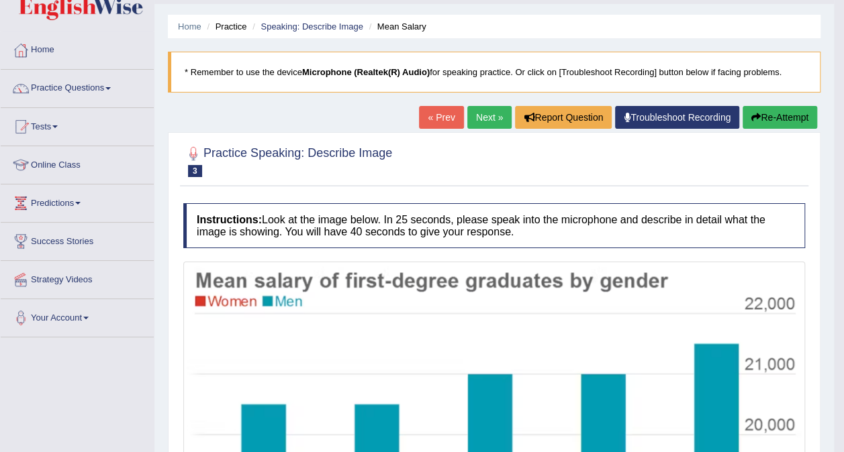
scroll to position [26, 0]
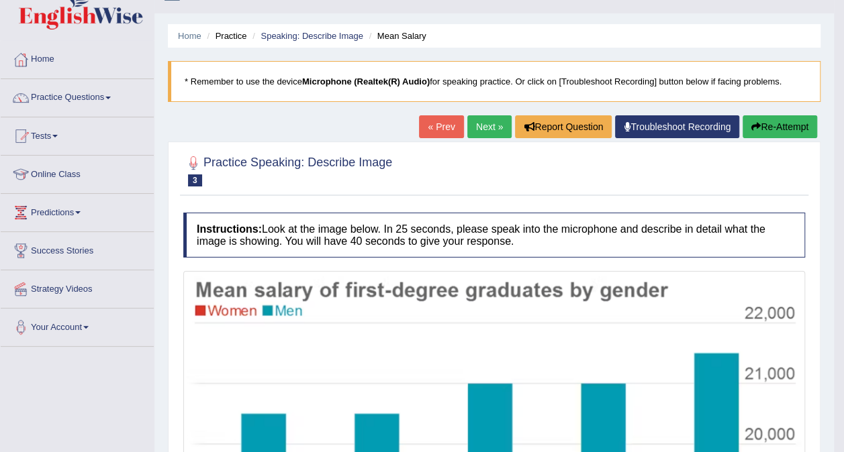
click at [485, 129] on link "Next »" at bounding box center [489, 126] width 44 height 23
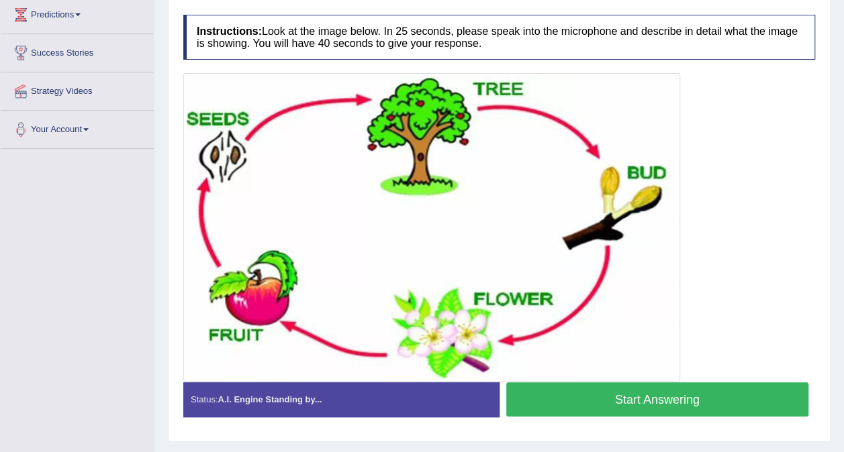
scroll to position [229, 0]
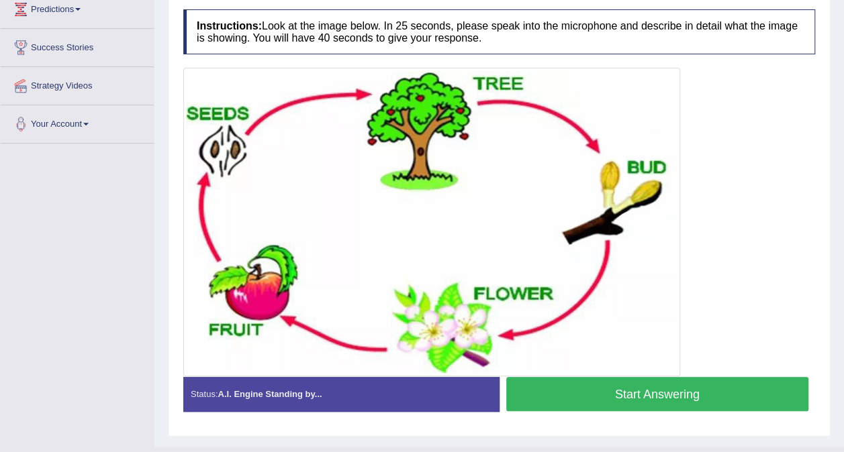
click at [686, 395] on button "Start Answering" at bounding box center [657, 394] width 303 height 34
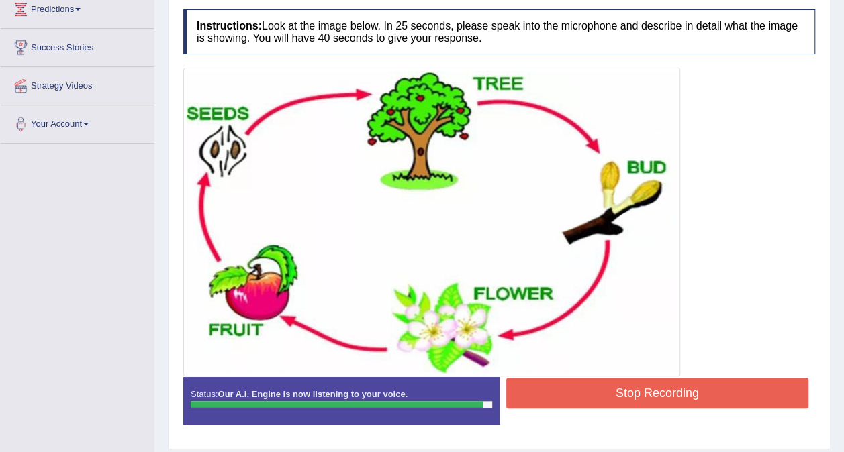
click at [686, 395] on button "Stop Recording" at bounding box center [657, 393] width 303 height 31
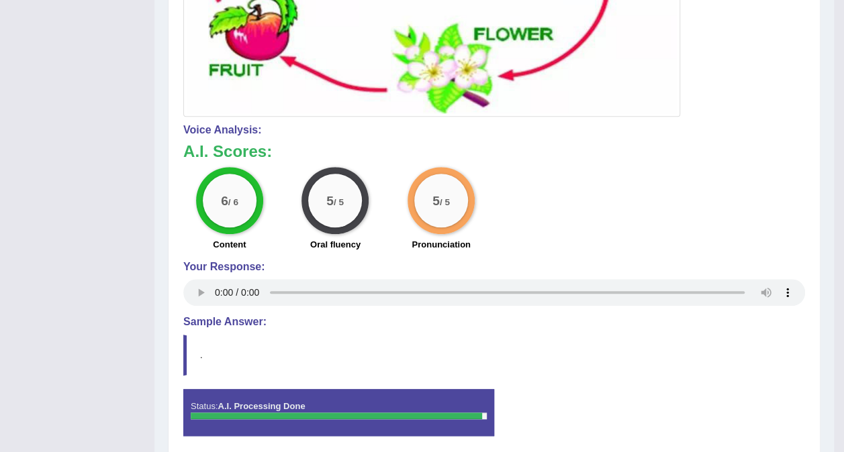
scroll to position [538, 0]
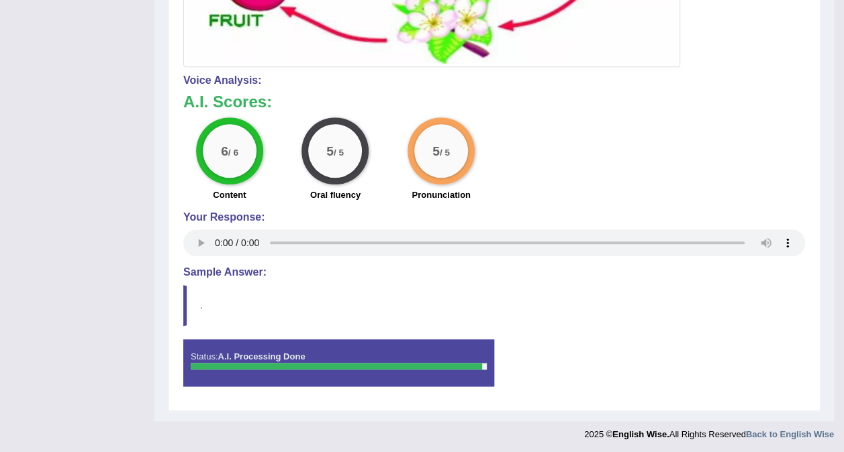
click at [183, 299] on div "Instructions: Look at the image below. In 25 seconds, please speak into the mic…" at bounding box center [494, 48] width 628 height 711
